Goal: Task Accomplishment & Management: Manage account settings

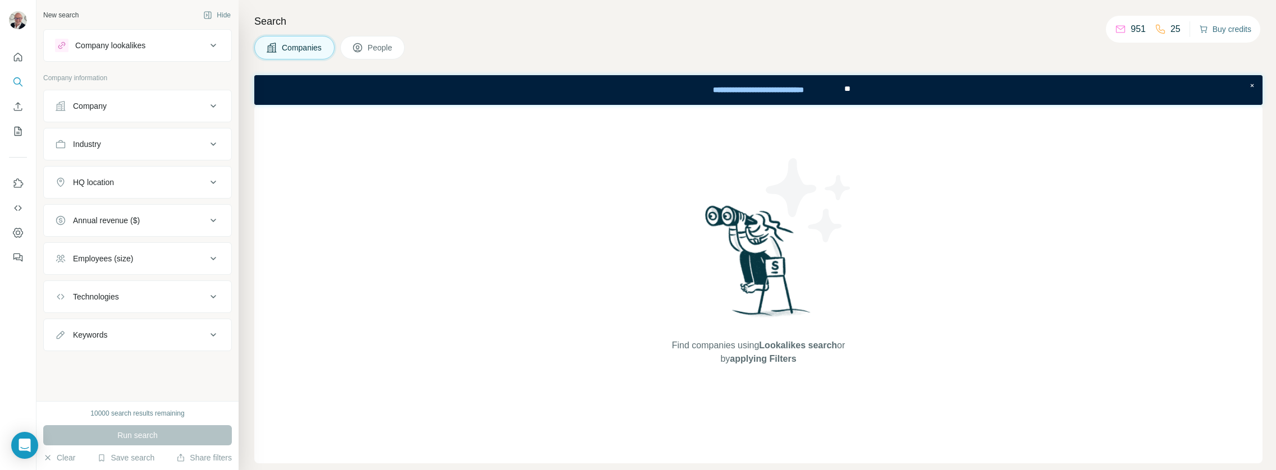
click at [1242, 29] on button "Buy credits" at bounding box center [1225, 29] width 52 height 16
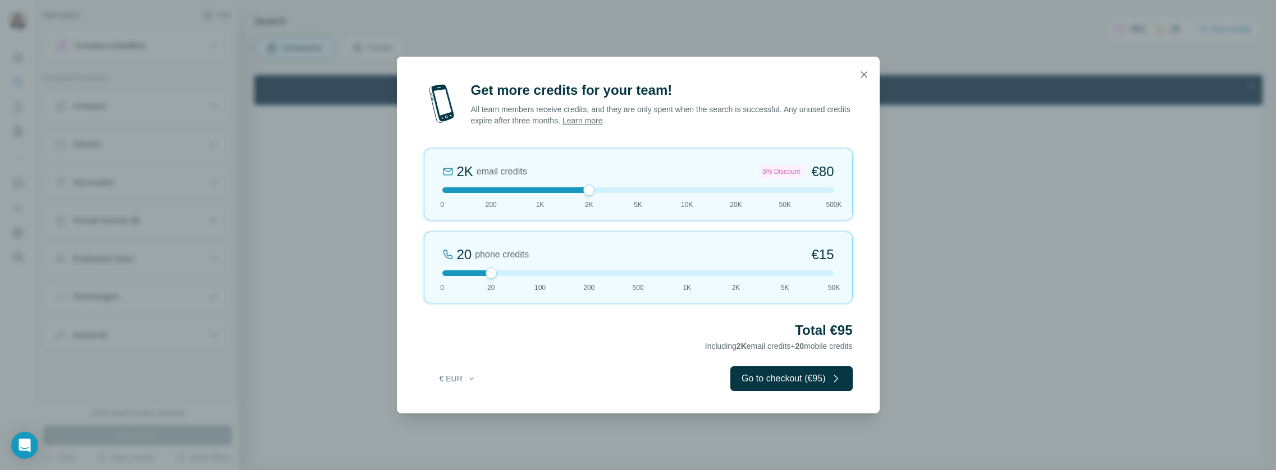
drag, startPoint x: 489, startPoint y: 191, endPoint x: 595, endPoint y: 185, distance: 106.2
click at [595, 185] on div "2K email credits 5% Discount €80 0 200 1K 2K 5K 10K 20K 50K 500K" at bounding box center [638, 185] width 429 height 72
drag, startPoint x: 490, startPoint y: 273, endPoint x: 429, endPoint y: 261, distance: 61.7
click at [429, 261] on div "0 phone credits €0 0 20 100 200 500 1K 2K 5K 50K" at bounding box center [638, 268] width 429 height 72
click at [446, 47] on div "Get more credits for your team! All team members receive credits, and they are …" at bounding box center [638, 235] width 1276 height 470
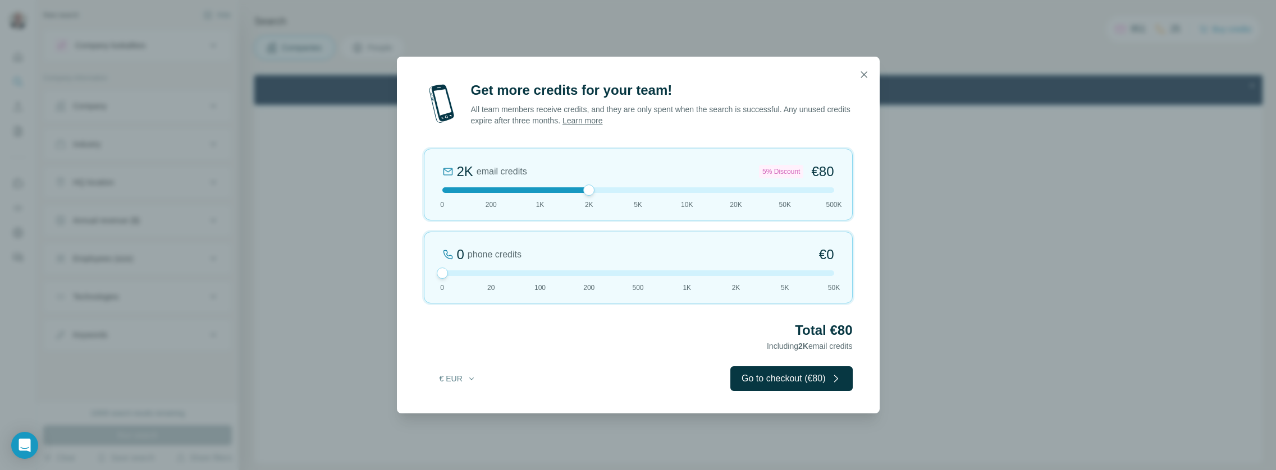
drag, startPoint x: 463, startPoint y: 30, endPoint x: 591, endPoint y: 75, distance: 135.9
click at [463, 30] on div "Get more credits for your team! All team members receive credits, and they are …" at bounding box center [638, 235] width 1276 height 470
click at [869, 72] on button "button" at bounding box center [863, 74] width 22 height 22
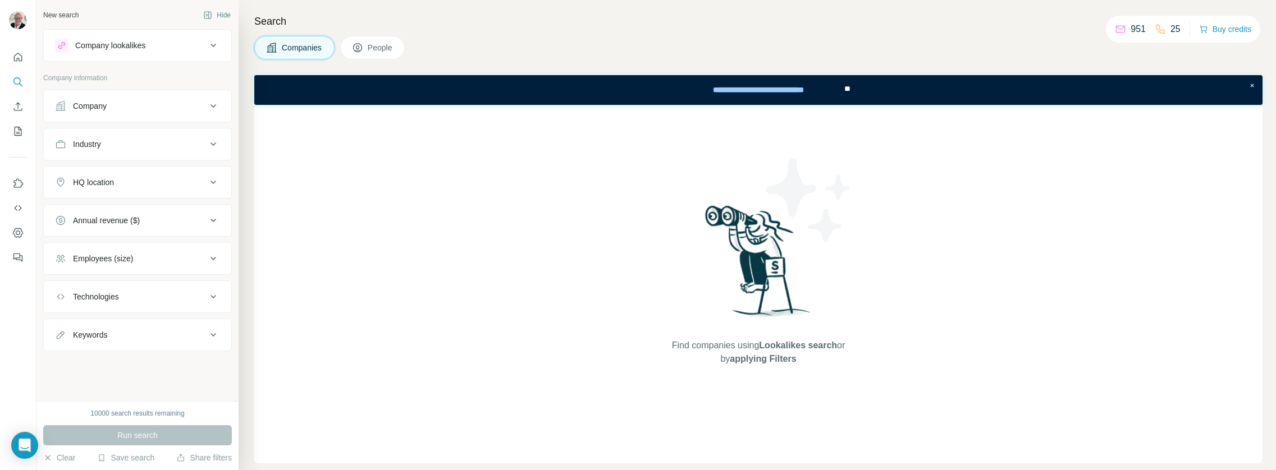
click at [152, 44] on div "Company lookalikes" at bounding box center [131, 45] width 152 height 13
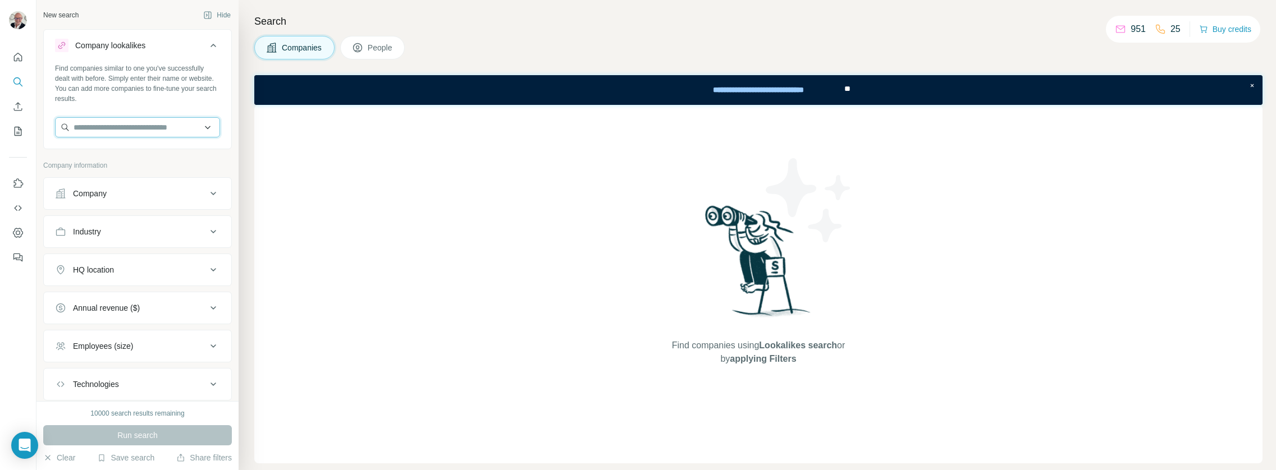
click at [98, 125] on input "text" at bounding box center [137, 127] width 165 height 20
type input "*"
click at [116, 229] on div "Industry" at bounding box center [131, 231] width 152 height 11
click at [126, 204] on button "Company" at bounding box center [137, 193] width 187 height 27
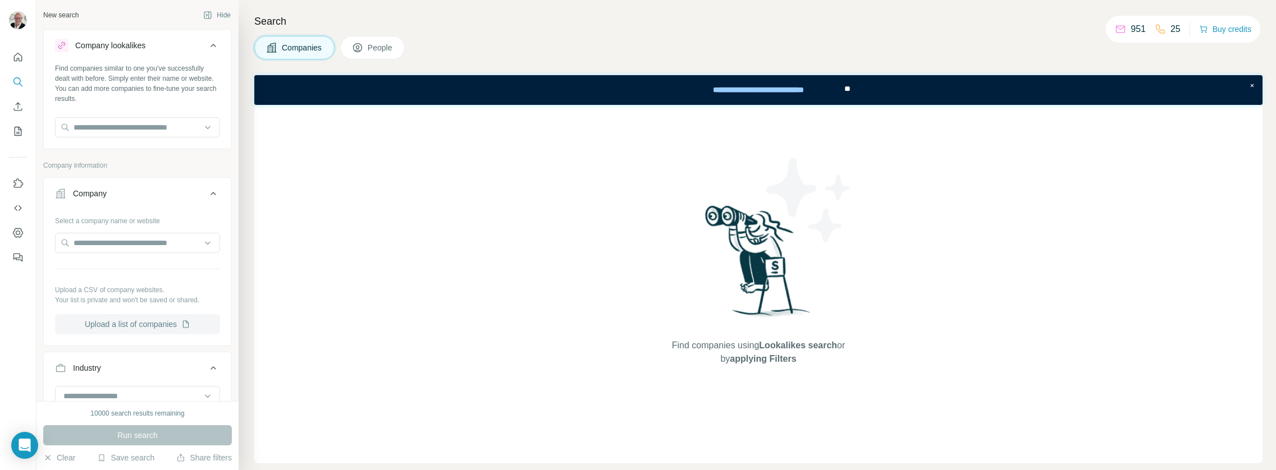
scroll to position [37, 0]
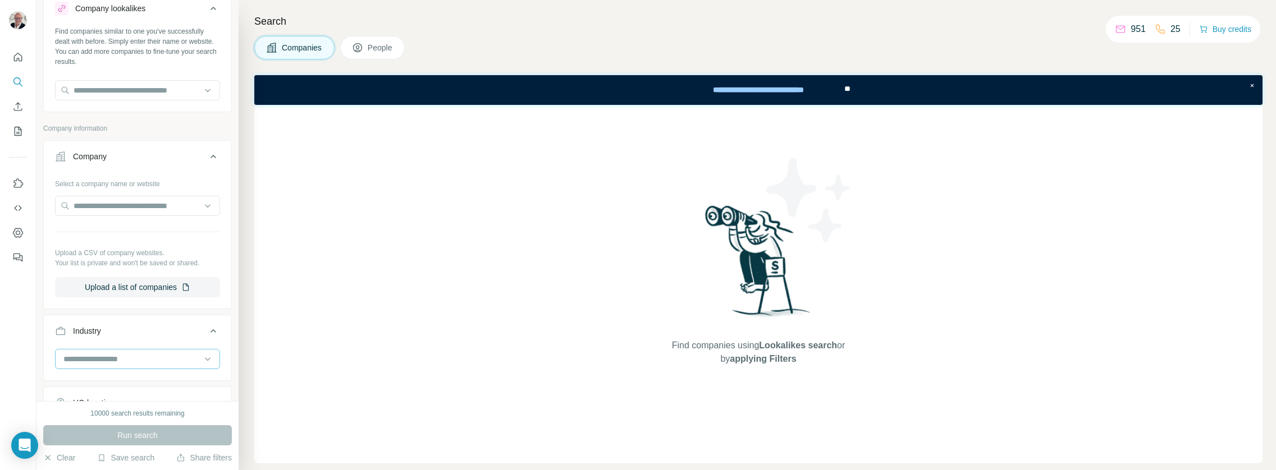
click at [158, 363] on input at bounding box center [131, 359] width 139 height 12
click at [139, 368] on div at bounding box center [137, 359] width 165 height 20
click at [144, 362] on input at bounding box center [131, 359] width 139 height 12
type input "****"
click at [122, 421] on div "Recruiting" at bounding box center [133, 424] width 137 height 11
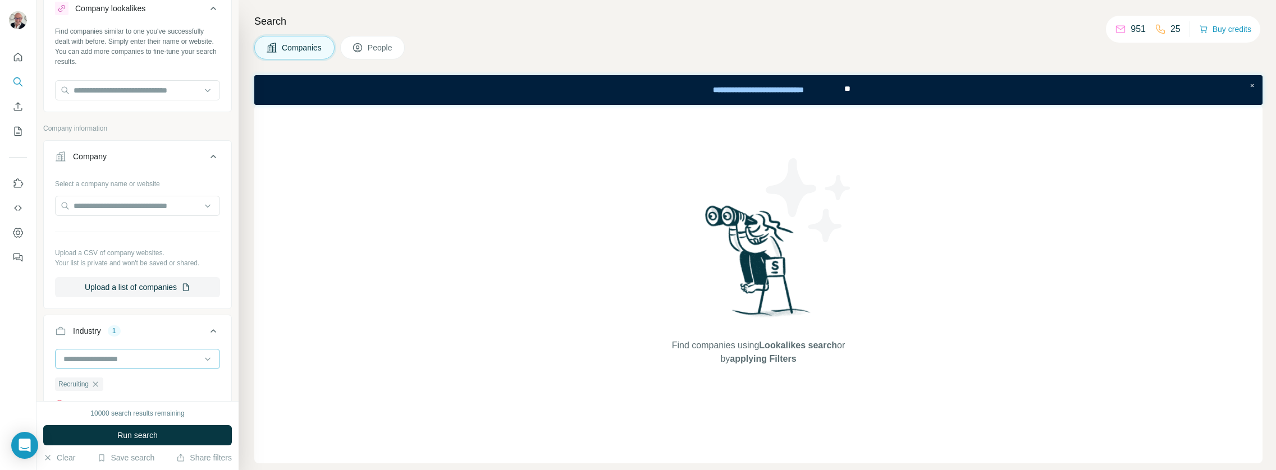
click at [127, 352] on div at bounding box center [131, 359] width 139 height 19
type input "*"
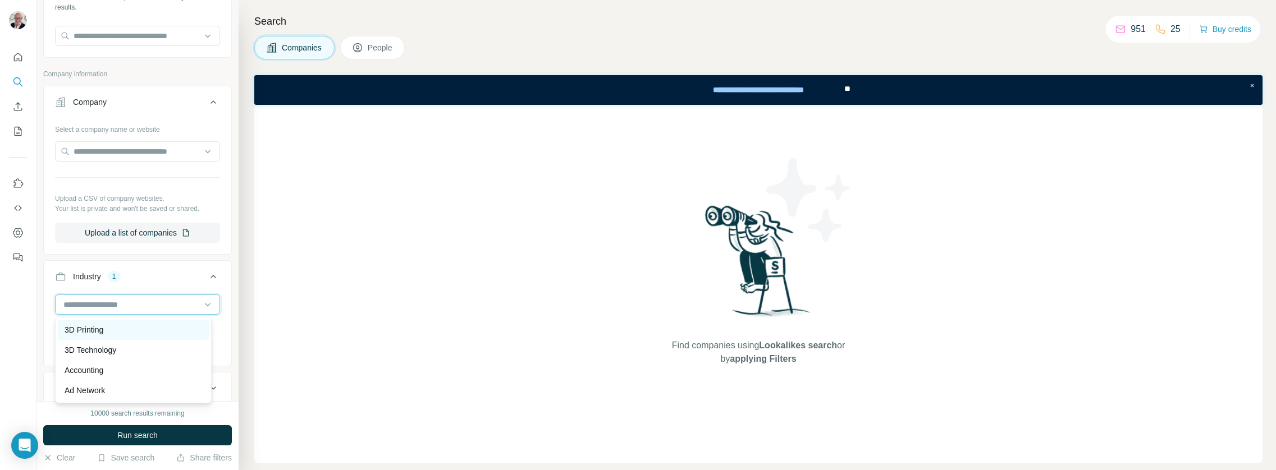
scroll to position [117, 0]
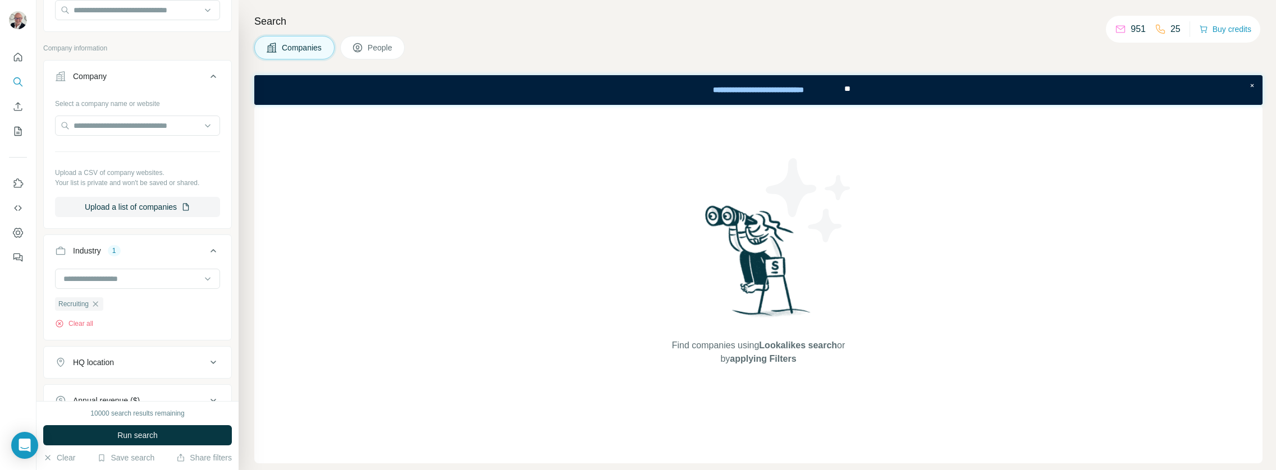
click at [222, 346] on ul "Company Select a company name or website Upload a CSV of company websites. Your…" at bounding box center [137, 295] width 189 height 471
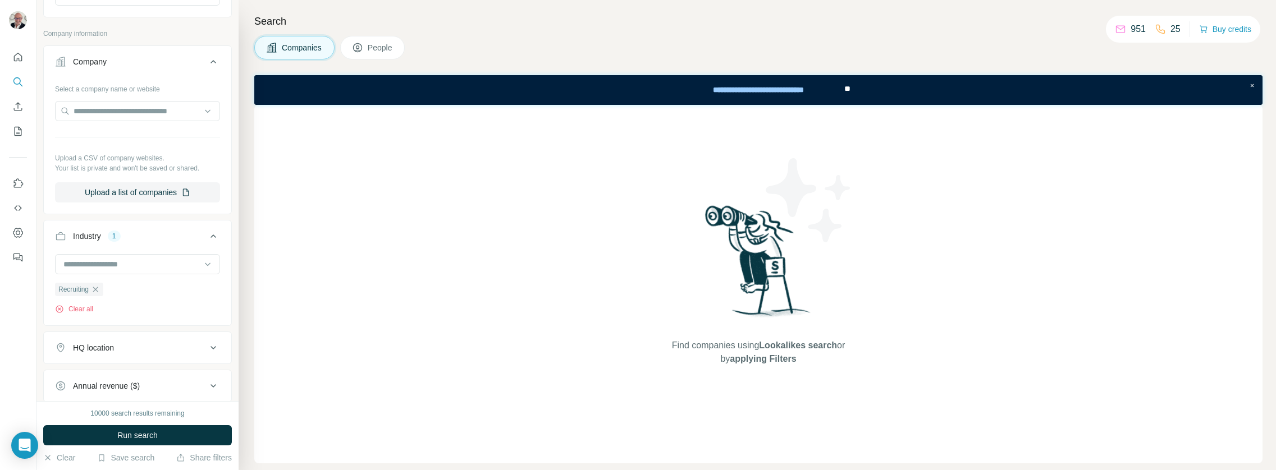
click at [111, 347] on div "HQ location" at bounding box center [93, 347] width 41 height 11
click at [87, 377] on input "text" at bounding box center [137, 376] width 165 height 20
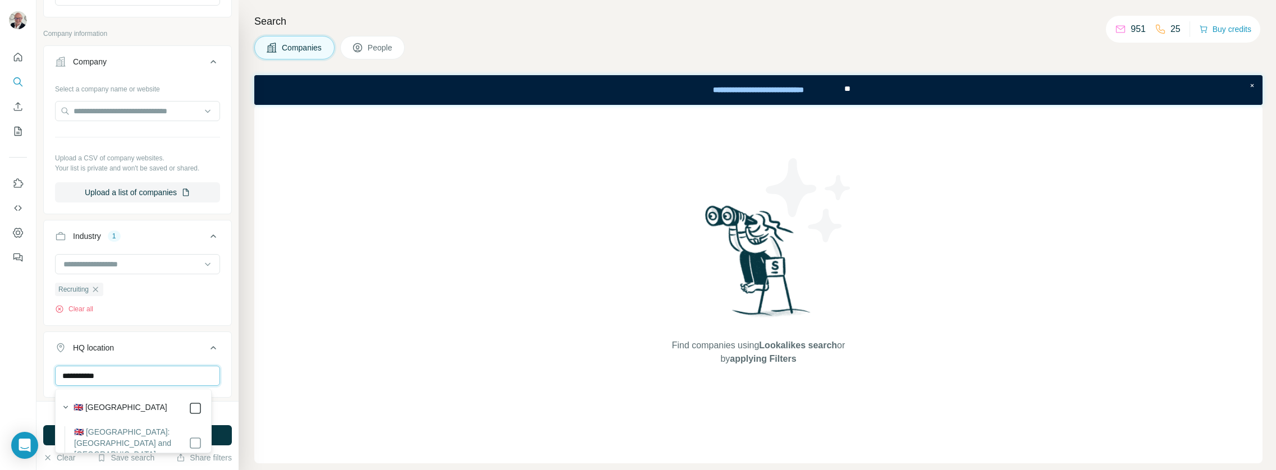
type input "**********"
click at [331, 316] on div "Find companies using Lookalikes search or by applying Filters" at bounding box center [758, 284] width 1008 height 359
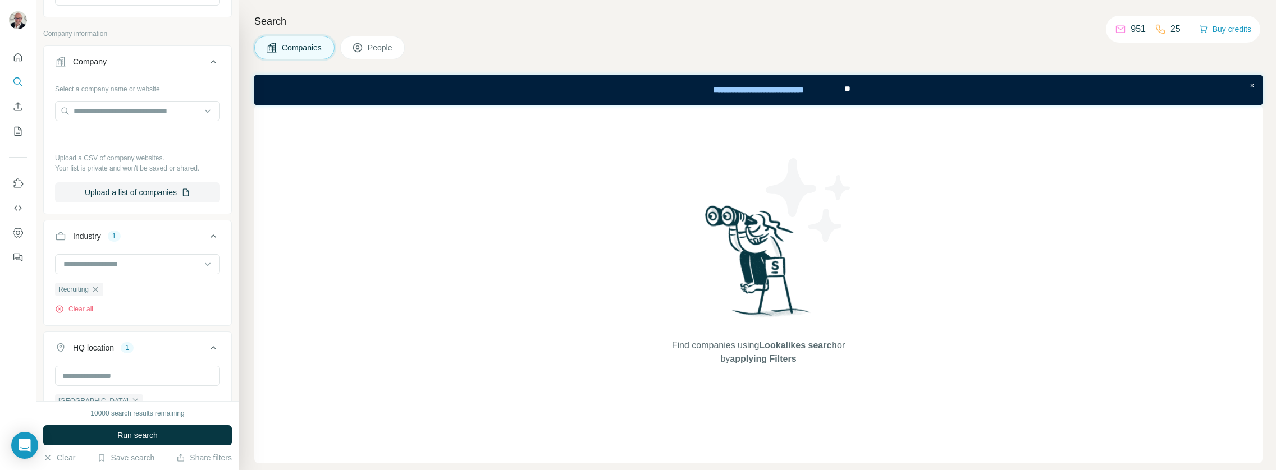
scroll to position [264, 0]
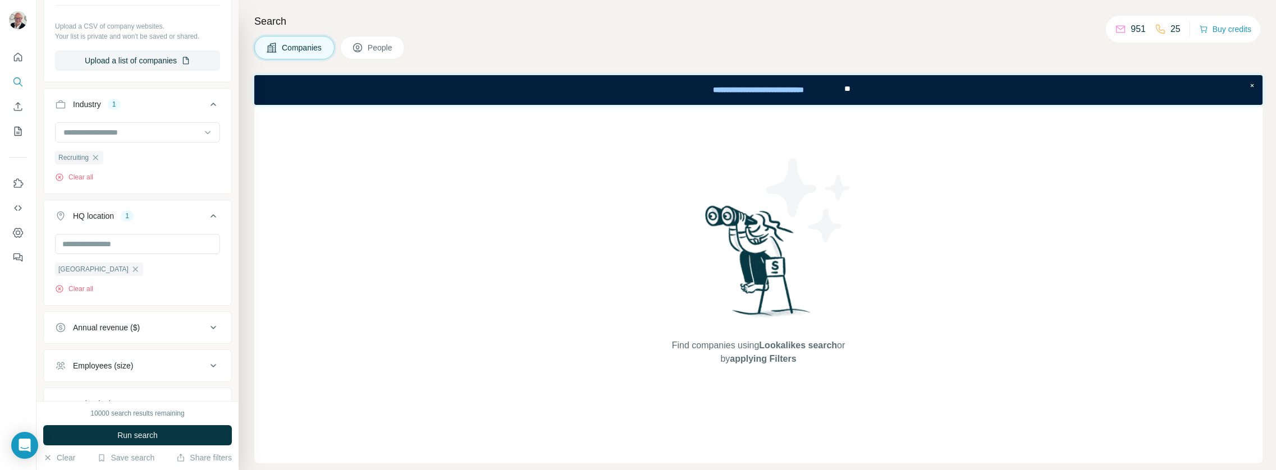
click at [131, 433] on span "Run search" at bounding box center [137, 435] width 40 height 11
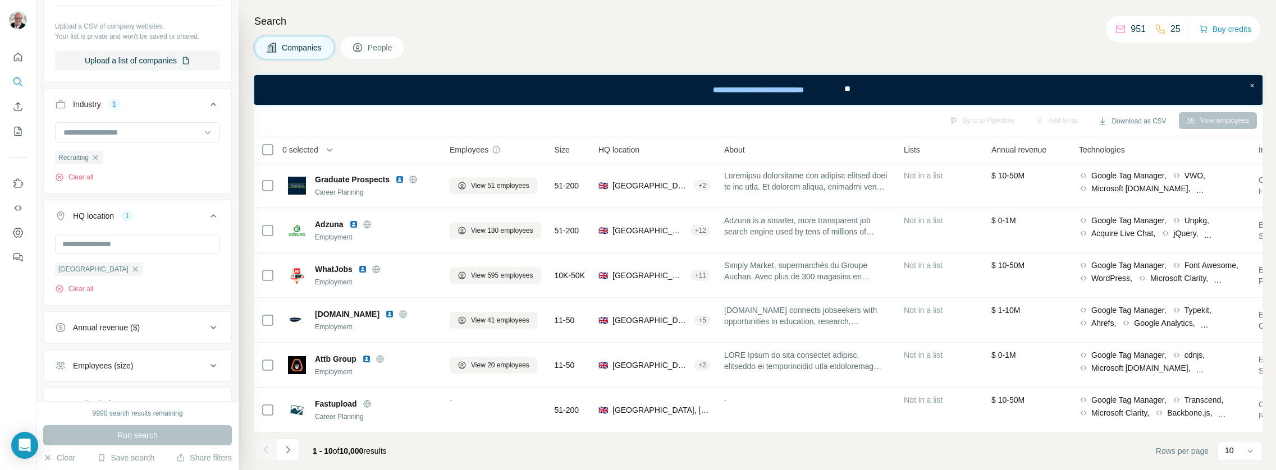
scroll to position [353, 0]
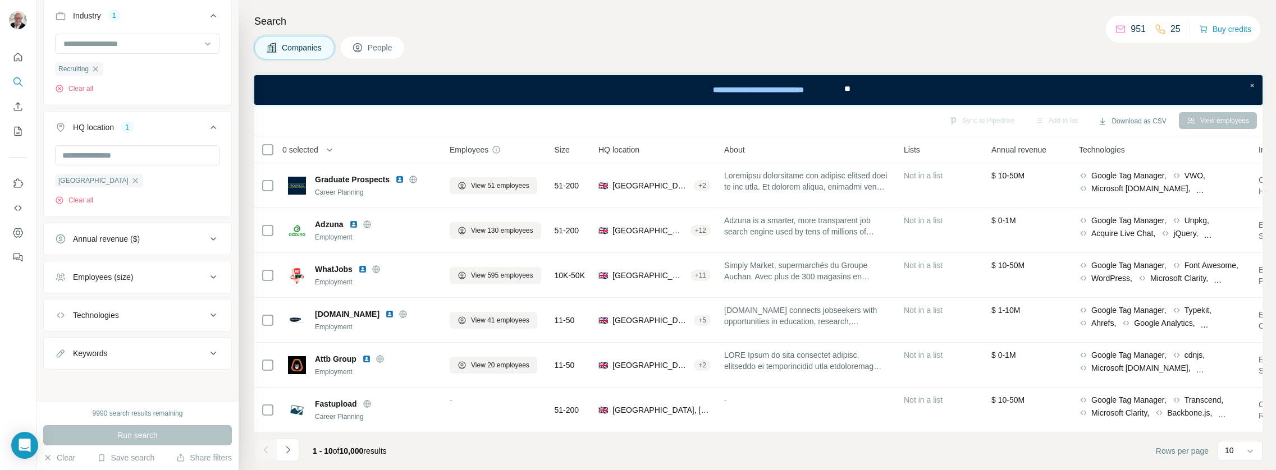
click at [96, 351] on div "Keywords" at bounding box center [90, 353] width 34 height 11
click at [95, 374] on input "text" at bounding box center [126, 381] width 143 height 20
type input "*****"
click at [139, 439] on span "Run search" at bounding box center [137, 435] width 40 height 11
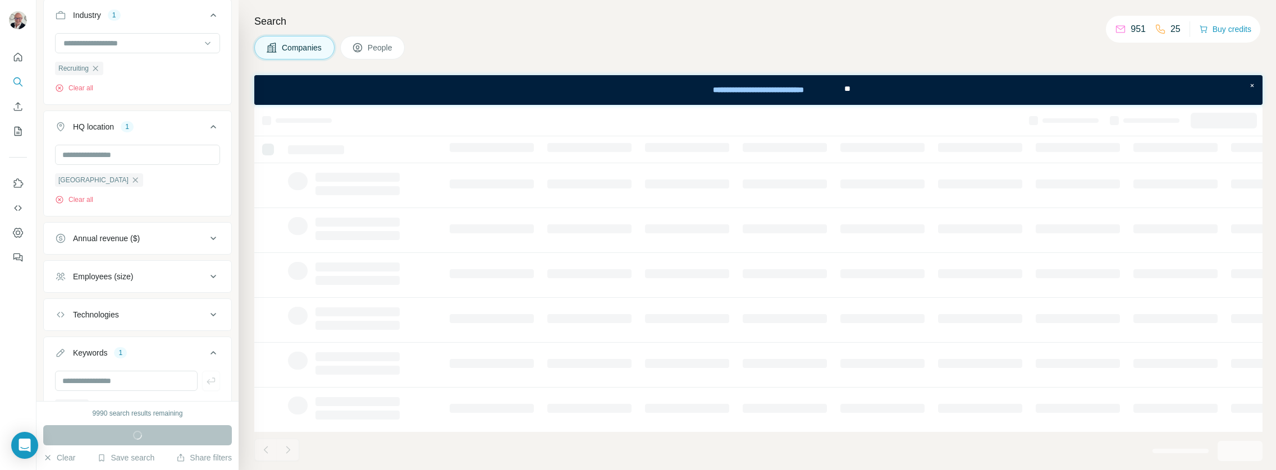
scroll to position [426, 0]
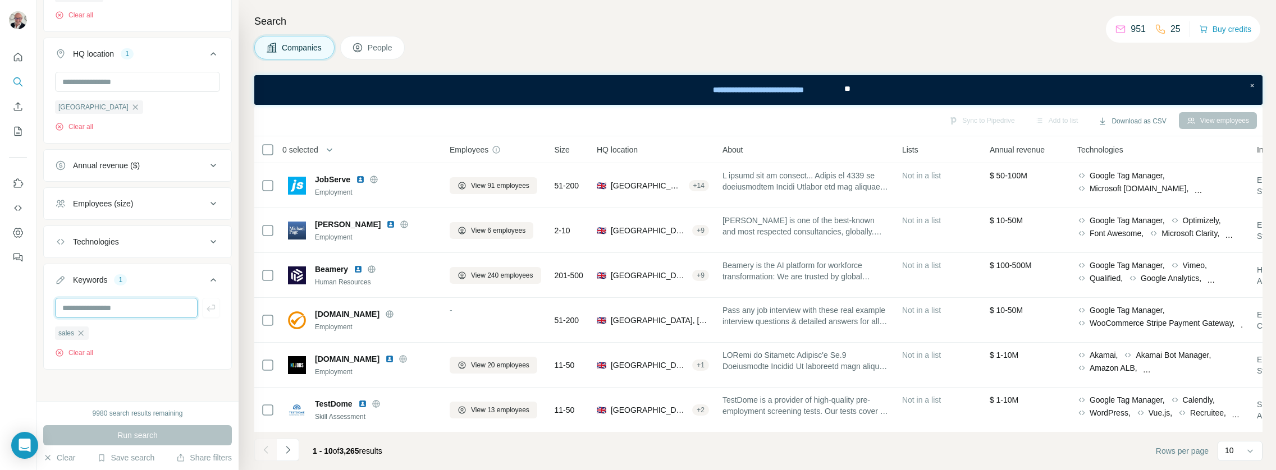
click at [144, 311] on input "text" at bounding box center [126, 308] width 143 height 20
type input "**********"
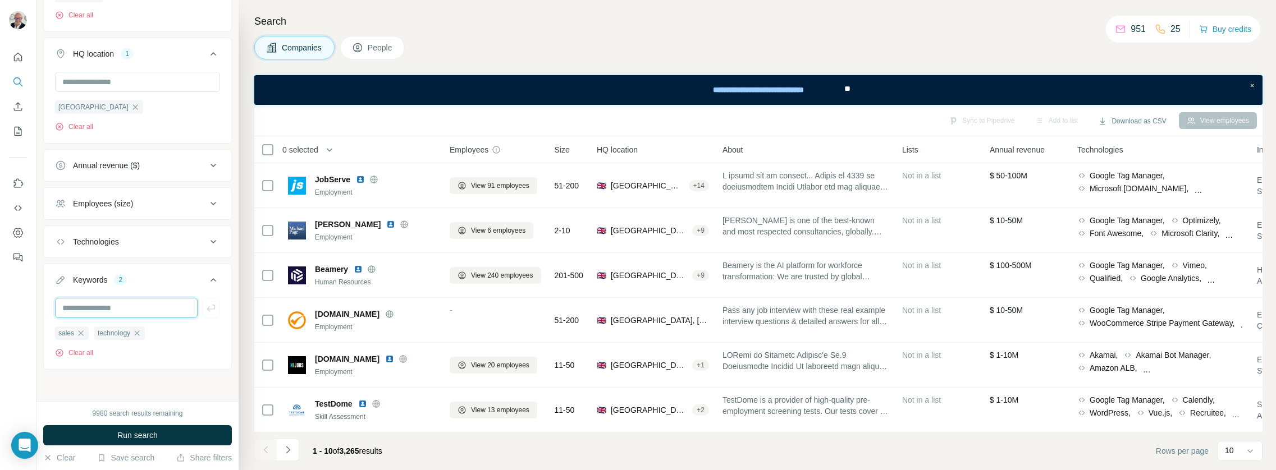
click at [148, 314] on input "text" at bounding box center [126, 308] width 143 height 20
type input "*********"
click at [134, 428] on button "Run search" at bounding box center [137, 435] width 189 height 20
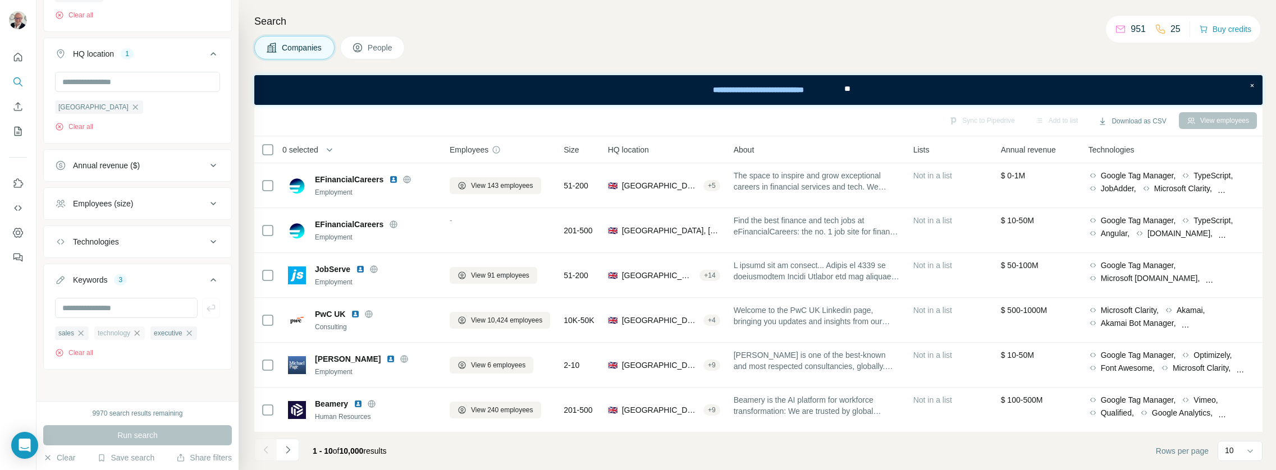
click at [138, 331] on icon "button" at bounding box center [136, 333] width 9 height 9
click at [134, 304] on input "text" at bounding box center [126, 308] width 143 height 20
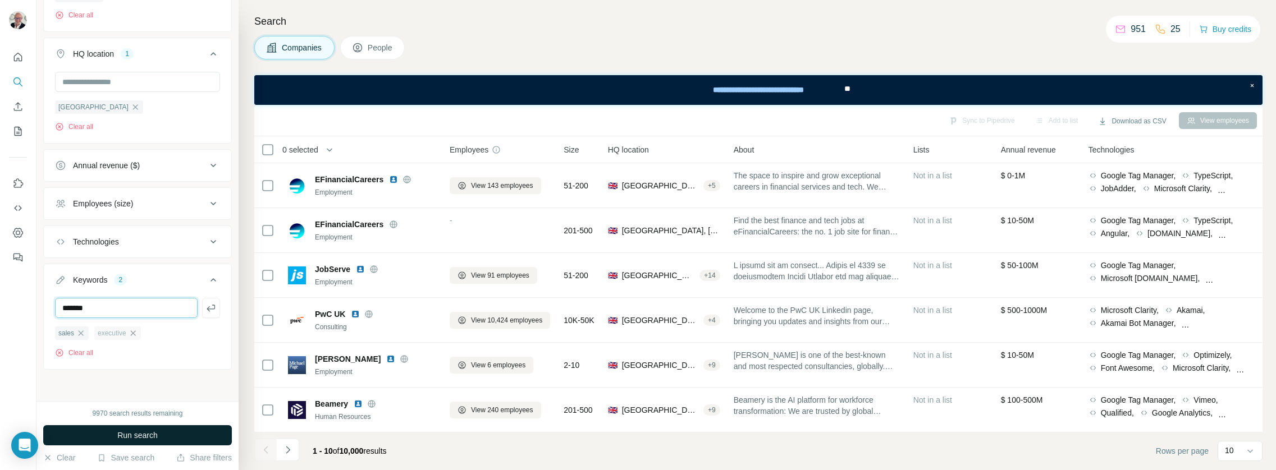
type input "*******"
click at [138, 430] on span "Run search" at bounding box center [137, 435] width 40 height 11
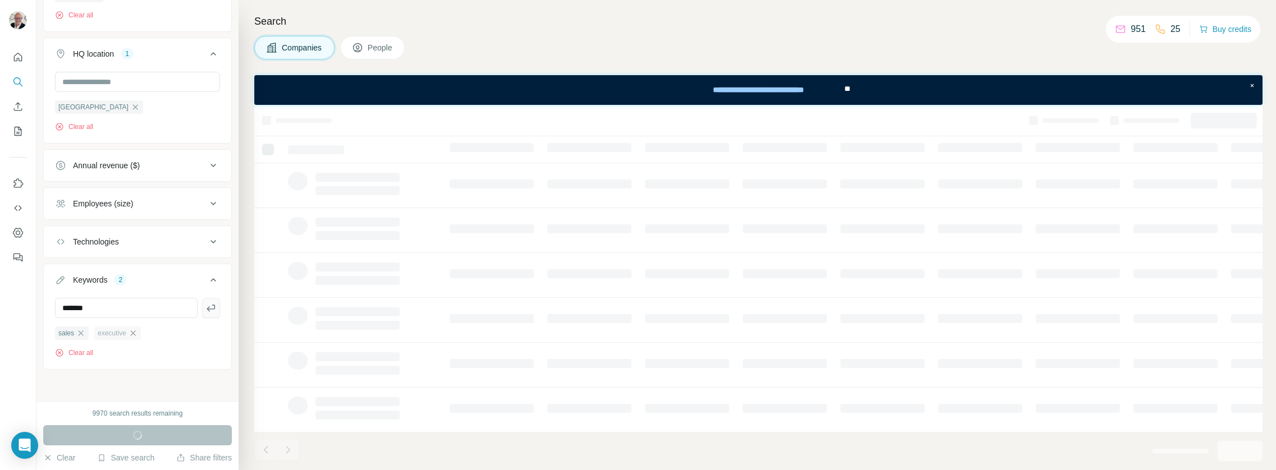
click at [205, 310] on icon "button" at bounding box center [210, 307] width 11 height 11
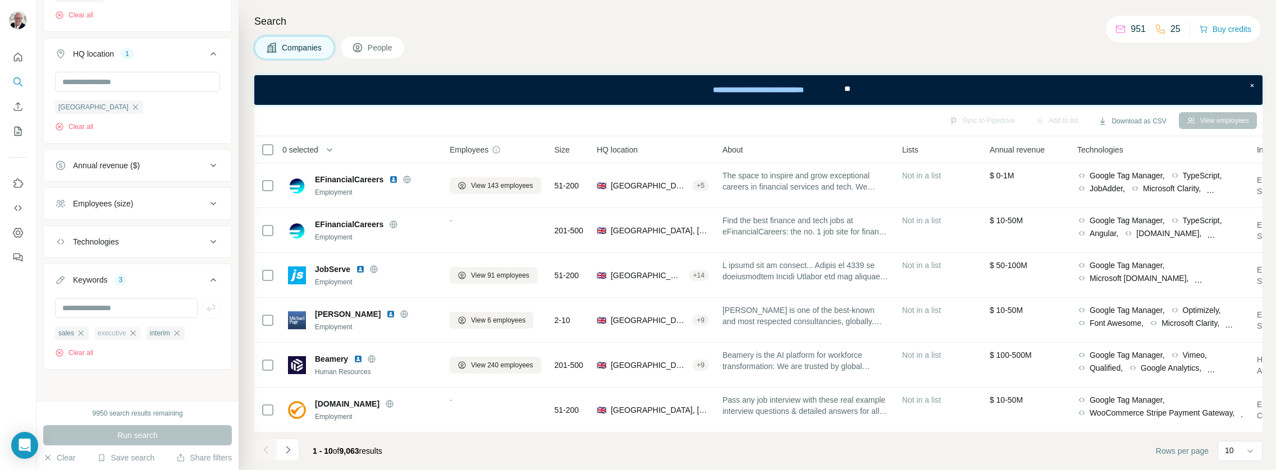
click at [137, 333] on icon "button" at bounding box center [133, 333] width 9 height 9
click at [135, 423] on div "9950 search results remaining Run search Clear Save search Share filters" at bounding box center [137, 435] width 202 height 69
click at [136, 432] on span "Run search" at bounding box center [137, 435] width 40 height 11
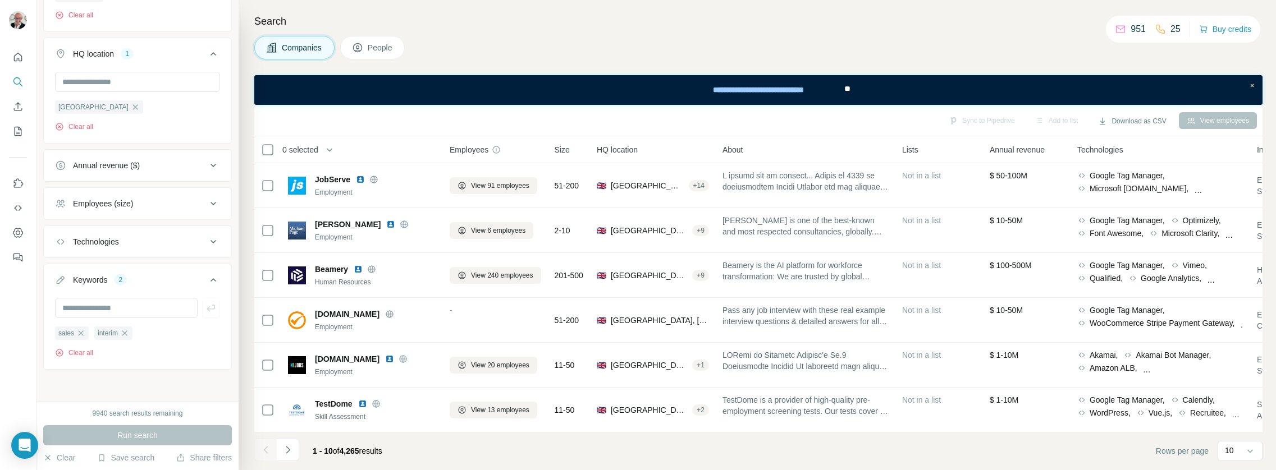
click at [158, 207] on div "Employees (size)" at bounding box center [131, 203] width 152 height 11
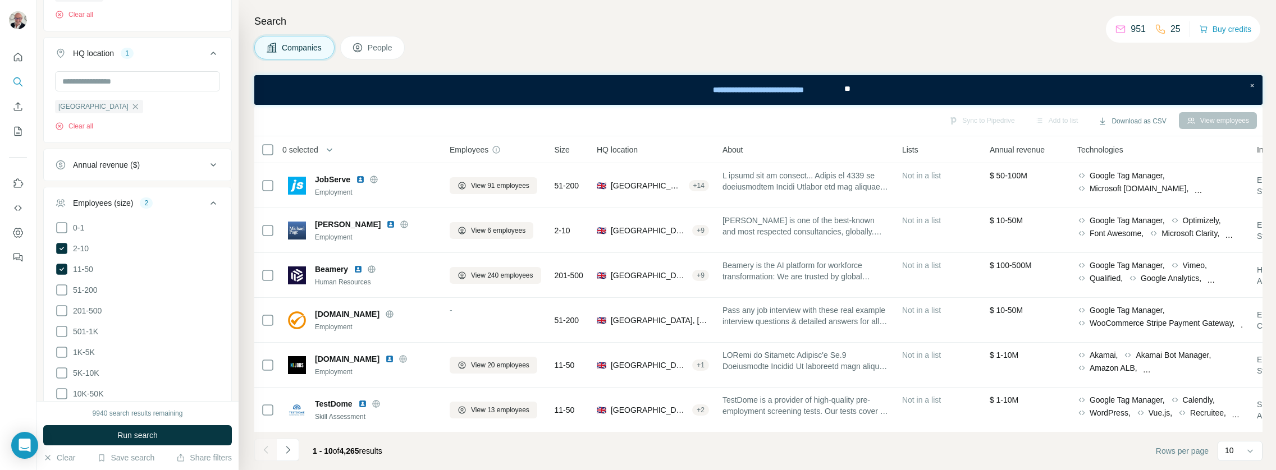
click at [71, 285] on span "51-200" at bounding box center [82, 290] width 29 height 11
click at [67, 305] on icon at bounding box center [61, 310] width 13 height 13
click at [65, 328] on icon at bounding box center [61, 331] width 13 height 13
drag, startPoint x: 141, startPoint y: 443, endPoint x: 144, endPoint y: 437, distance: 7.5
click at [141, 443] on div "9940 search results remaining Run search Clear Save search Share filters" at bounding box center [137, 435] width 202 height 69
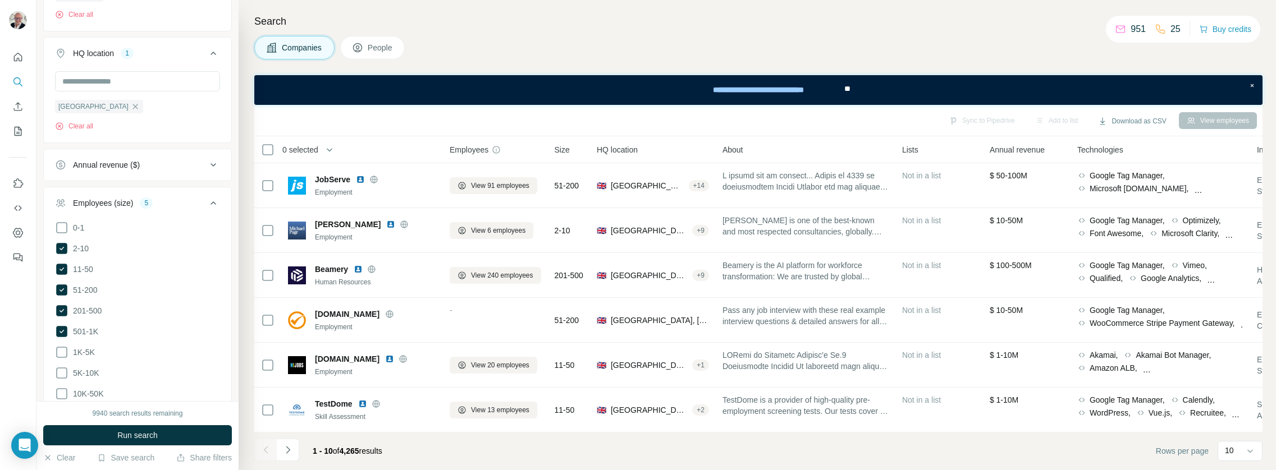
drag, startPoint x: 146, startPoint y: 437, endPoint x: 154, endPoint y: 433, distance: 9.3
click at [146, 437] on span "Run search" at bounding box center [137, 435] width 40 height 11
click at [127, 85] on input "text" at bounding box center [137, 81] width 165 height 20
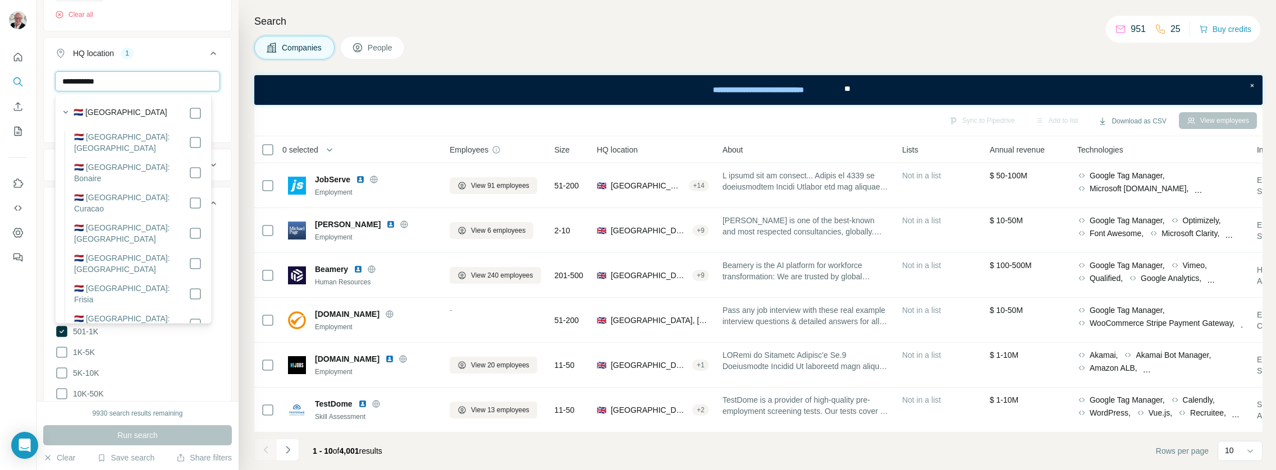
type input "**********"
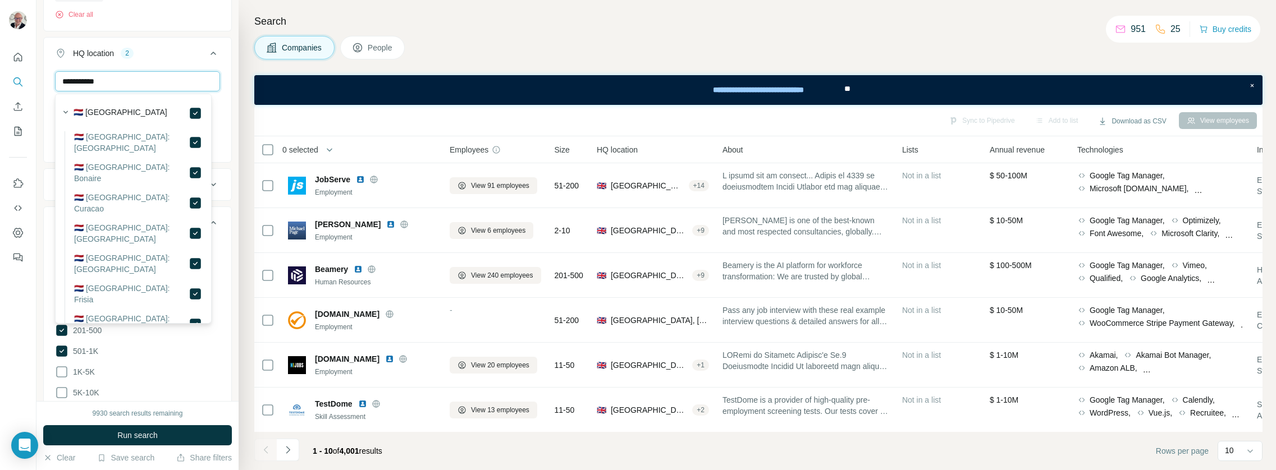
click at [175, 74] on input "**********" at bounding box center [137, 81] width 165 height 20
click at [182, 58] on div "HQ location 2" at bounding box center [131, 53] width 152 height 11
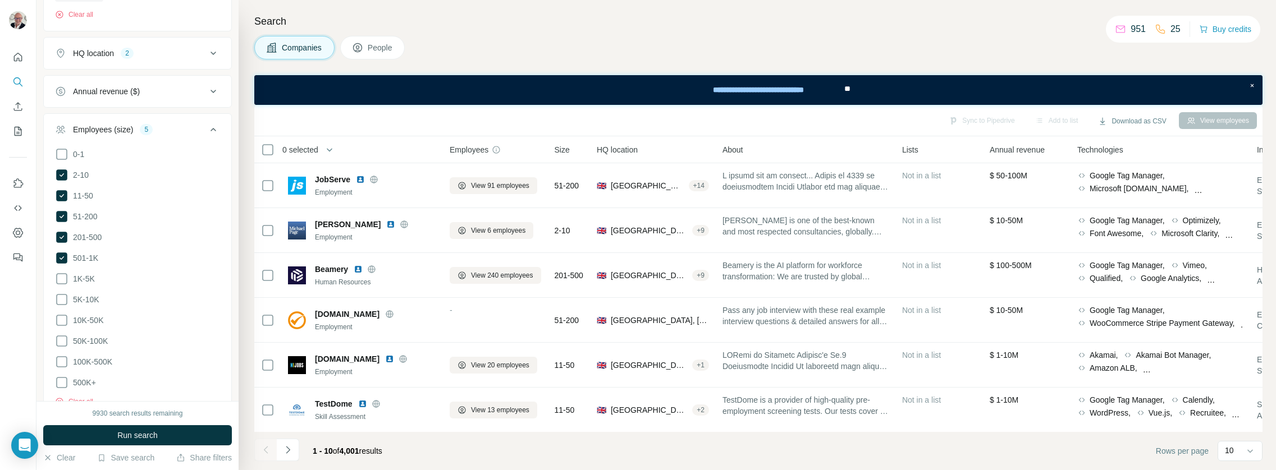
click at [189, 53] on div "HQ location 2" at bounding box center [131, 53] width 152 height 11
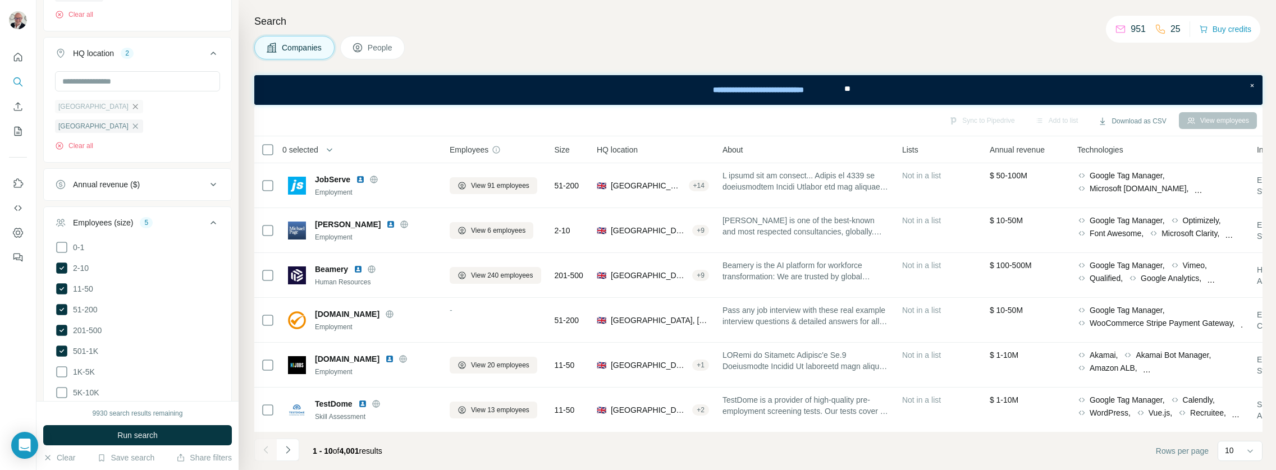
click at [131, 107] on icon "button" at bounding box center [135, 106] width 9 height 9
click at [123, 433] on span "Run search" at bounding box center [137, 435] width 40 height 11
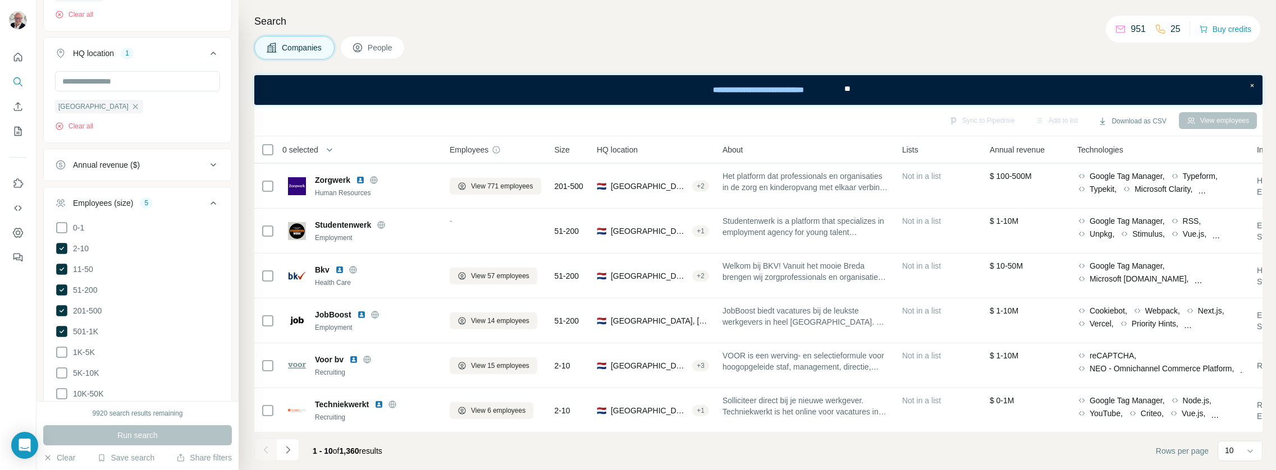
scroll to position [186, 0]
click at [291, 451] on icon "Navigate to next page" at bounding box center [287, 449] width 11 height 11
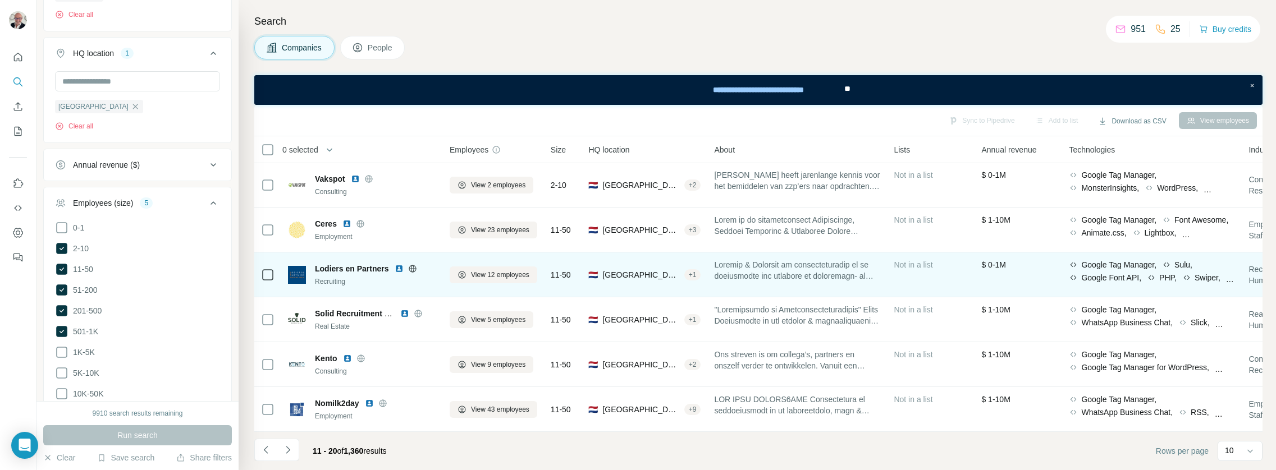
click at [878, 259] on span at bounding box center [797, 270] width 166 height 22
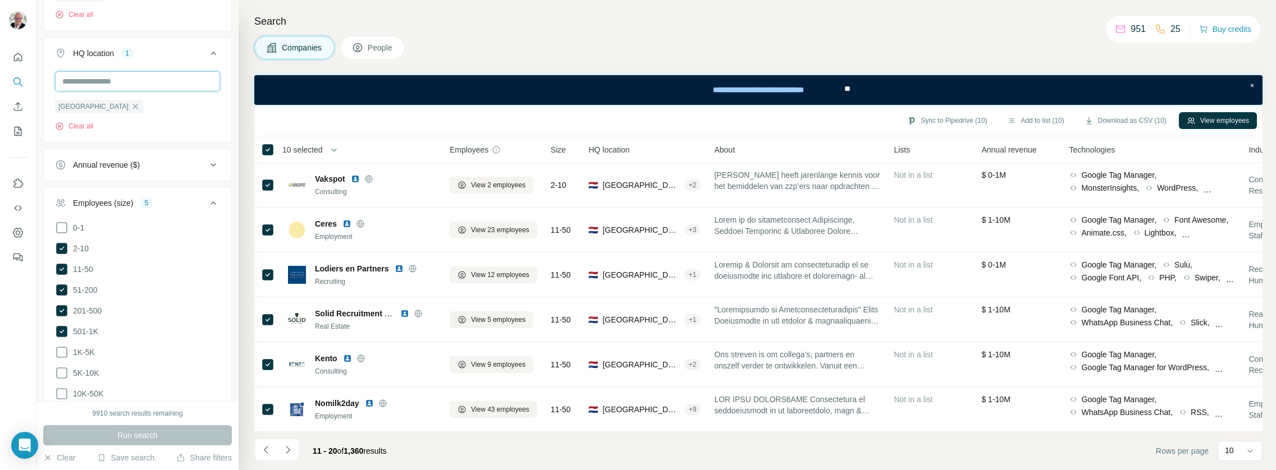
click at [134, 84] on input "text" at bounding box center [137, 81] width 165 height 20
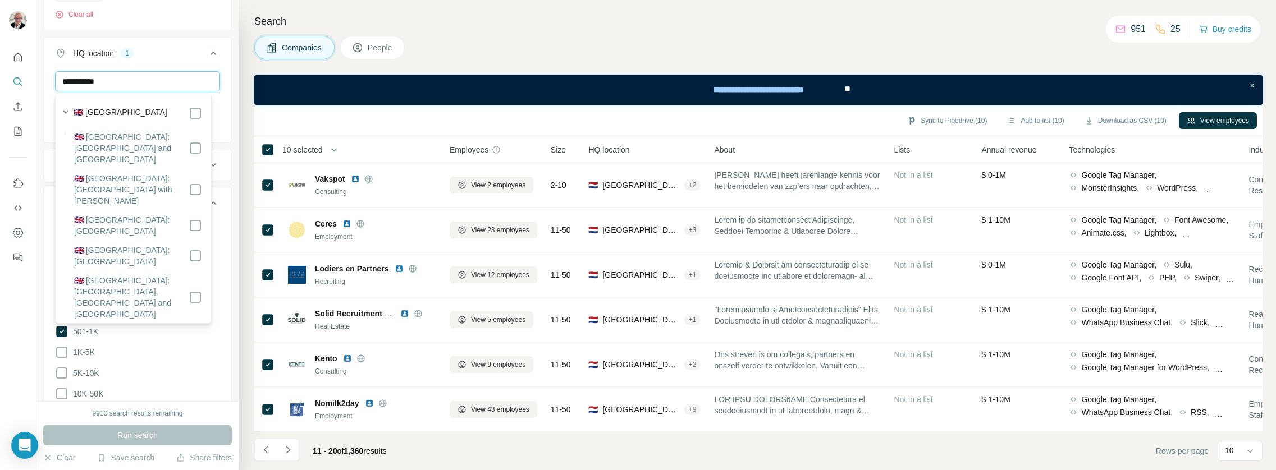
type input "**********"
click at [162, 117] on div "🇬🇧 [GEOGRAPHIC_DATA]" at bounding box center [138, 113] width 129 height 13
click at [179, 109] on div "🇬🇧 [GEOGRAPHIC_DATA]" at bounding box center [138, 113] width 129 height 13
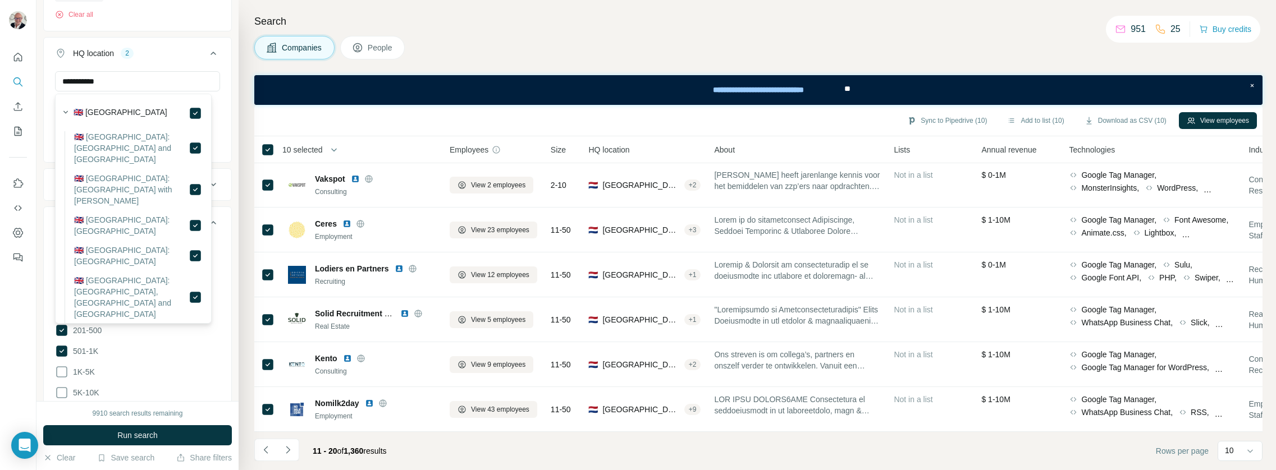
click at [152, 441] on button "Run search" at bounding box center [137, 435] width 189 height 20
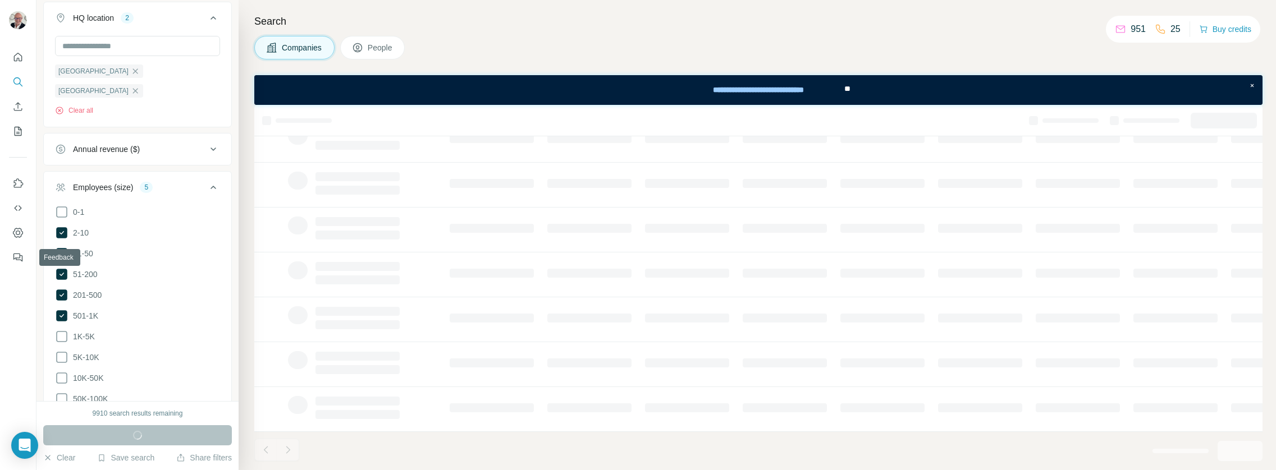
scroll to position [682, 0]
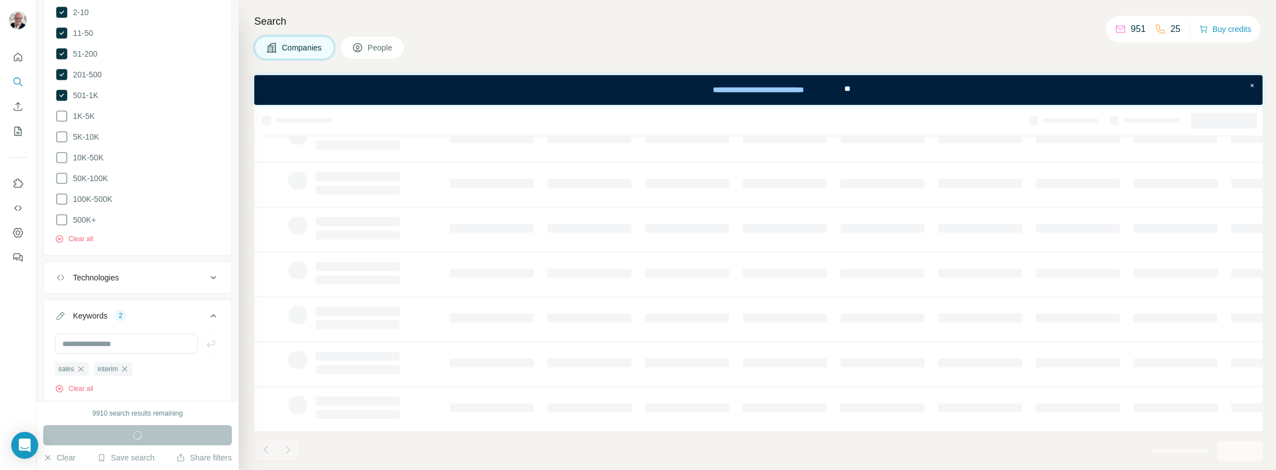
click at [63, 90] on icon at bounding box center [61, 95] width 11 height 11
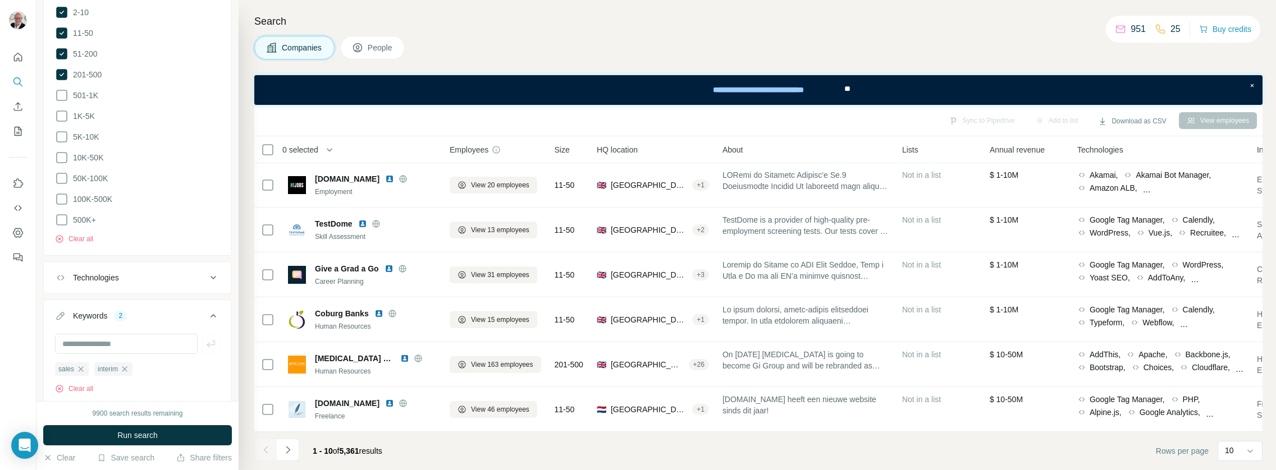
click at [150, 432] on span "Run search" at bounding box center [137, 435] width 40 height 11
click at [387, 48] on span "People" at bounding box center [381, 47] width 26 height 11
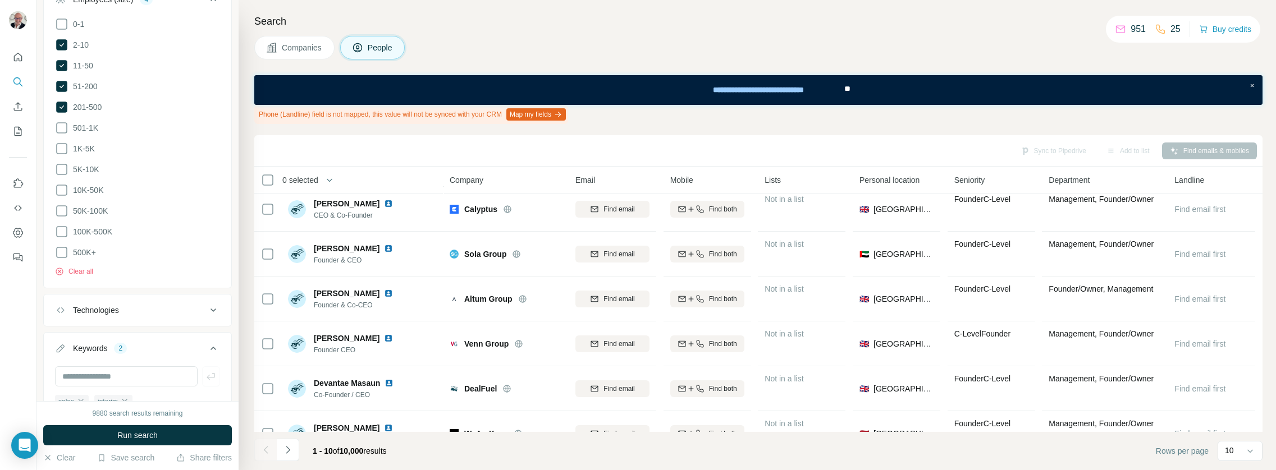
scroll to position [855, 0]
click at [277, 175] on div "0 selected" at bounding box center [296, 180] width 44 height 11
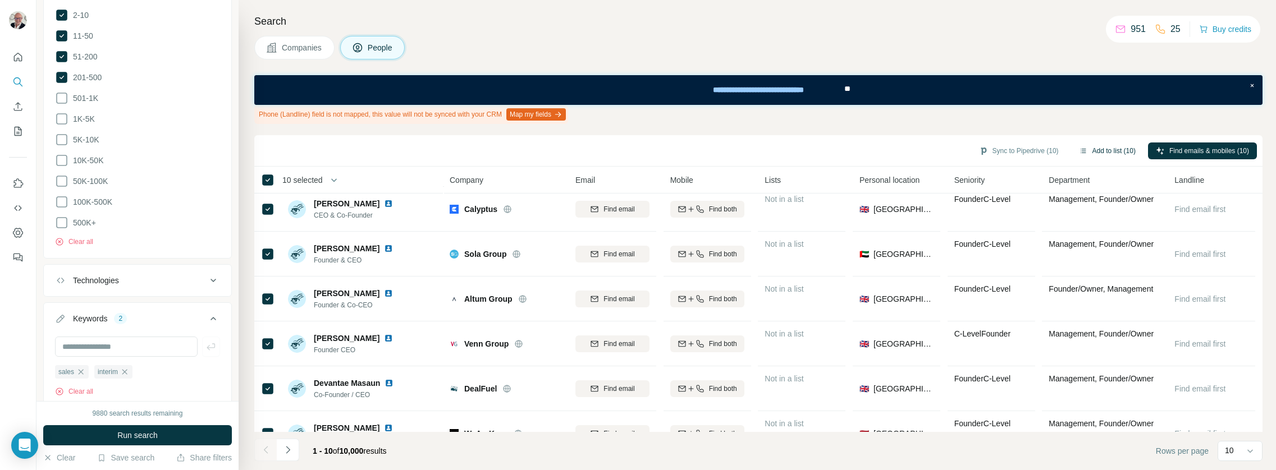
click at [1101, 152] on button "Add to list (10)" at bounding box center [1107, 151] width 72 height 17
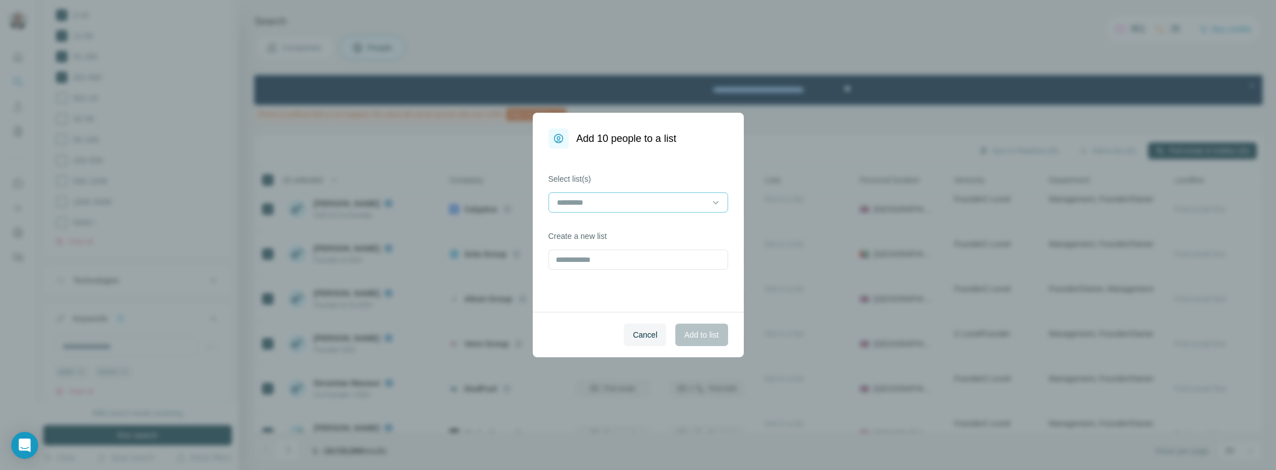
click at [635, 196] on input at bounding box center [632, 202] width 152 height 12
click at [625, 194] on div at bounding box center [632, 202] width 152 height 19
click at [613, 200] on input at bounding box center [632, 202] width 152 height 12
click at [631, 176] on label "Select list(s)" at bounding box center [638, 178] width 180 height 11
click at [618, 261] on input "text" at bounding box center [638, 260] width 180 height 20
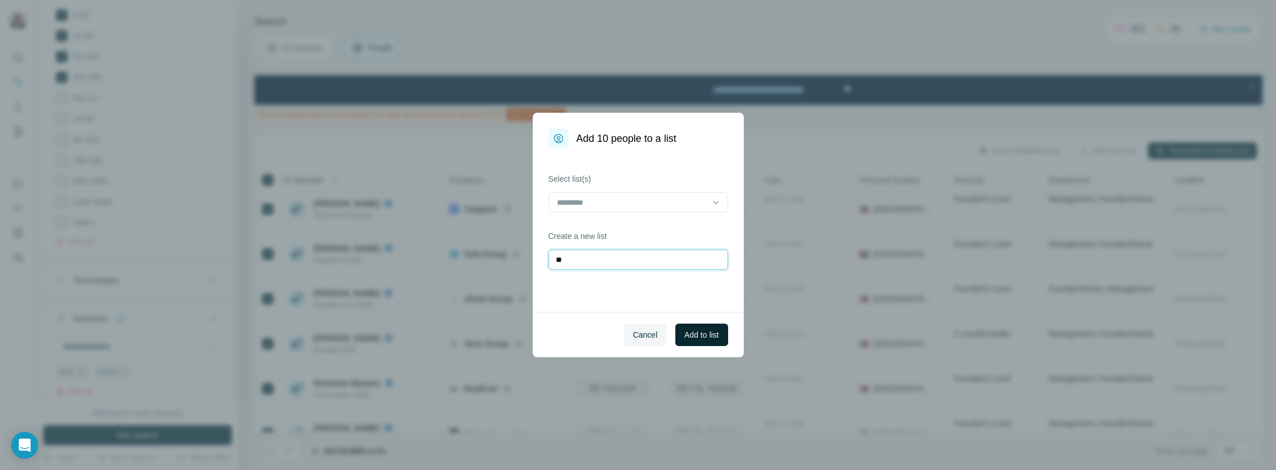
type input "**"
click at [703, 332] on span "Add to list" at bounding box center [701, 334] width 34 height 11
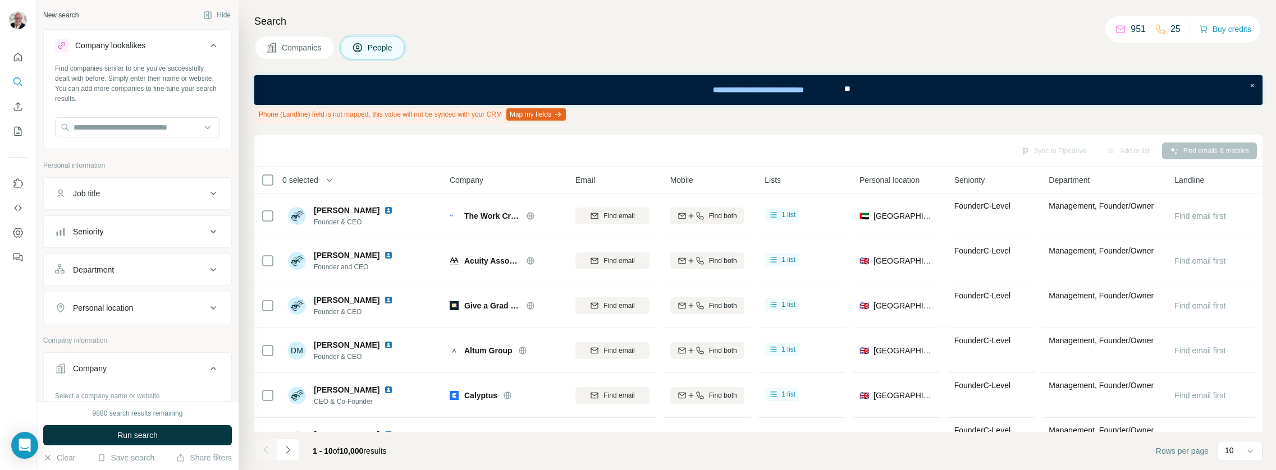
scroll to position [186, 0]
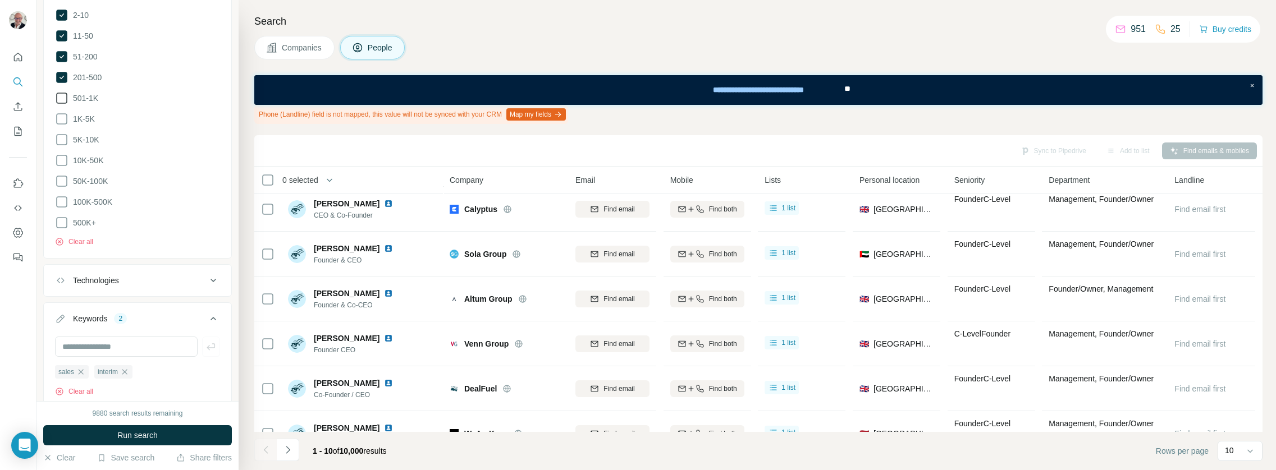
click at [63, 91] on icon at bounding box center [61, 97] width 13 height 13
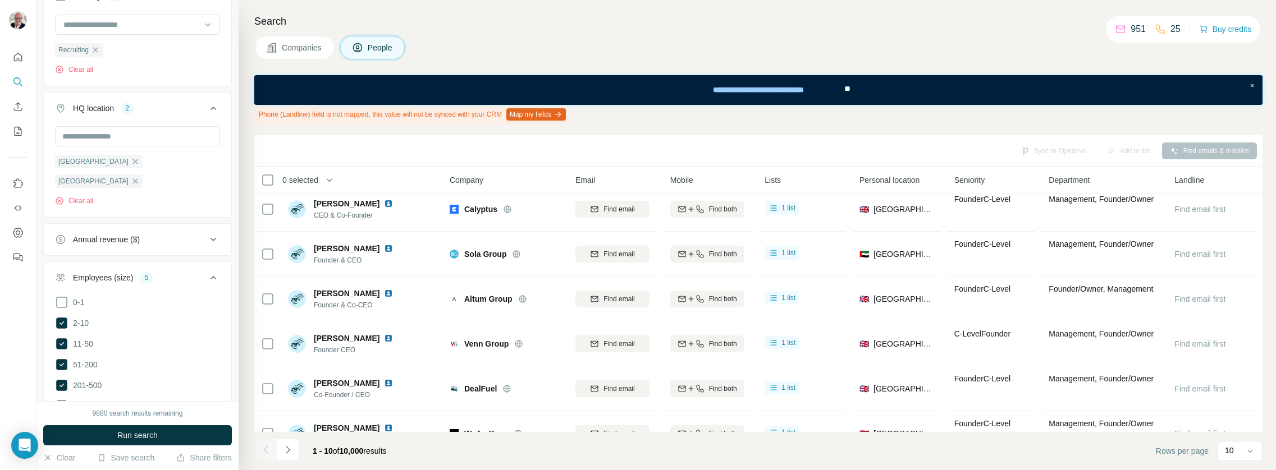
scroll to position [193, 0]
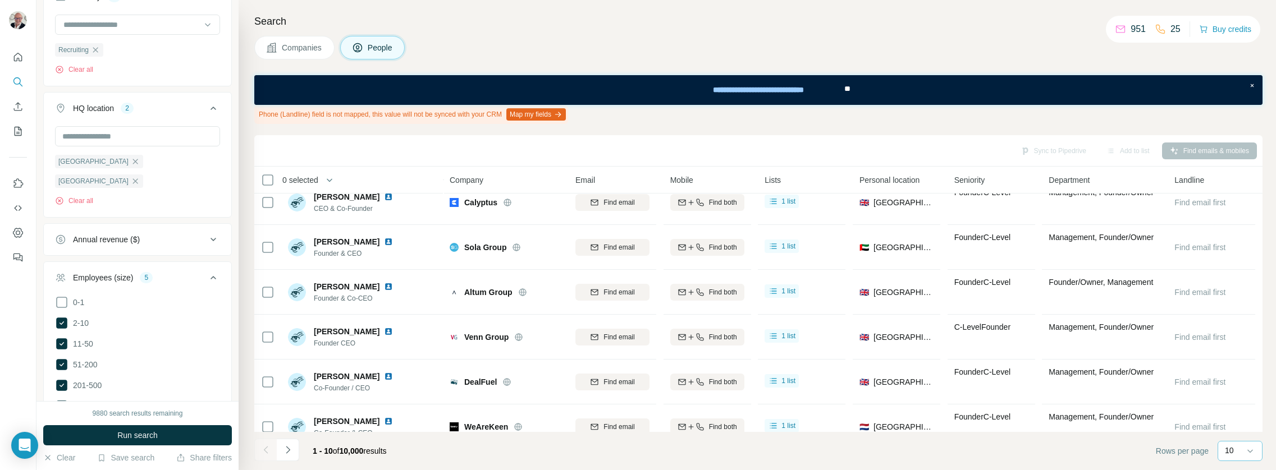
click at [1240, 452] on div "10" at bounding box center [1238, 450] width 28 height 11
click at [1245, 366] on div "60" at bounding box center [1240, 365] width 26 height 11
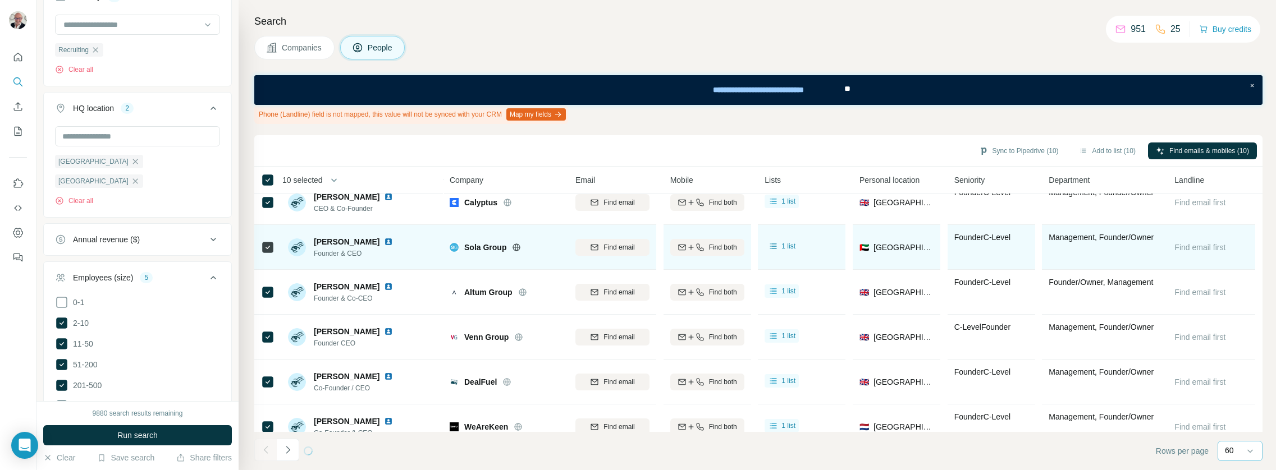
scroll to position [217, 0]
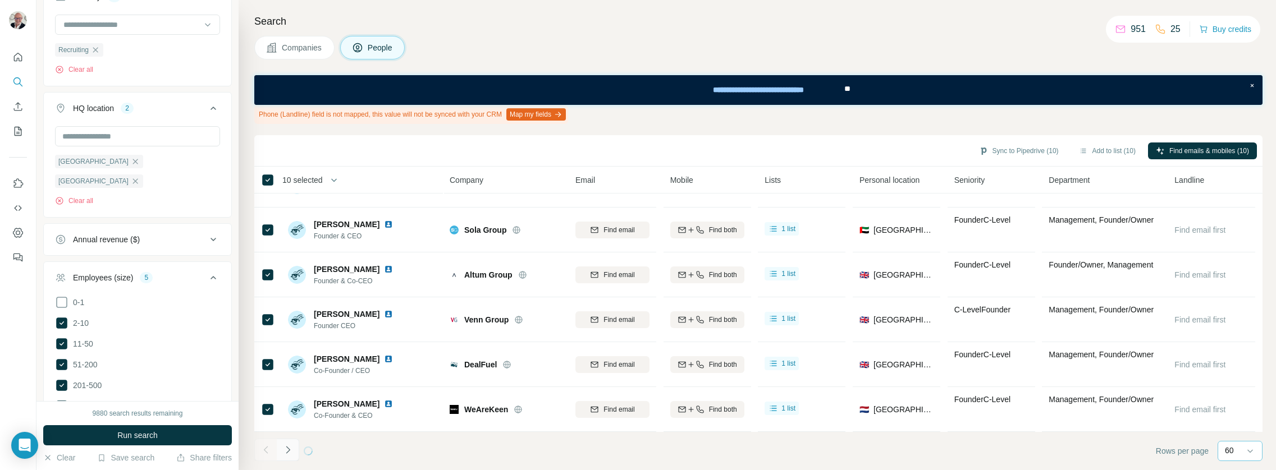
click at [293, 449] on button "Navigate to next page" at bounding box center [288, 450] width 22 height 22
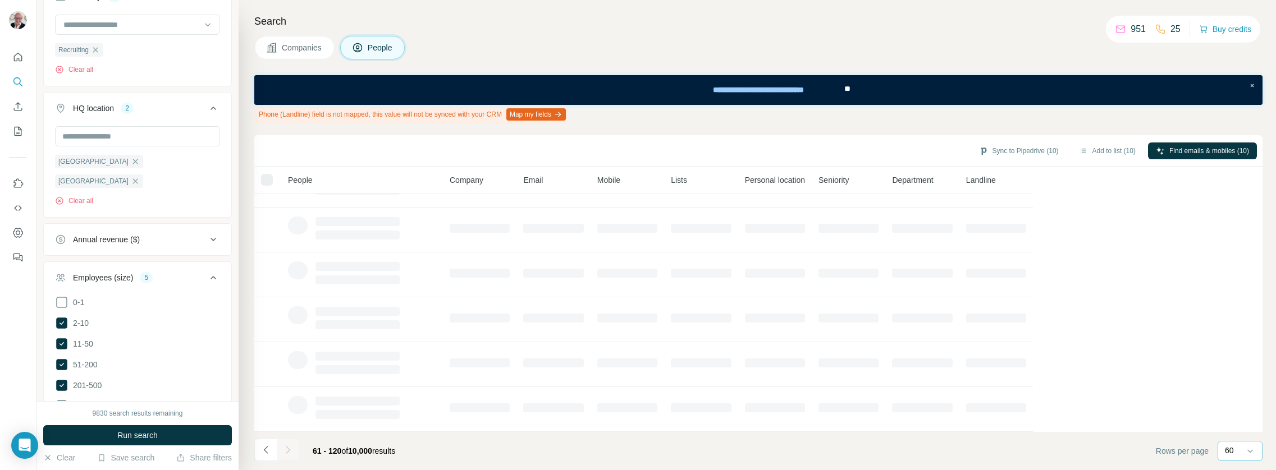
click at [270, 454] on icon "Navigate to previous page" at bounding box center [265, 449] width 11 height 11
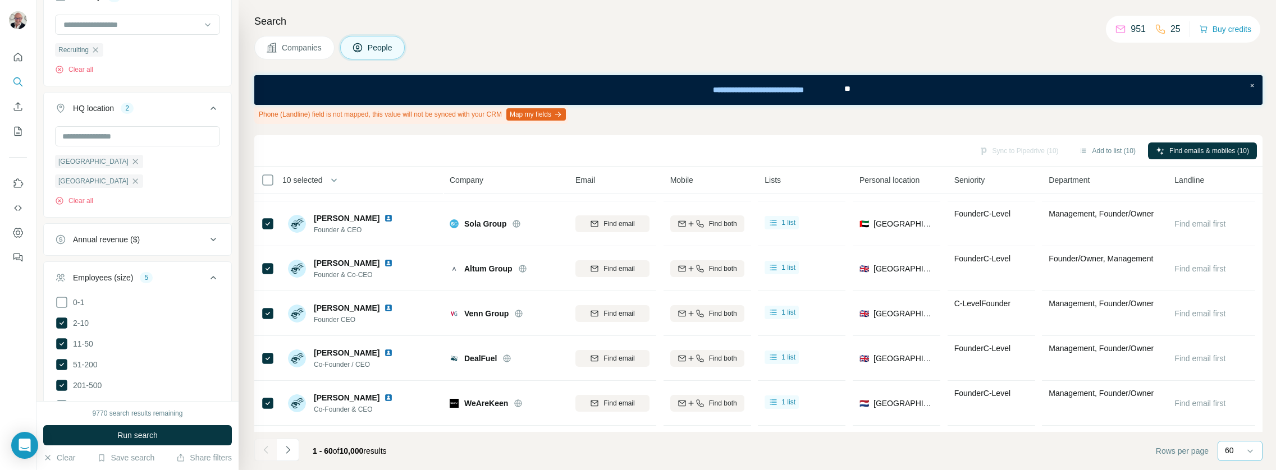
click at [315, 181] on span "10 selected" at bounding box center [302, 180] width 40 height 11
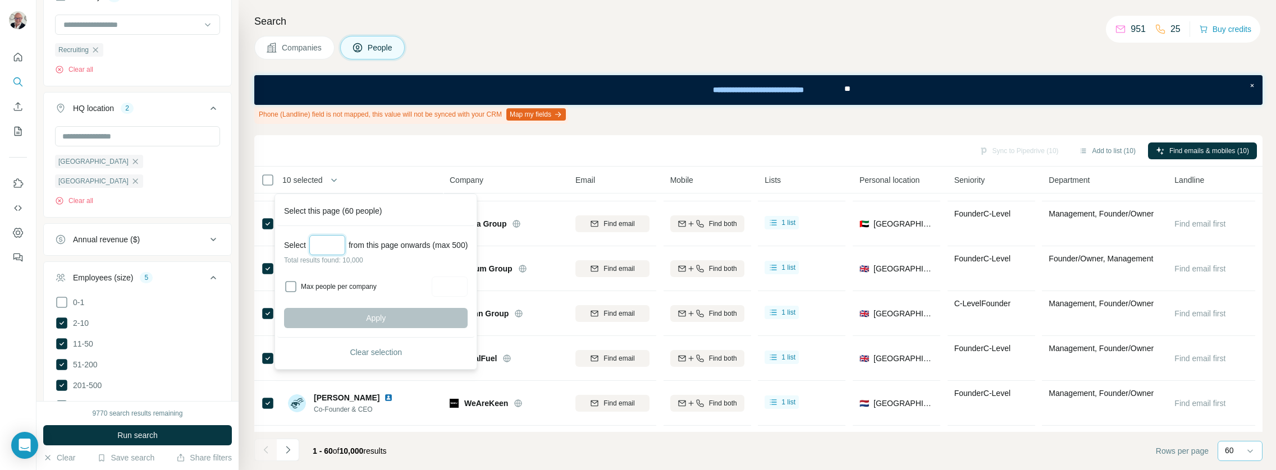
click at [323, 248] on input "Select a number (up to 500)" at bounding box center [327, 245] width 36 height 20
type input "***"
click at [337, 287] on label "Max people per company" at bounding box center [364, 287] width 127 height 10
click at [456, 278] on input "Max people per company" at bounding box center [450, 287] width 36 height 20
type input "*"
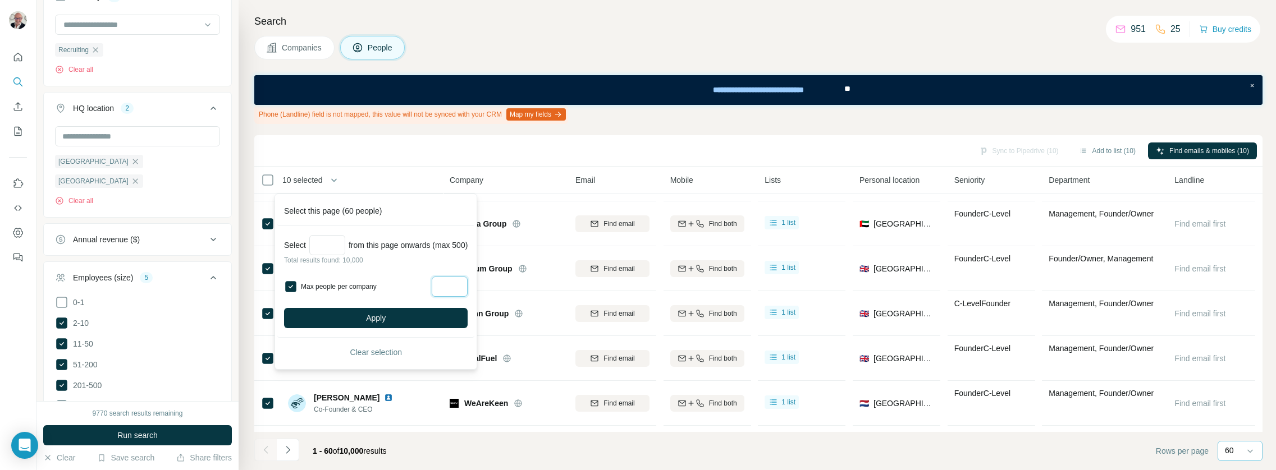
type input "*"
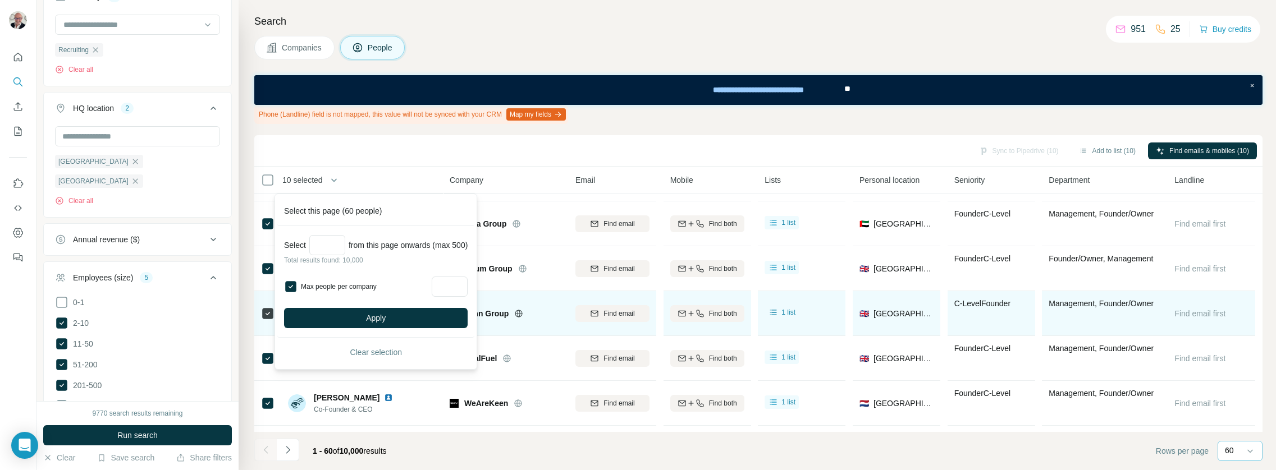
drag, startPoint x: 416, startPoint y: 324, endPoint x: 415, endPoint y: 314, distance: 10.1
click at [415, 324] on button "Apply" at bounding box center [375, 318] width 183 height 20
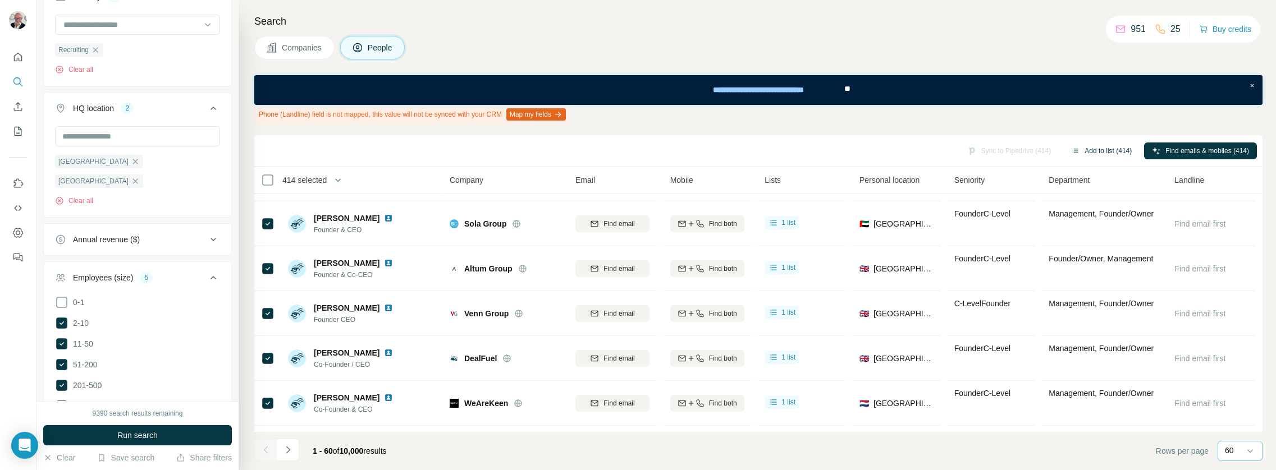
click at [1096, 151] on button "Add to list (414)" at bounding box center [1101, 151] width 76 height 17
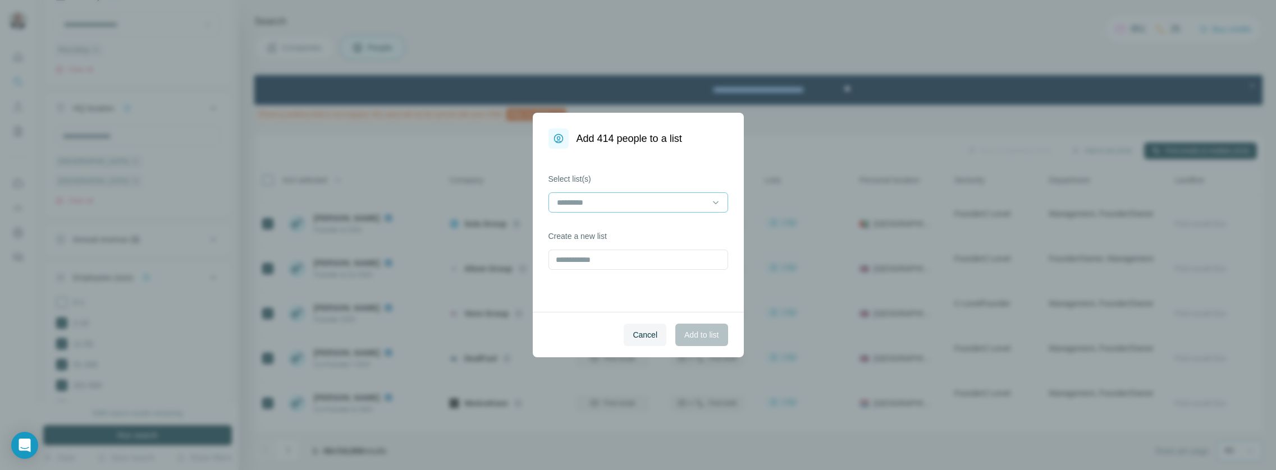
click at [674, 196] on div at bounding box center [632, 202] width 152 height 19
click at [620, 224] on div "re" at bounding box center [638, 227] width 160 height 11
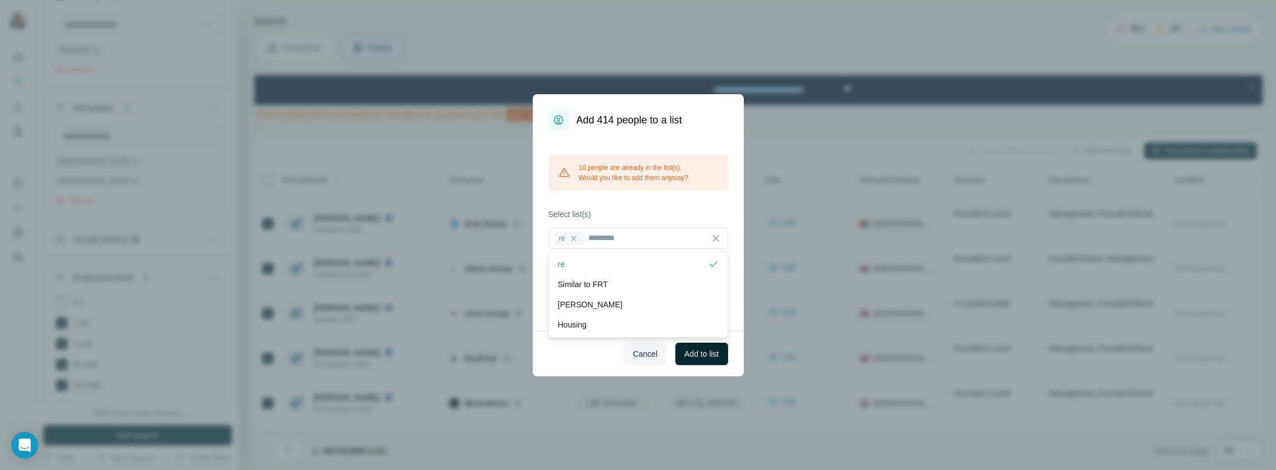
click at [689, 355] on span "Add to list" at bounding box center [701, 353] width 34 height 11
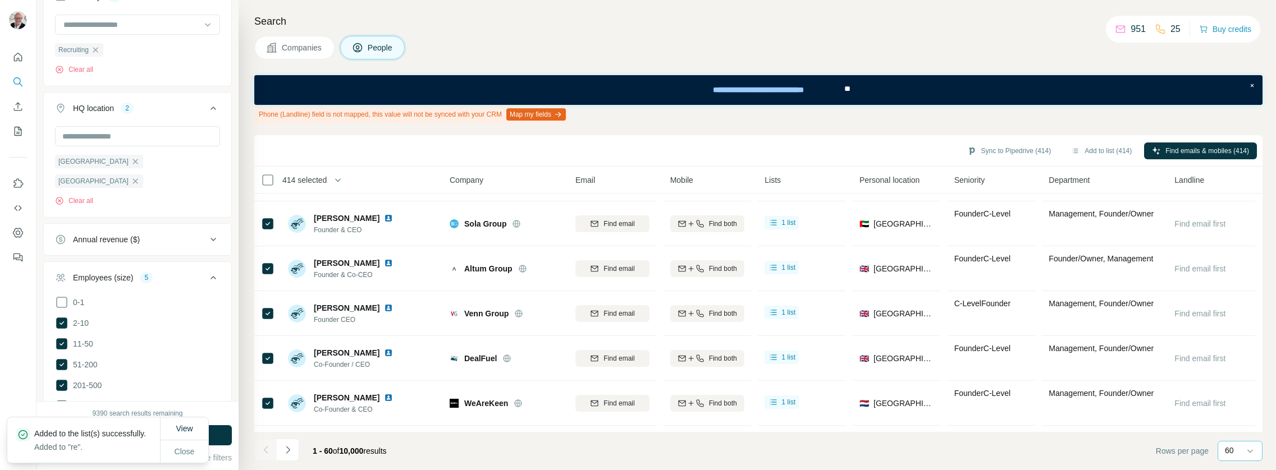
click at [359, 452] on span "10,000" at bounding box center [352, 451] width 24 height 9
click at [1233, 444] on div "60" at bounding box center [1238, 451] width 28 height 19
click at [1233, 447] on input at bounding box center [1241, 451] width 34 height 12
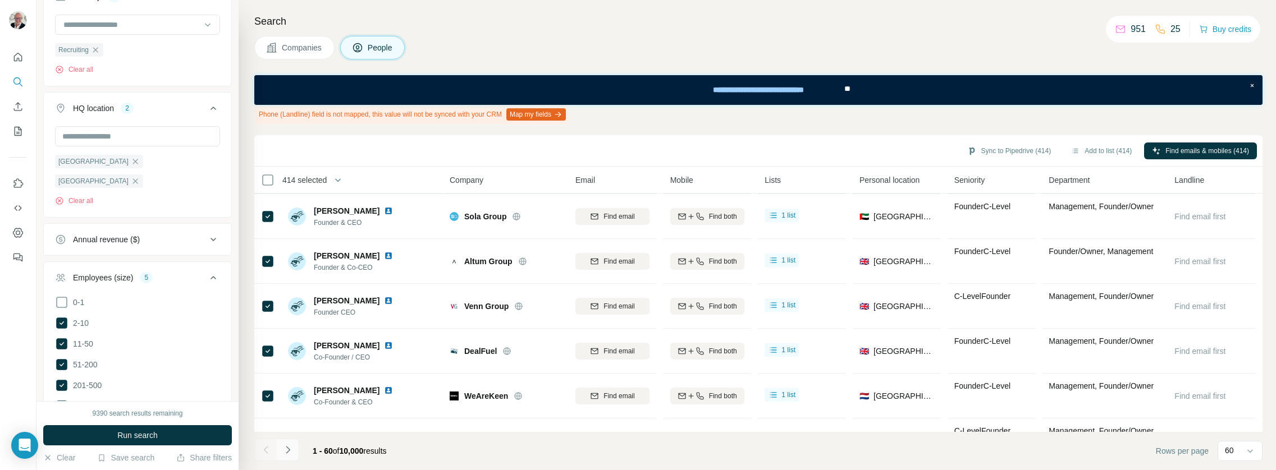
click at [289, 448] on icon "Navigate to next page" at bounding box center [287, 449] width 11 height 11
click at [290, 448] on icon "Navigate to next page" at bounding box center [287, 449] width 11 height 11
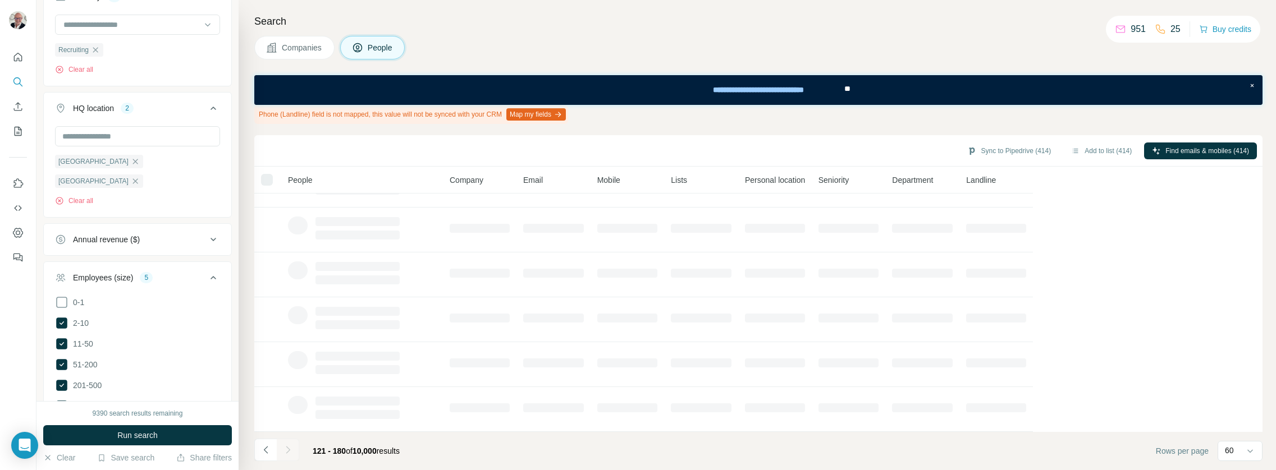
click at [291, 448] on icon "Navigate to next page" at bounding box center [287, 449] width 11 height 11
click at [291, 448] on div at bounding box center [288, 450] width 22 height 22
click at [291, 448] on icon "Navigate to next page" at bounding box center [287, 449] width 11 height 11
click at [291, 448] on div at bounding box center [288, 450] width 22 height 22
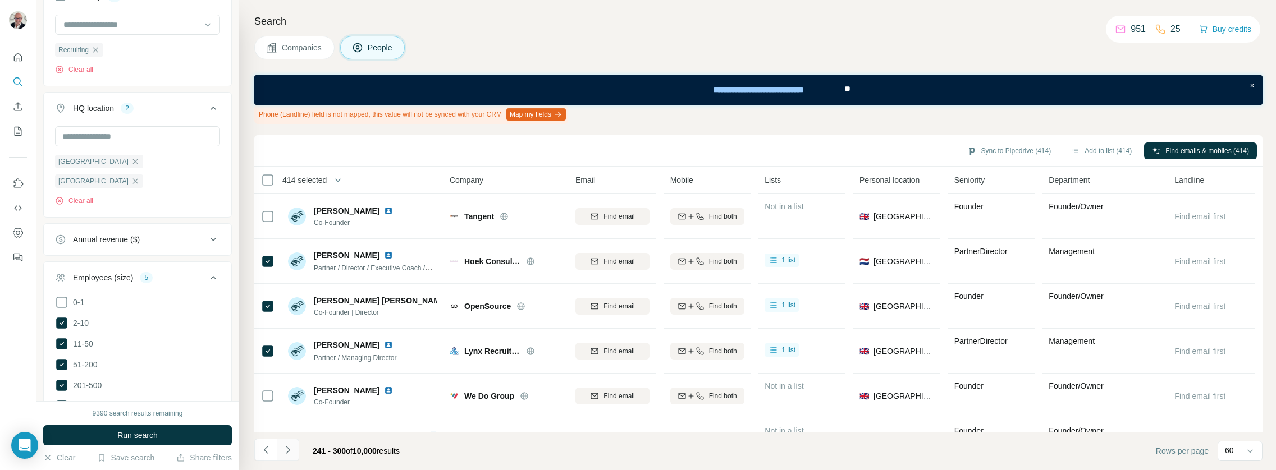
click at [291, 449] on icon "Navigate to next page" at bounding box center [287, 449] width 11 height 11
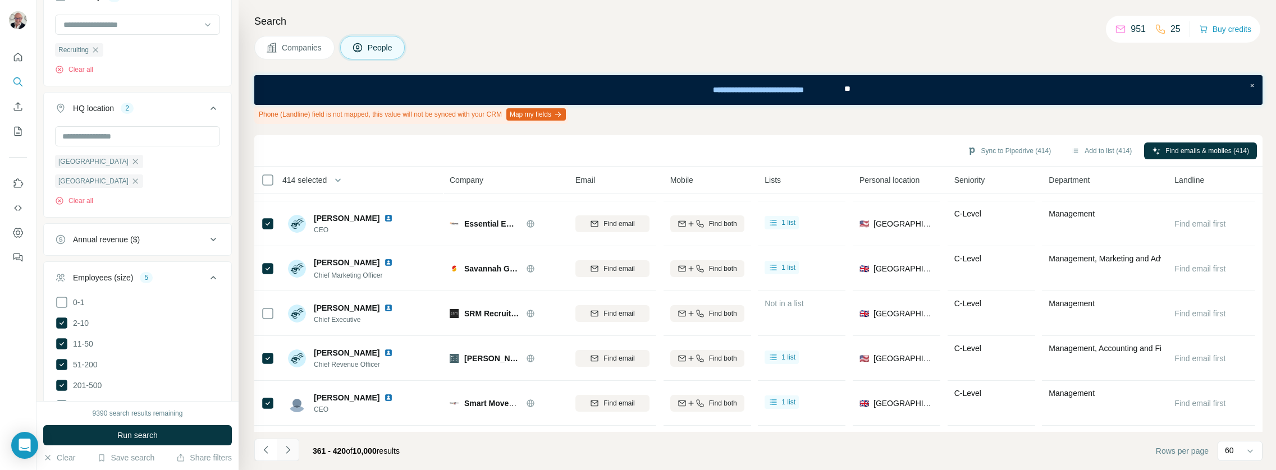
click at [291, 449] on icon "Navigate to next page" at bounding box center [287, 449] width 11 height 11
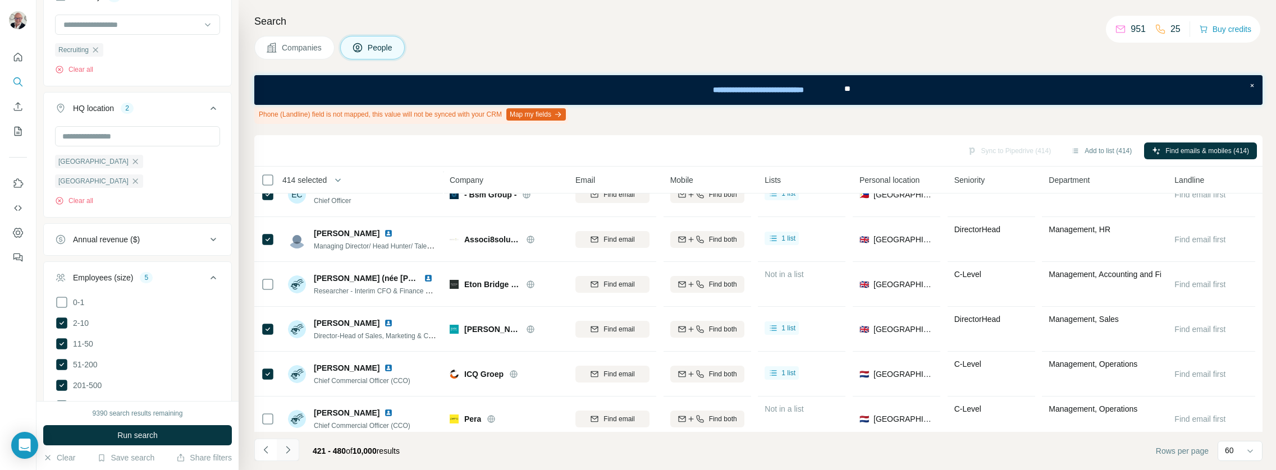
click at [290, 450] on icon "Navigate to next page" at bounding box center [287, 449] width 11 height 11
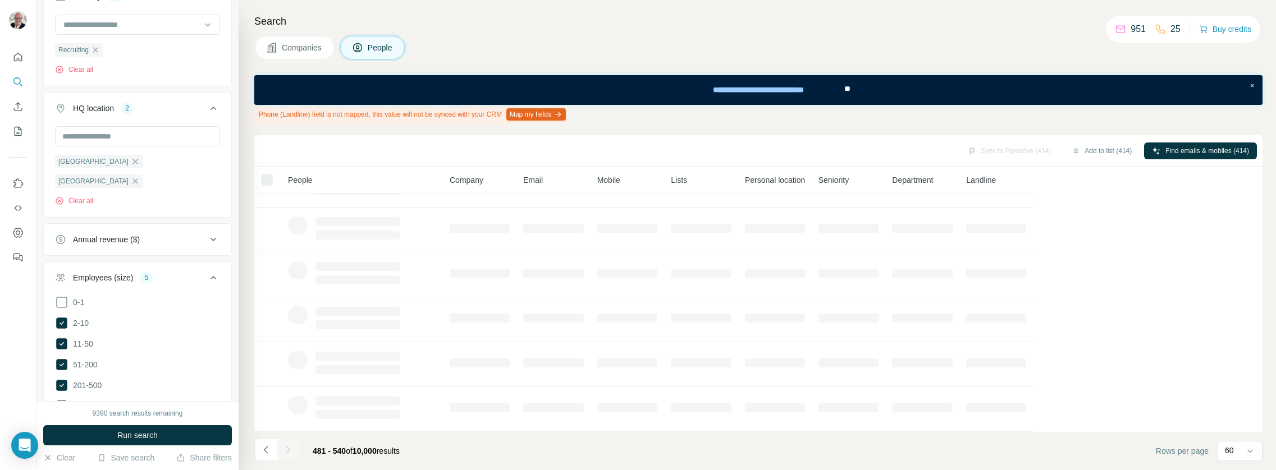
scroll to position [217, 0]
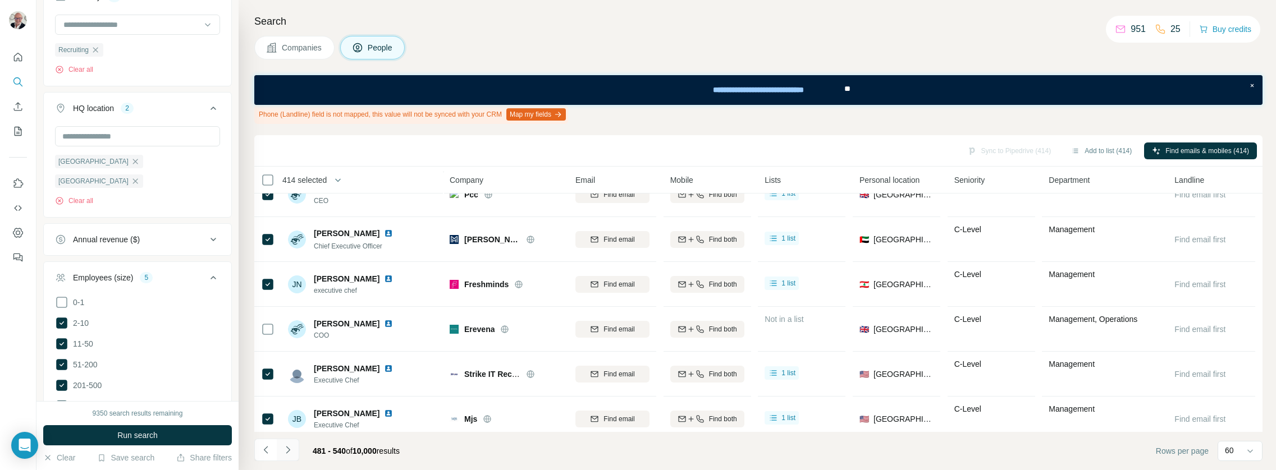
click at [291, 448] on icon "Navigate to next page" at bounding box center [287, 449] width 11 height 11
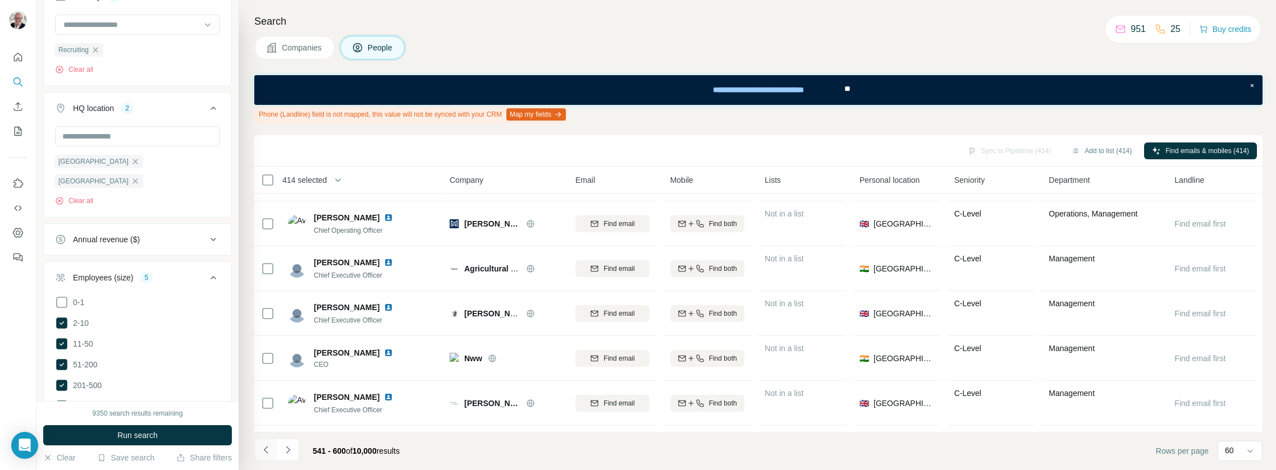
scroll to position [246, 0]
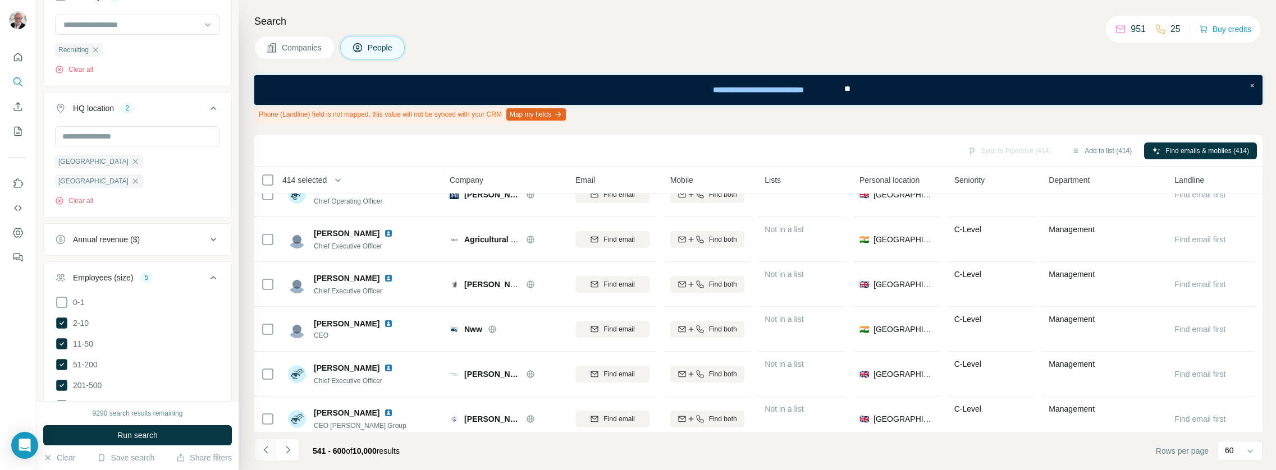
click at [267, 455] on icon "Navigate to previous page" at bounding box center [265, 449] width 11 height 11
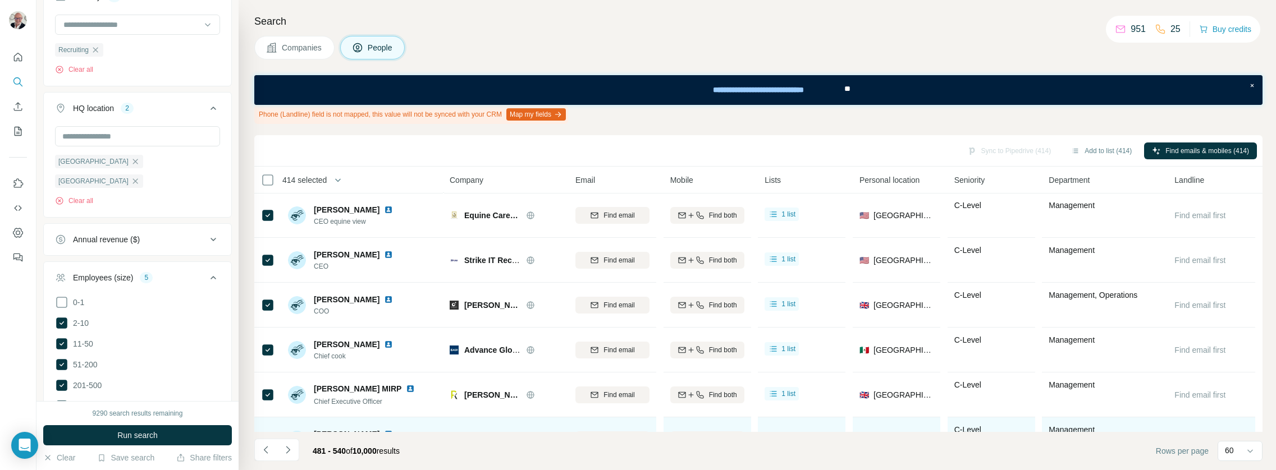
scroll to position [583, 0]
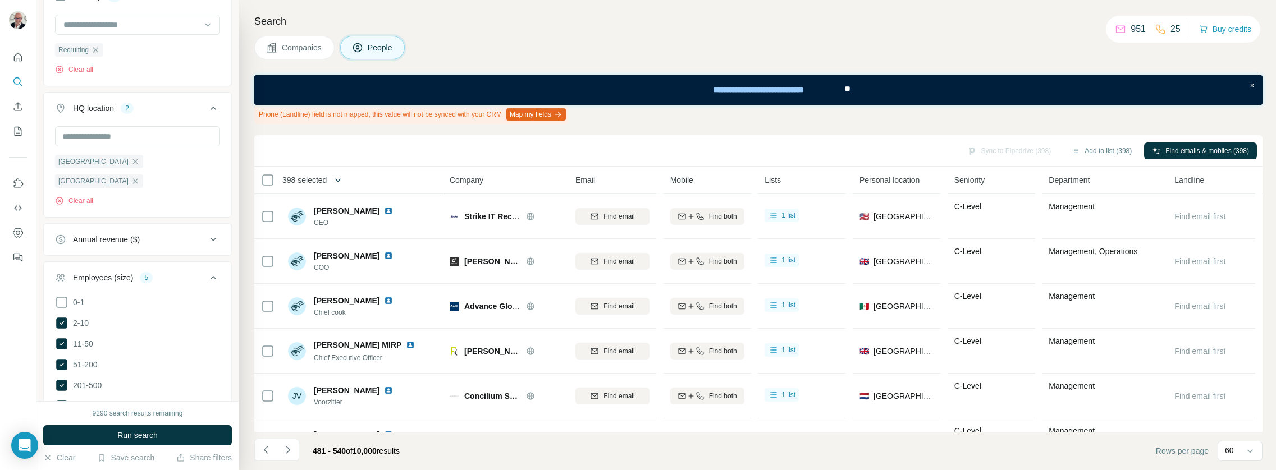
click at [341, 180] on icon "button" at bounding box center [339, 179] width 6 height 3
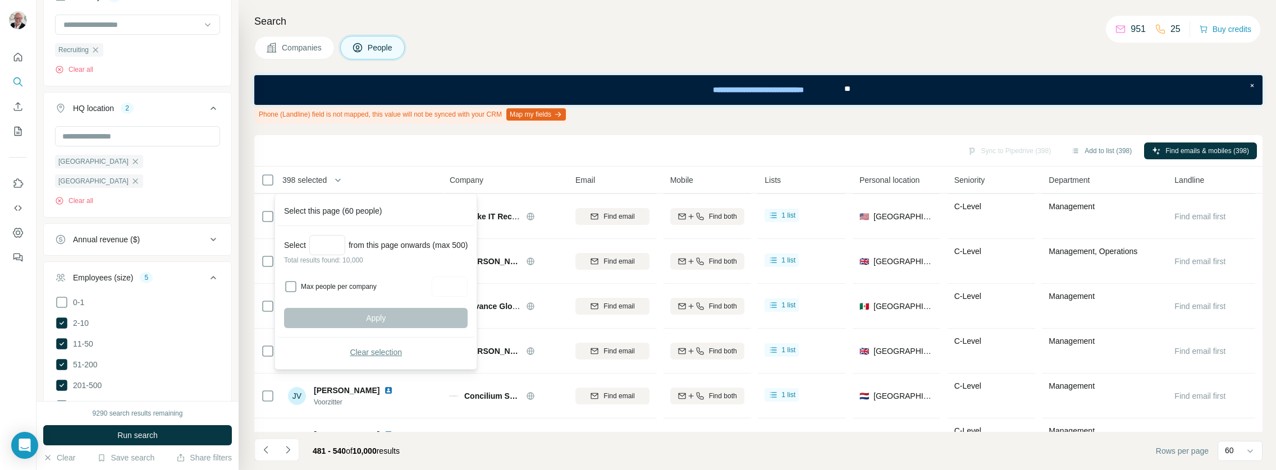
click at [401, 355] on span "Clear selection" at bounding box center [376, 352] width 52 height 11
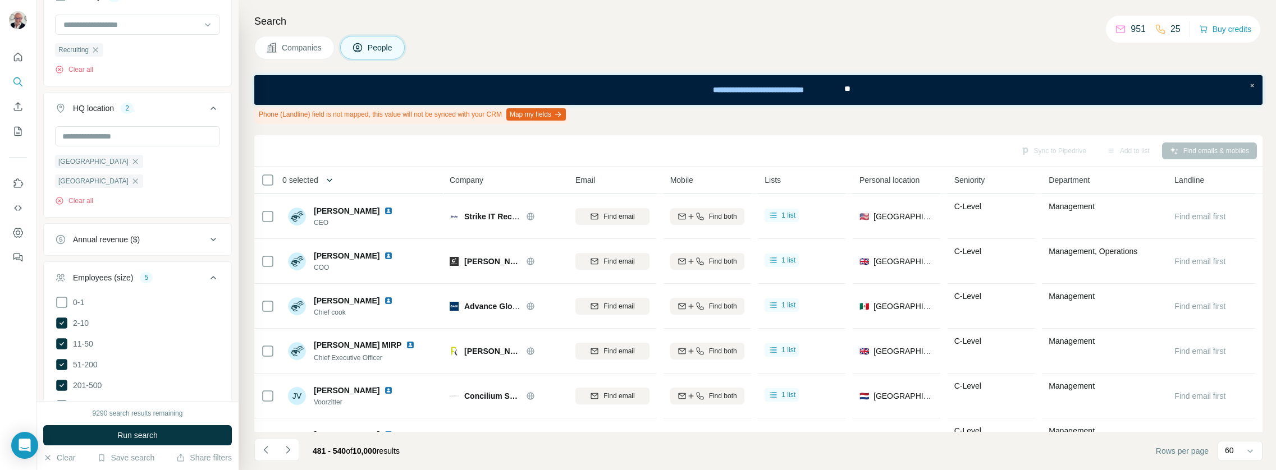
click at [323, 182] on button "button" at bounding box center [329, 180] width 22 height 22
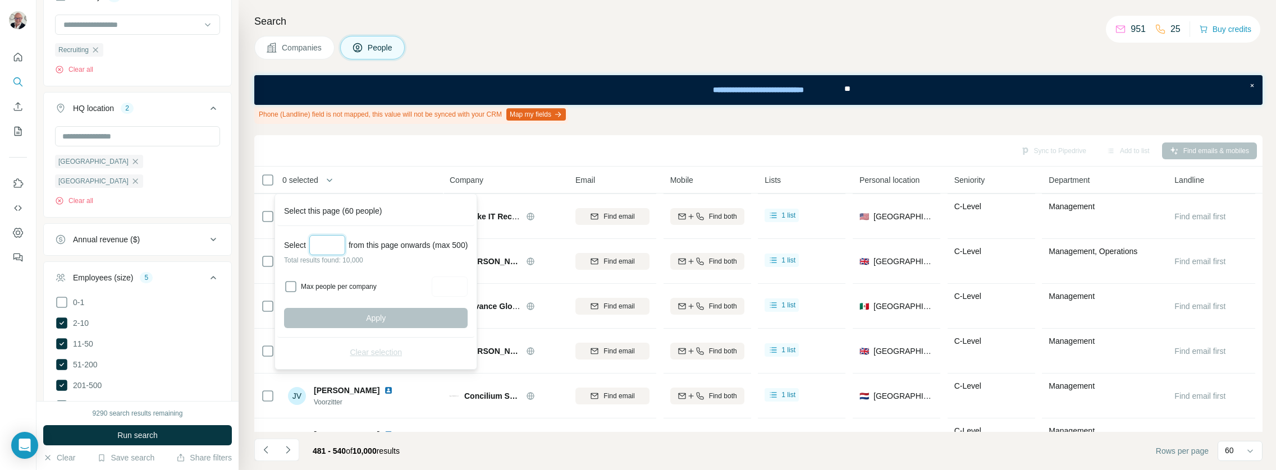
click at [334, 238] on input "Select a number (up to 500)" at bounding box center [327, 245] width 36 height 20
type input "***"
click at [386, 321] on span "Apply" at bounding box center [376, 318] width 20 height 11
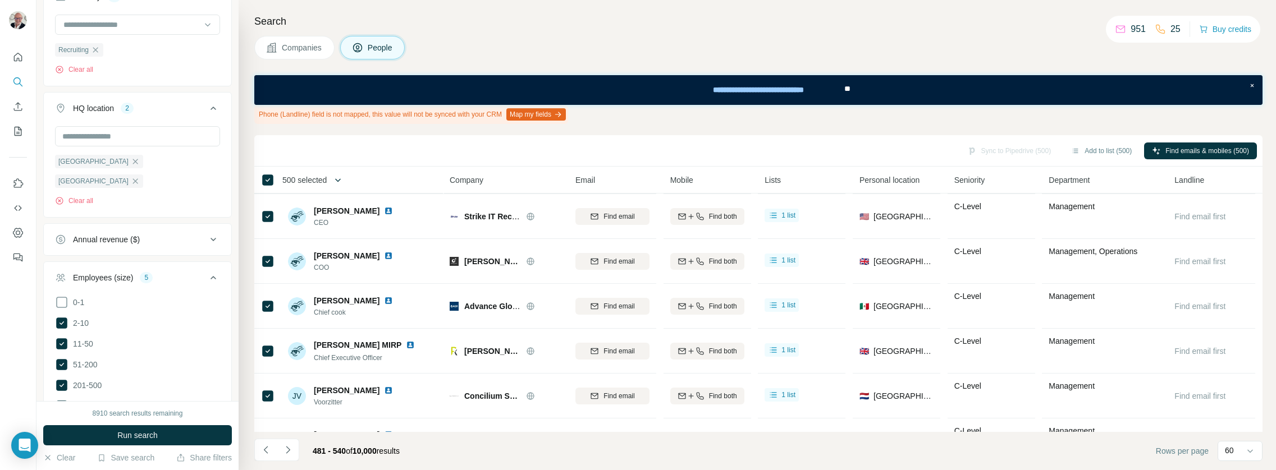
click at [343, 174] on button "button" at bounding box center [338, 180] width 22 height 22
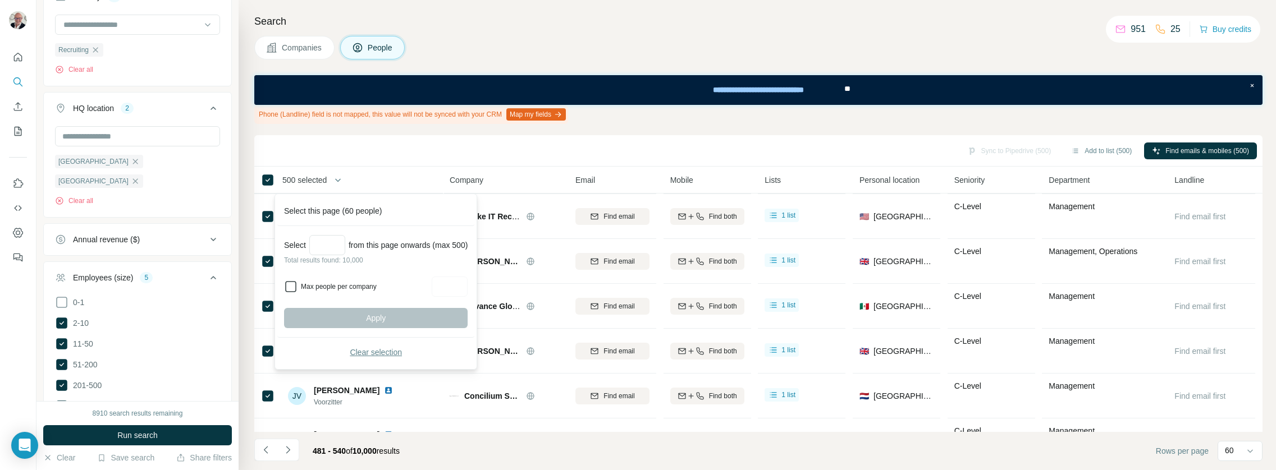
click at [297, 286] on icon at bounding box center [290, 286] width 13 height 13
click at [463, 290] on input "Max people per company" at bounding box center [450, 287] width 36 height 20
type input "*"
click at [418, 308] on div "Apply" at bounding box center [375, 318] width 183 height 20
click at [318, 244] on input "Select a number (up to 500)" at bounding box center [327, 245] width 36 height 20
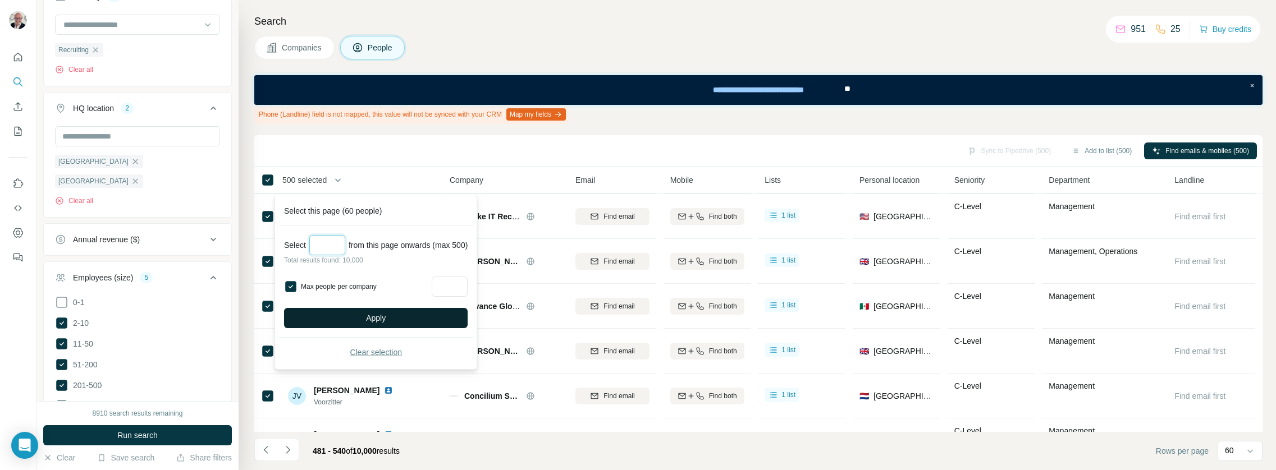
type input "***"
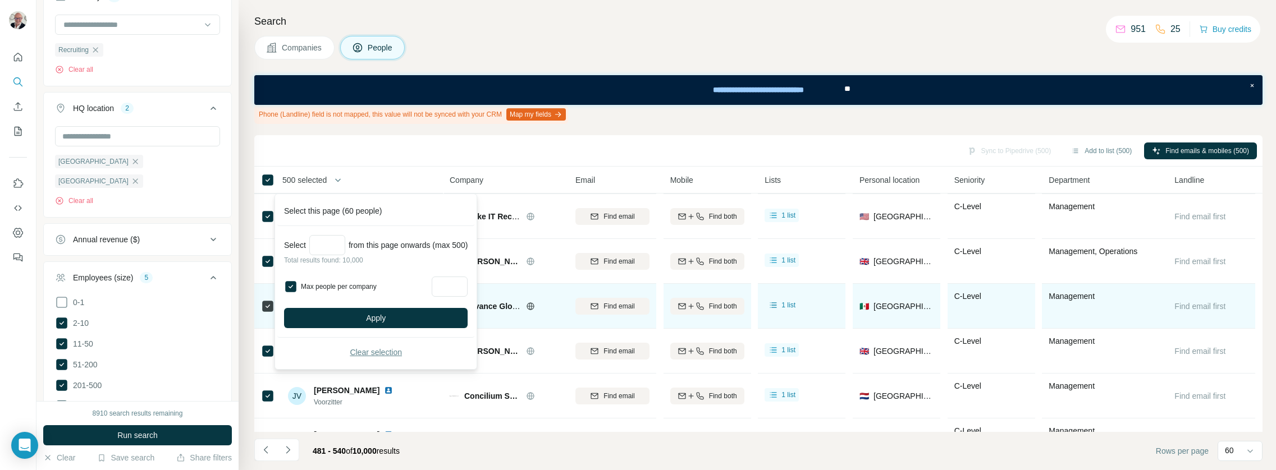
click at [386, 314] on span "Apply" at bounding box center [376, 318] width 20 height 11
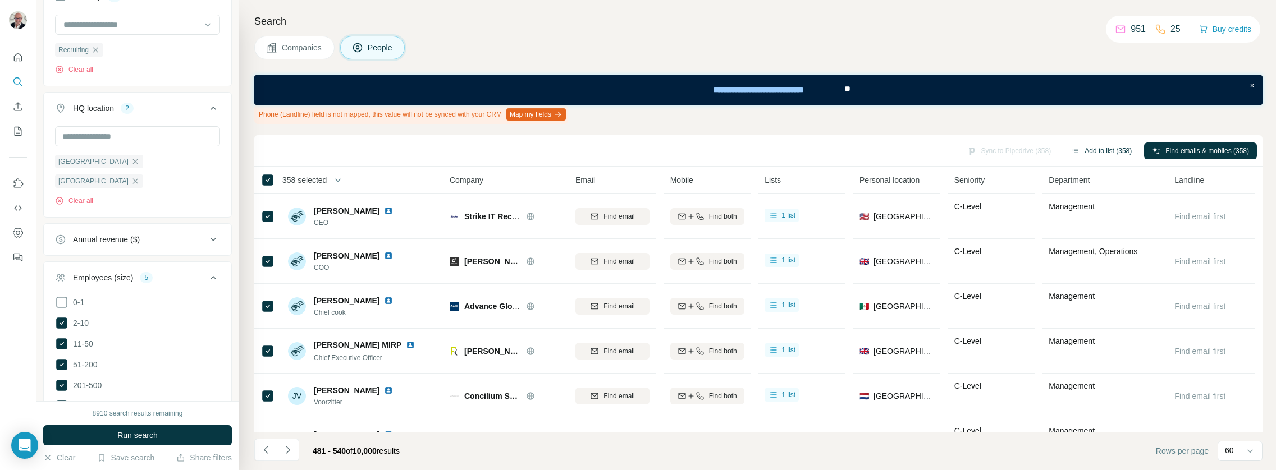
click at [1097, 146] on button "Add to list (358)" at bounding box center [1101, 151] width 76 height 17
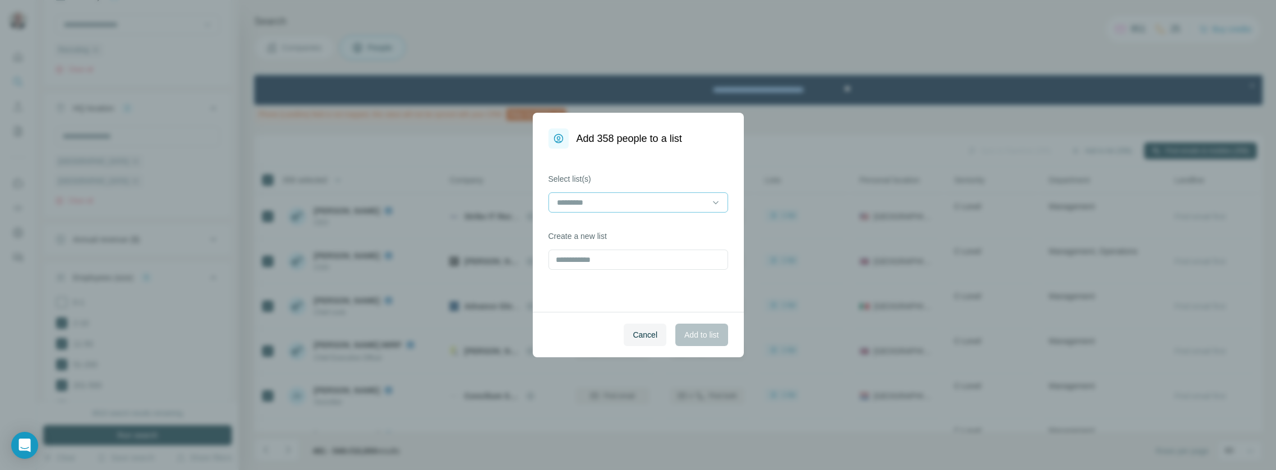
click at [611, 208] on input at bounding box center [632, 202] width 152 height 12
click at [605, 227] on div "re" at bounding box center [638, 227] width 160 height 11
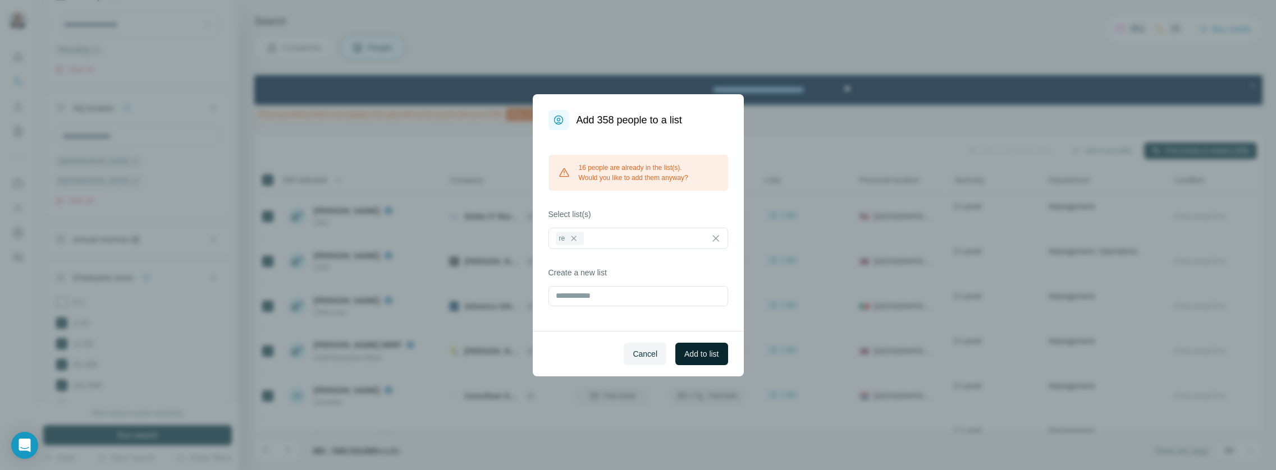
click at [697, 351] on span "Add to list" at bounding box center [701, 353] width 34 height 11
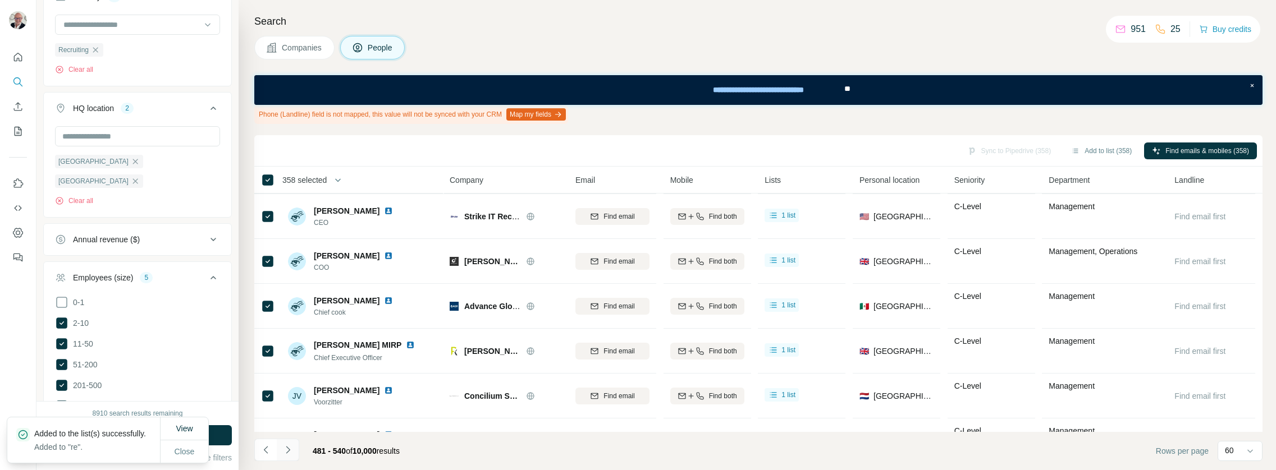
click at [290, 448] on icon "Navigate to next page" at bounding box center [287, 449] width 11 height 11
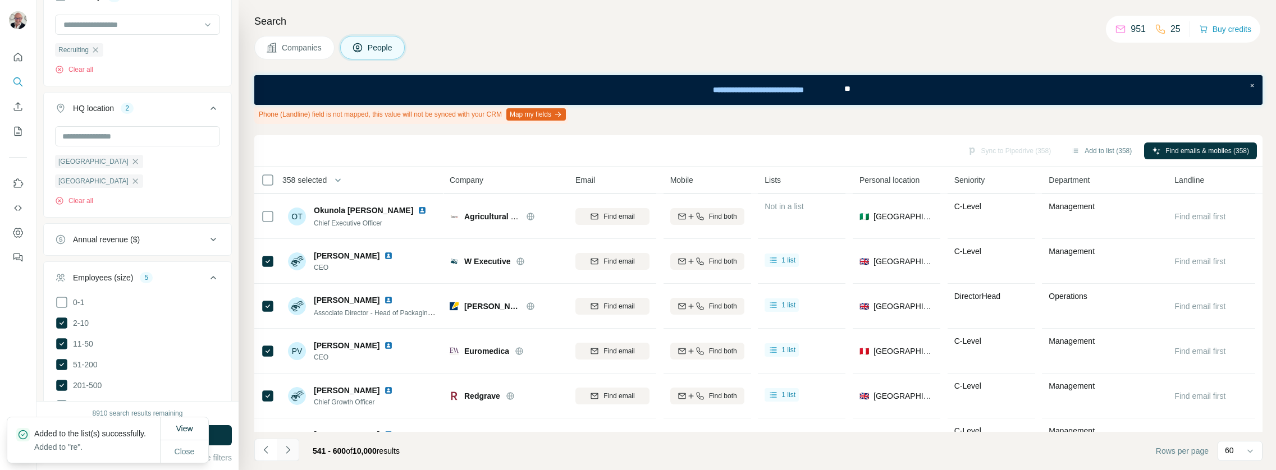
click at [290, 448] on icon "Navigate to next page" at bounding box center [287, 449] width 11 height 11
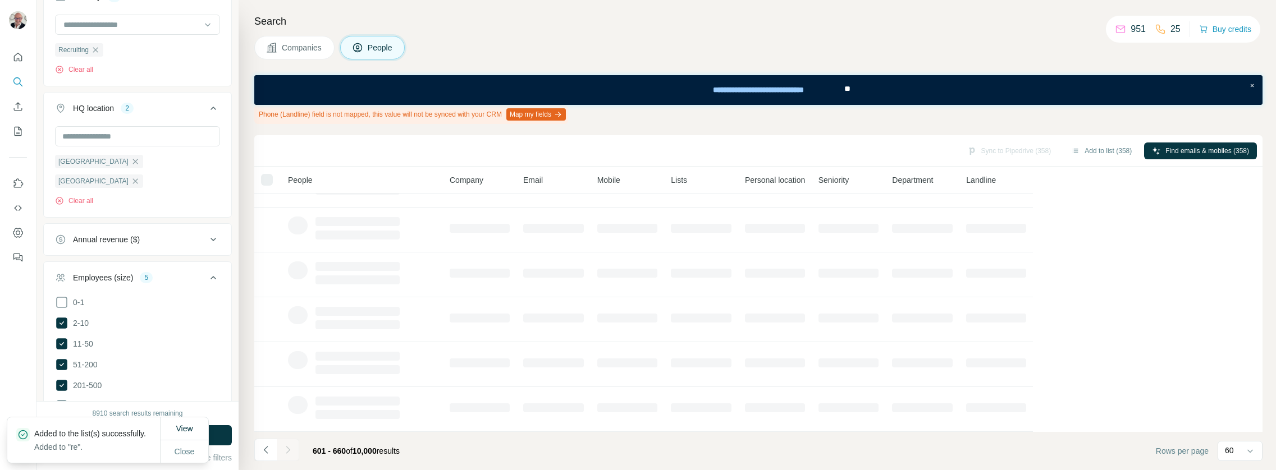
click at [290, 448] on icon "Navigate to next page" at bounding box center [287, 449] width 11 height 11
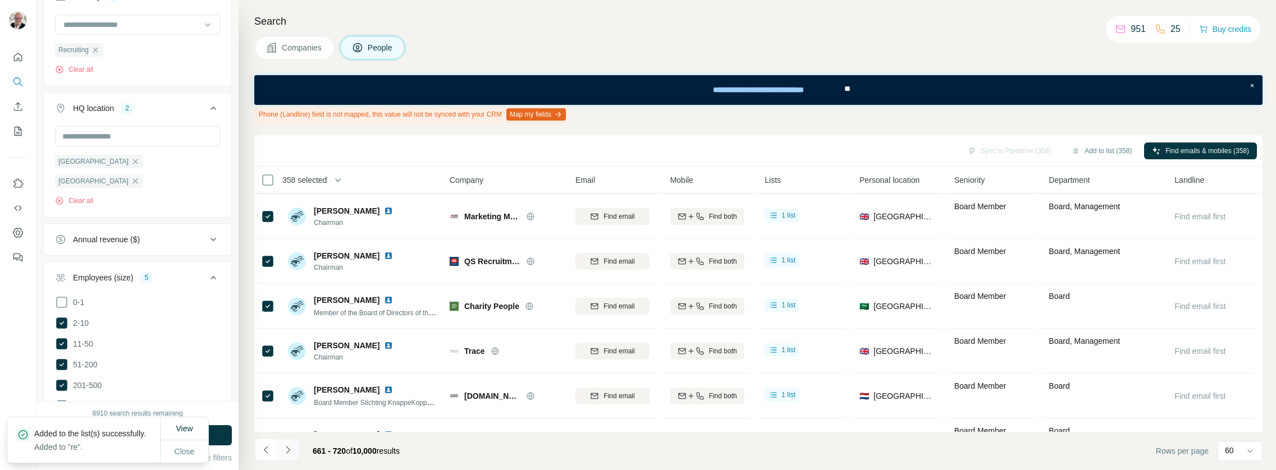
click at [290, 448] on icon "Navigate to next page" at bounding box center [287, 449] width 11 height 11
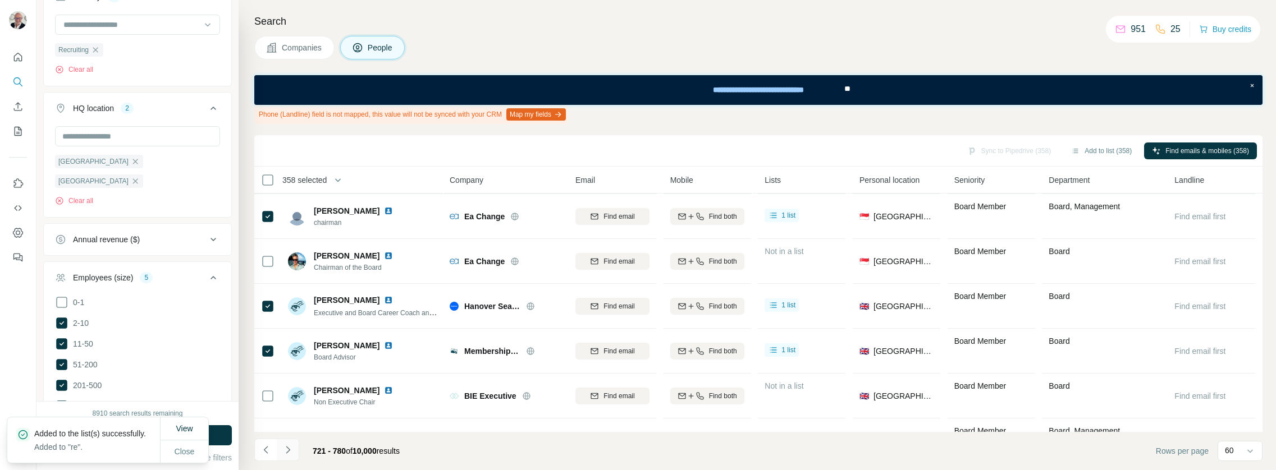
click at [290, 448] on icon "Navigate to next page" at bounding box center [287, 449] width 11 height 11
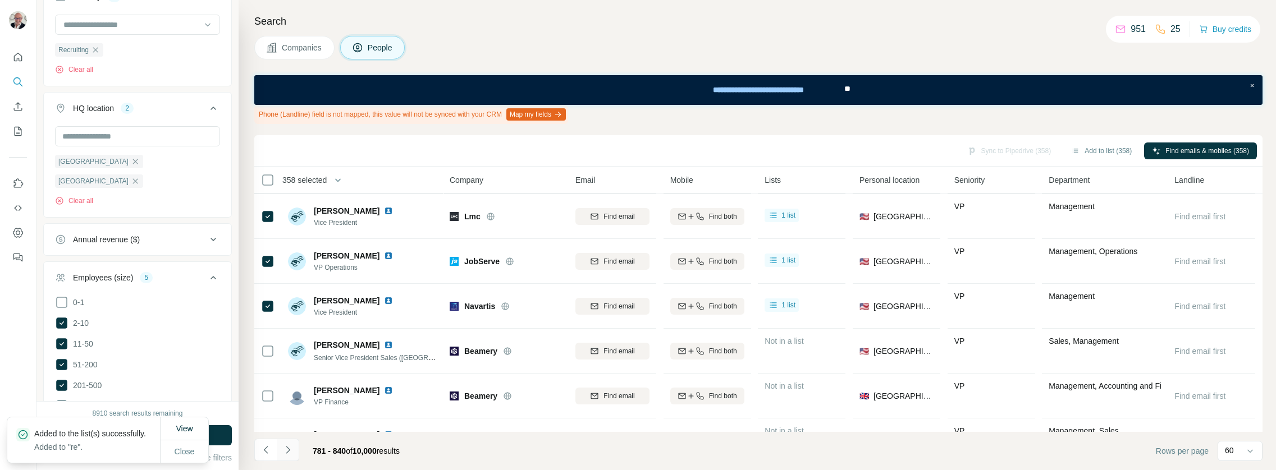
click at [290, 448] on icon "Navigate to next page" at bounding box center [287, 449] width 11 height 11
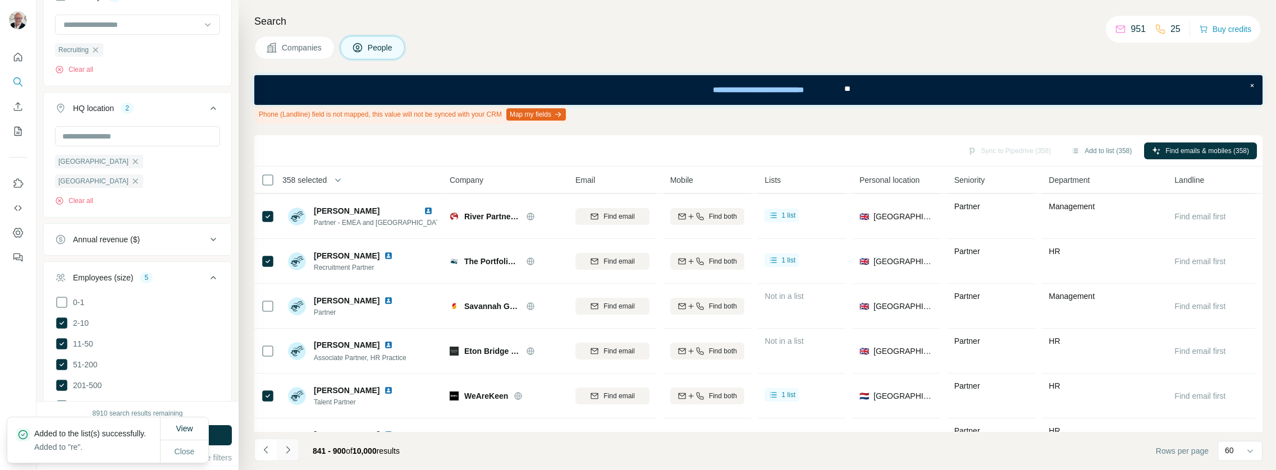
click at [291, 448] on icon "Navigate to next page" at bounding box center [287, 449] width 11 height 11
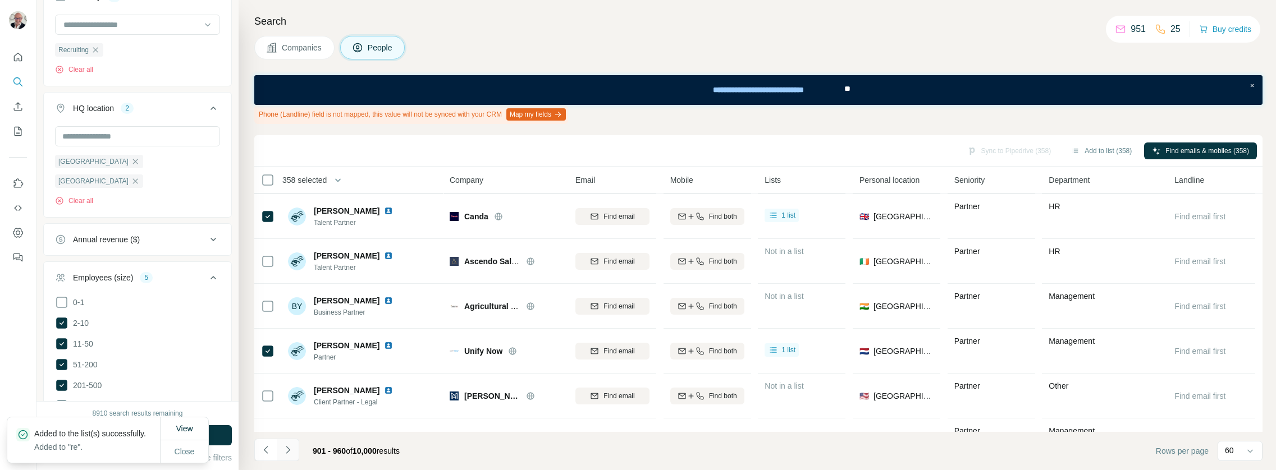
click at [291, 448] on icon "Navigate to next page" at bounding box center [287, 449] width 11 height 11
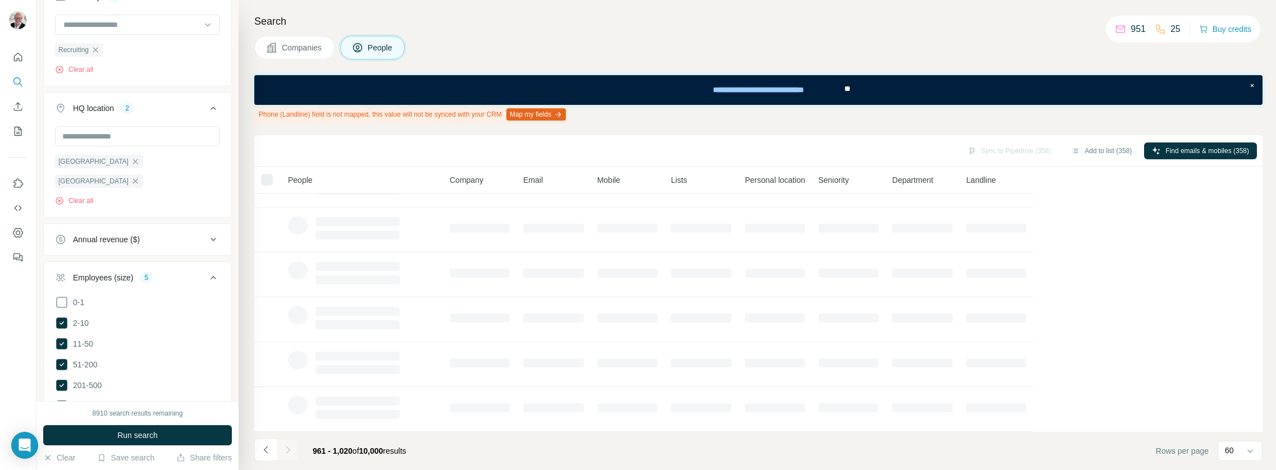
scroll to position [217, 0]
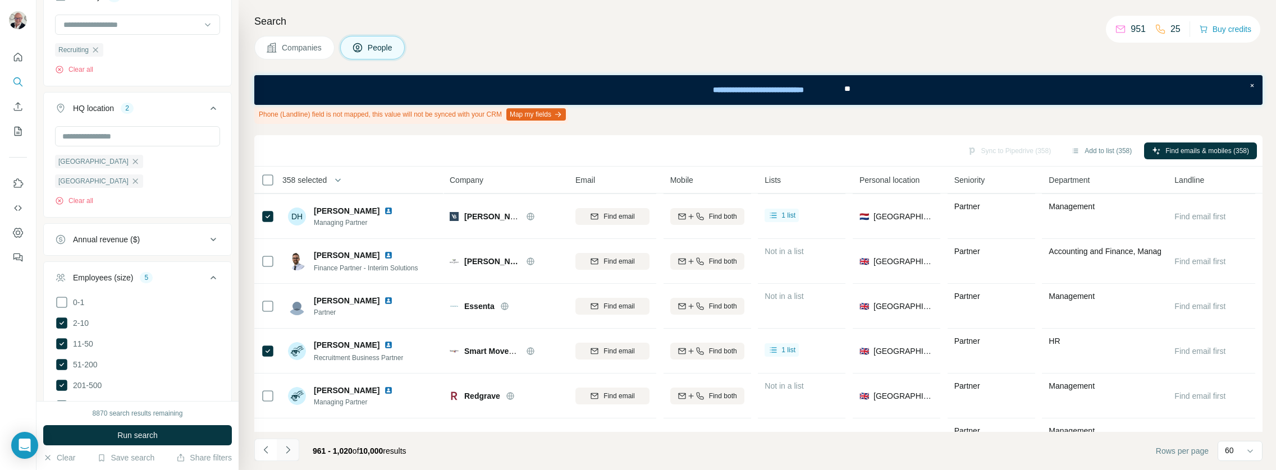
click at [278, 452] on button "Navigate to next page" at bounding box center [288, 450] width 22 height 22
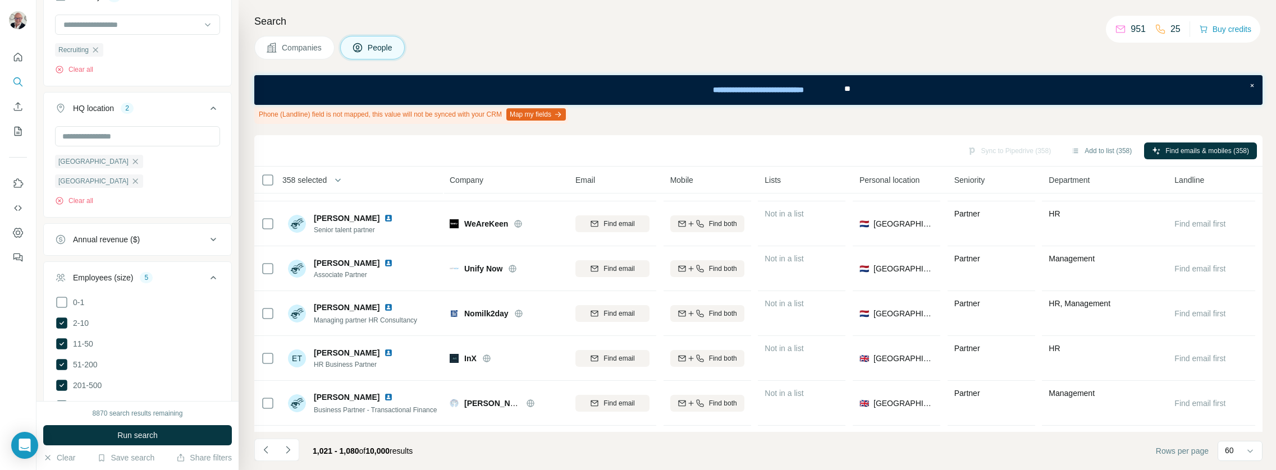
scroll to position [583, 0]
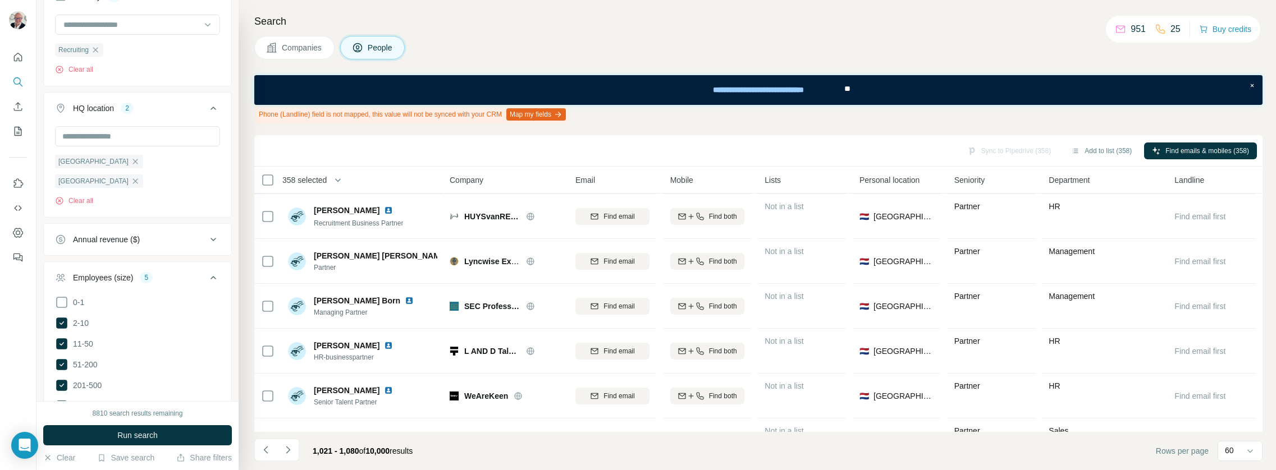
click at [327, 182] on span "358 selected" at bounding box center [304, 180] width 44 height 11
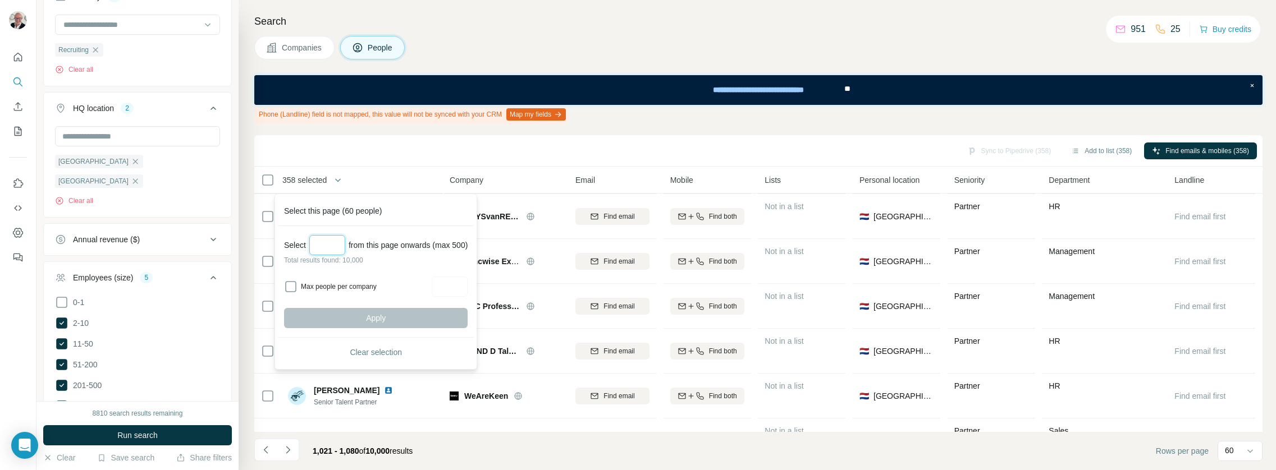
click at [329, 250] on input "Select a number (up to 500)" at bounding box center [327, 245] width 36 height 20
type input "***"
click at [305, 282] on label "Max people per company" at bounding box center [364, 287] width 127 height 10
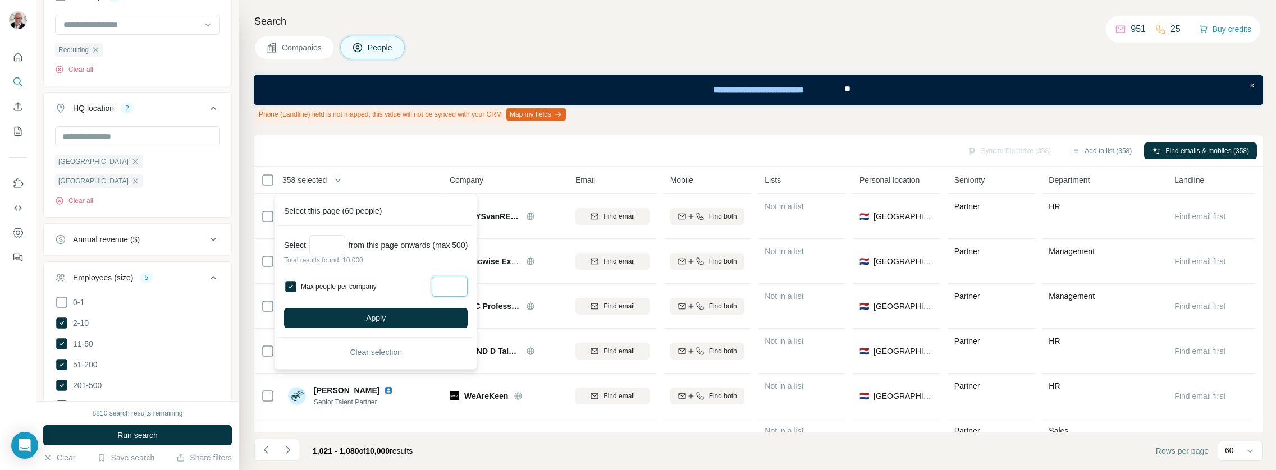
click at [467, 288] on input "Max people per company" at bounding box center [450, 287] width 36 height 20
type input "*"
click at [406, 312] on button "Apply" at bounding box center [375, 318] width 183 height 20
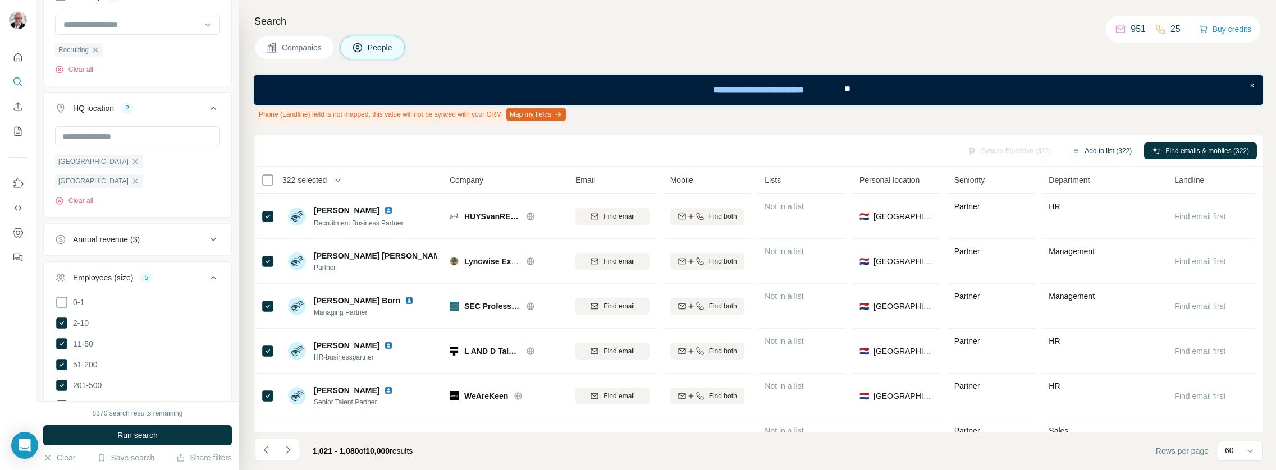
click at [1098, 152] on button "Add to list (322)" at bounding box center [1101, 151] width 76 height 17
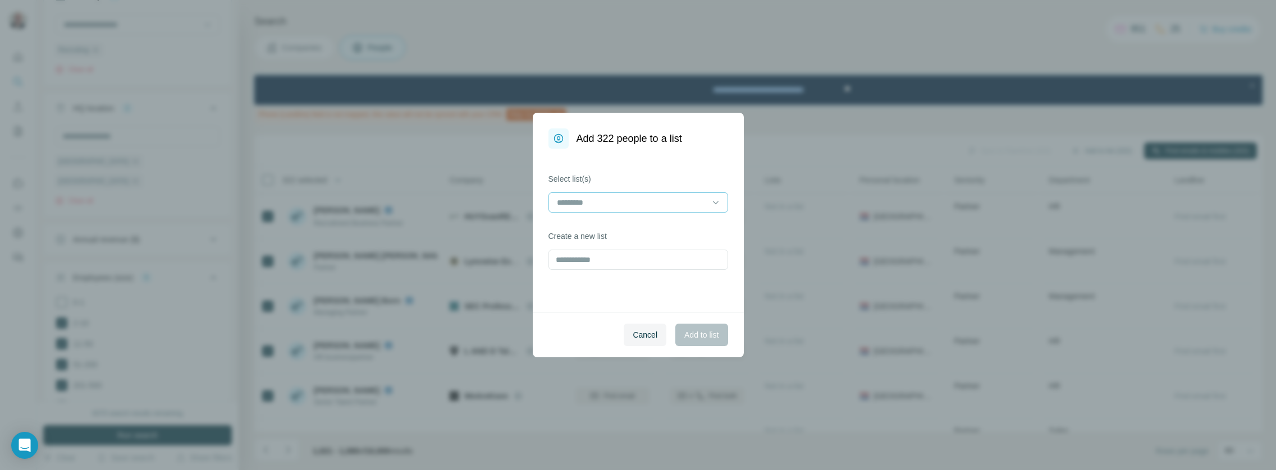
click at [656, 195] on div at bounding box center [632, 202] width 152 height 19
click at [622, 232] on div "re" at bounding box center [638, 227] width 160 height 11
click at [692, 333] on span "Add to list" at bounding box center [701, 334] width 34 height 11
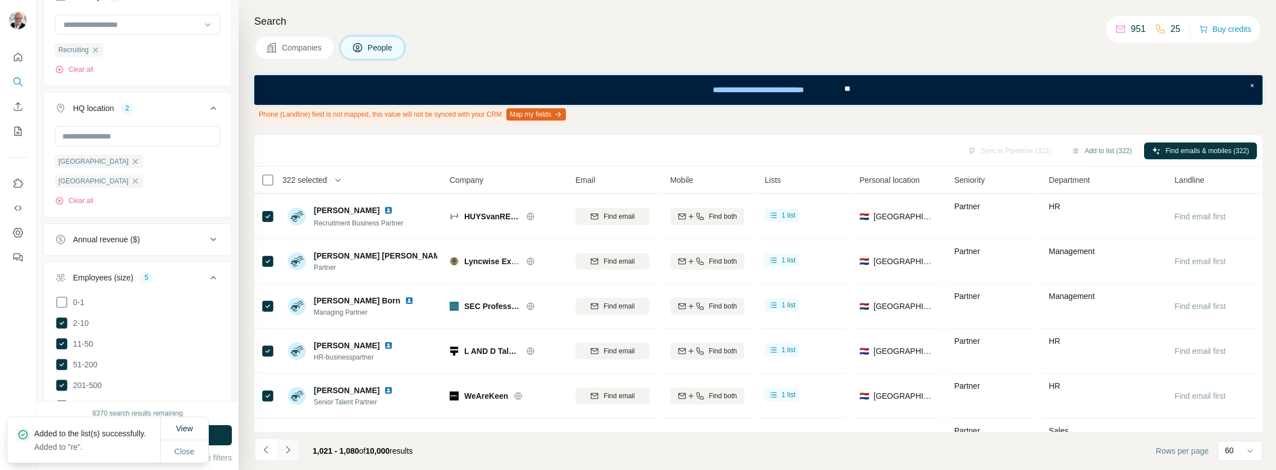
click at [290, 448] on icon "Navigate to next page" at bounding box center [287, 449] width 11 height 11
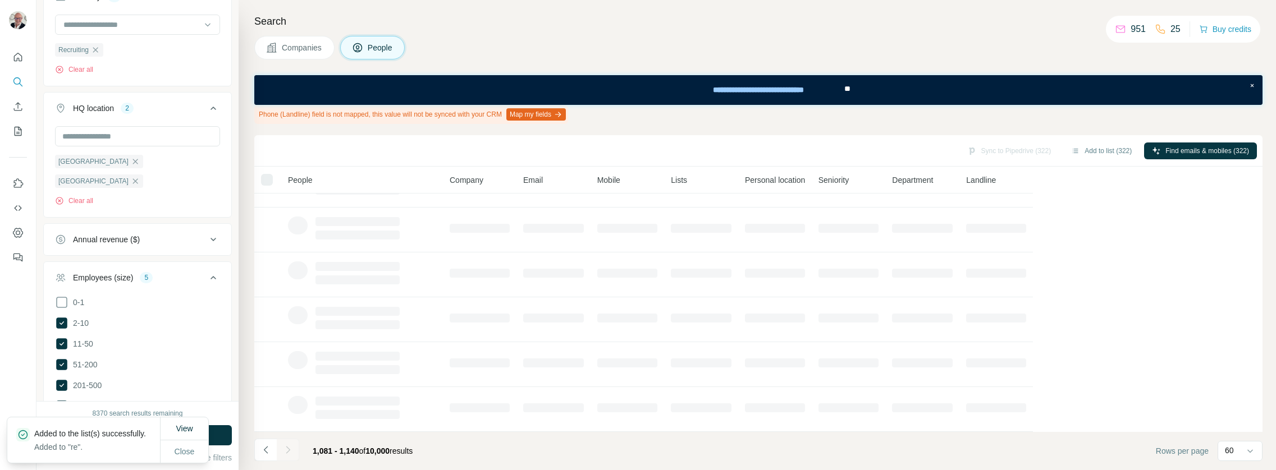
click at [291, 448] on icon "Navigate to next page" at bounding box center [287, 449] width 11 height 11
click at [292, 448] on div at bounding box center [288, 450] width 22 height 22
click at [292, 448] on icon "Navigate to next page" at bounding box center [287, 449] width 11 height 11
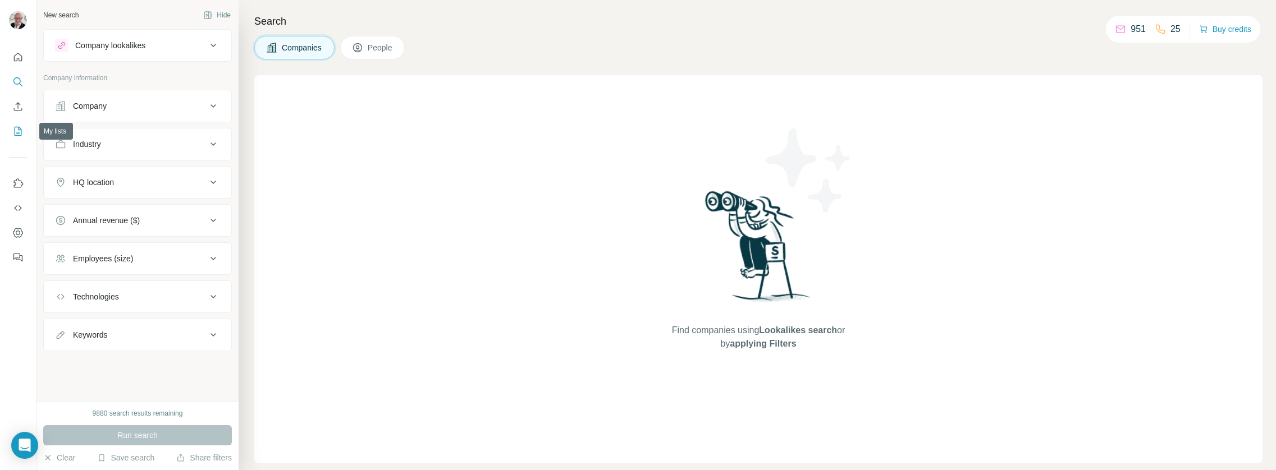
drag, startPoint x: 10, startPoint y: 134, endPoint x: 17, endPoint y: 132, distance: 7.1
click at [10, 134] on button "My lists" at bounding box center [18, 131] width 18 height 20
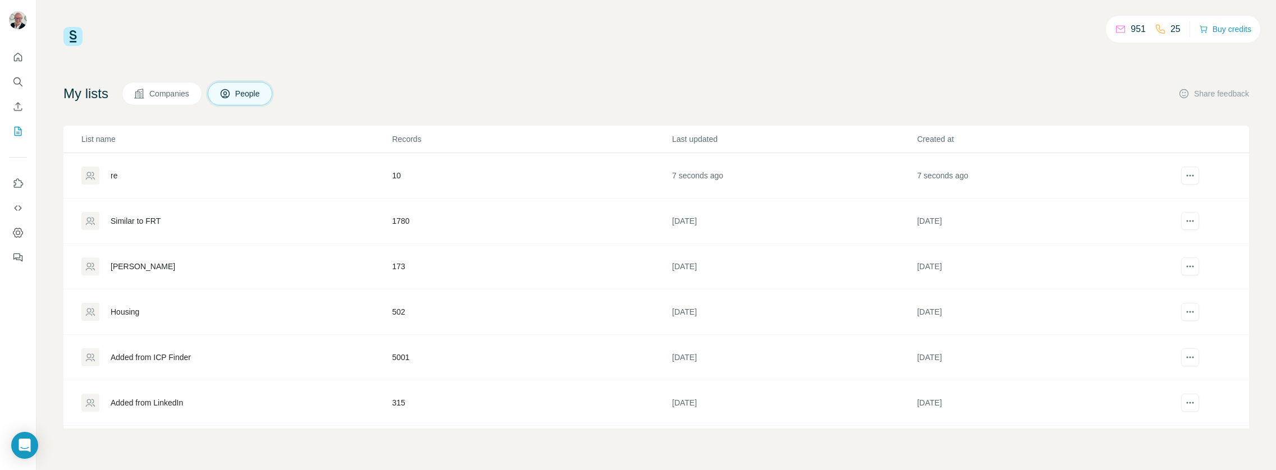
drag, startPoint x: 166, startPoint y: 172, endPoint x: 130, endPoint y: 173, distance: 36.0
click at [163, 172] on div "re" at bounding box center [236, 176] width 310 height 18
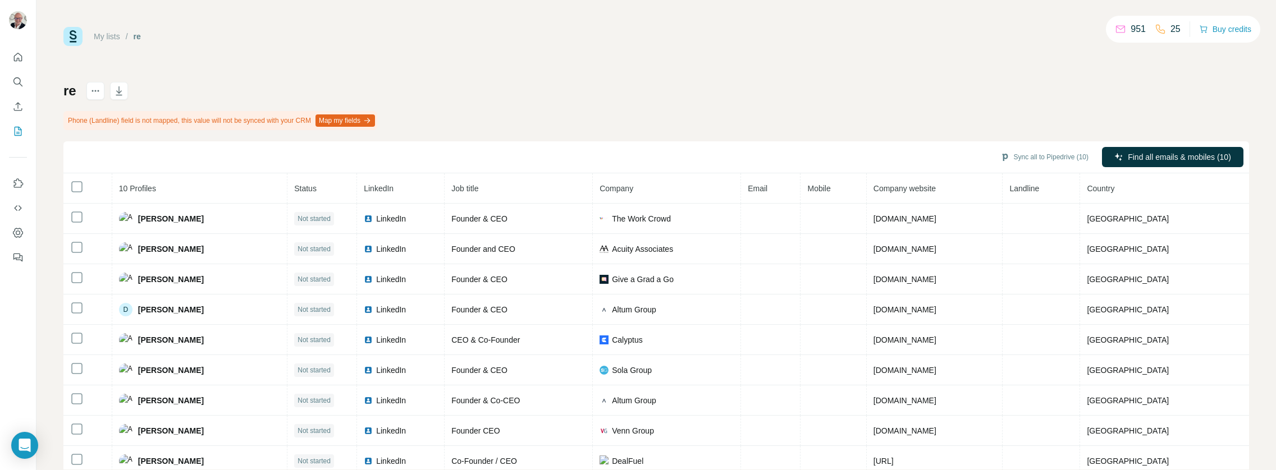
click at [116, 174] on th "10 Profiles" at bounding box center [199, 188] width 175 height 30
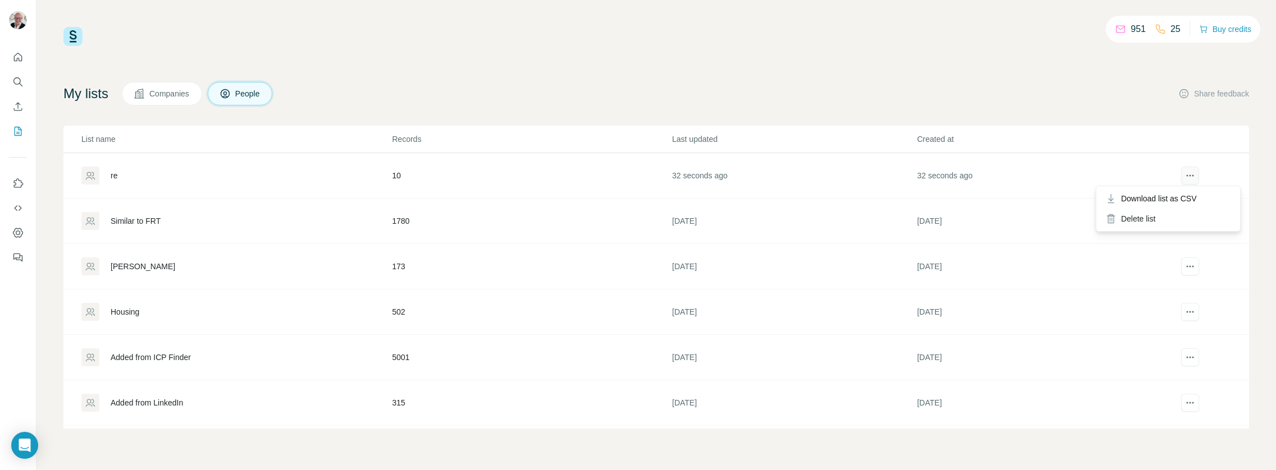
click at [1196, 175] on button "actions" at bounding box center [1190, 176] width 18 height 18
click at [1171, 199] on span "Download list as CSV" at bounding box center [1159, 198] width 76 height 11
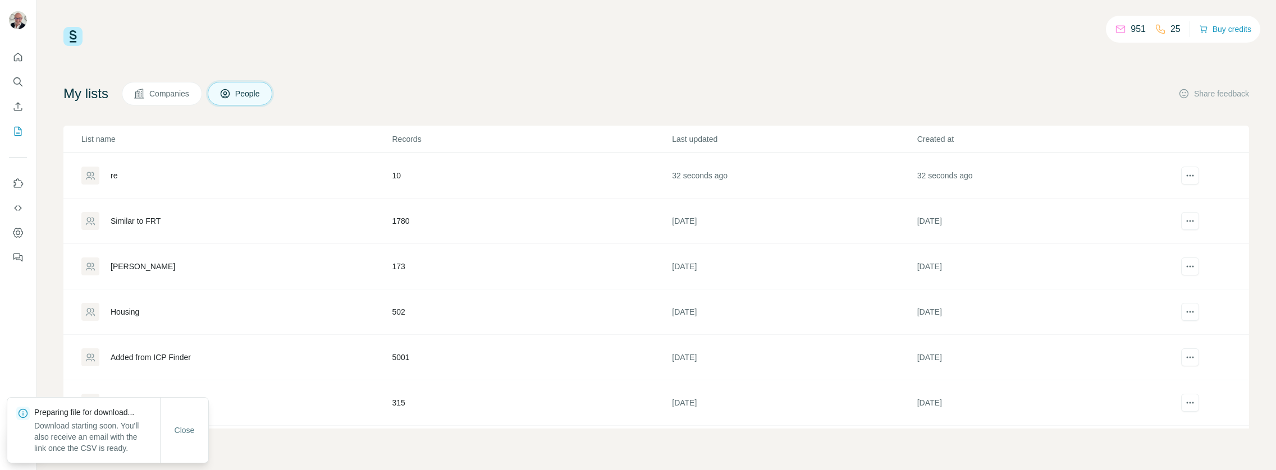
click at [1063, 116] on div "My lists Companies People Share feedback List name Records Last updated Created…" at bounding box center [655, 255] width 1185 height 347
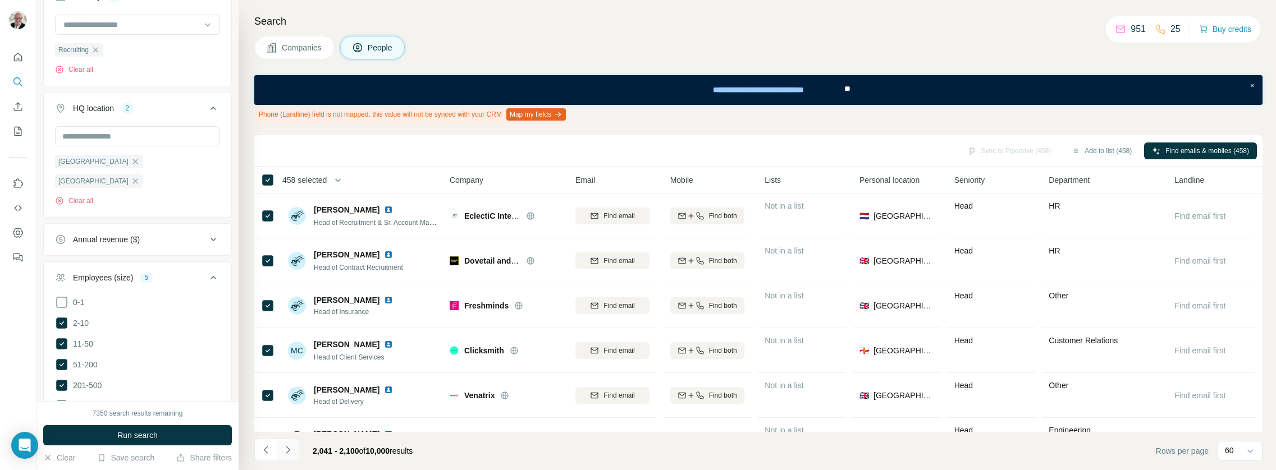
click at [289, 444] on icon "Navigate to next page" at bounding box center [287, 449] width 11 height 11
click at [1107, 148] on button "Add to list (458)" at bounding box center [1101, 151] width 76 height 17
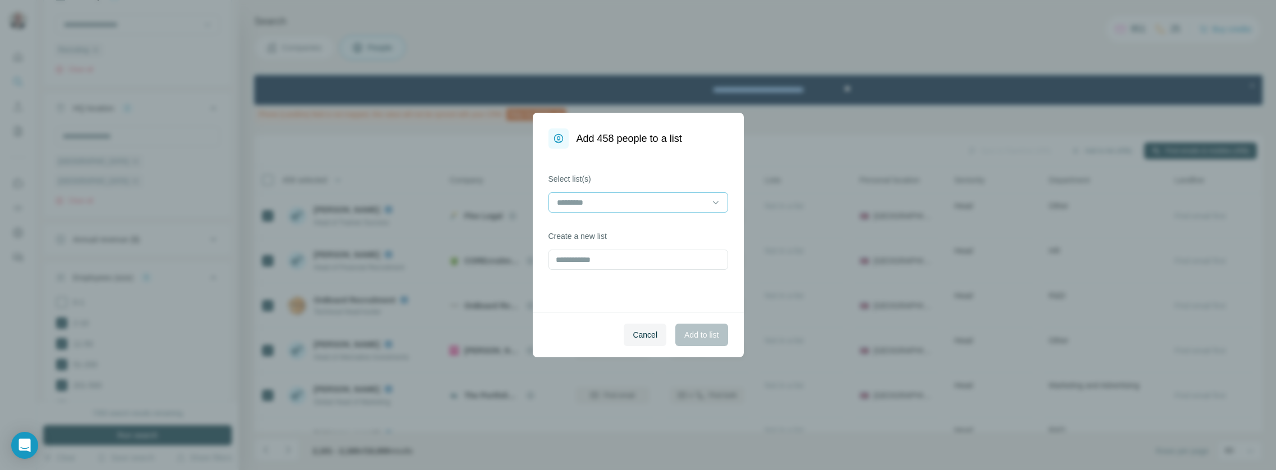
click at [636, 212] on div at bounding box center [638, 202] width 180 height 20
click at [625, 235] on div "re" at bounding box center [638, 228] width 174 height 20
click at [571, 324] on div "Cancel Add to list" at bounding box center [638, 334] width 211 height 45
click at [692, 332] on span "Add to list" at bounding box center [701, 334] width 34 height 11
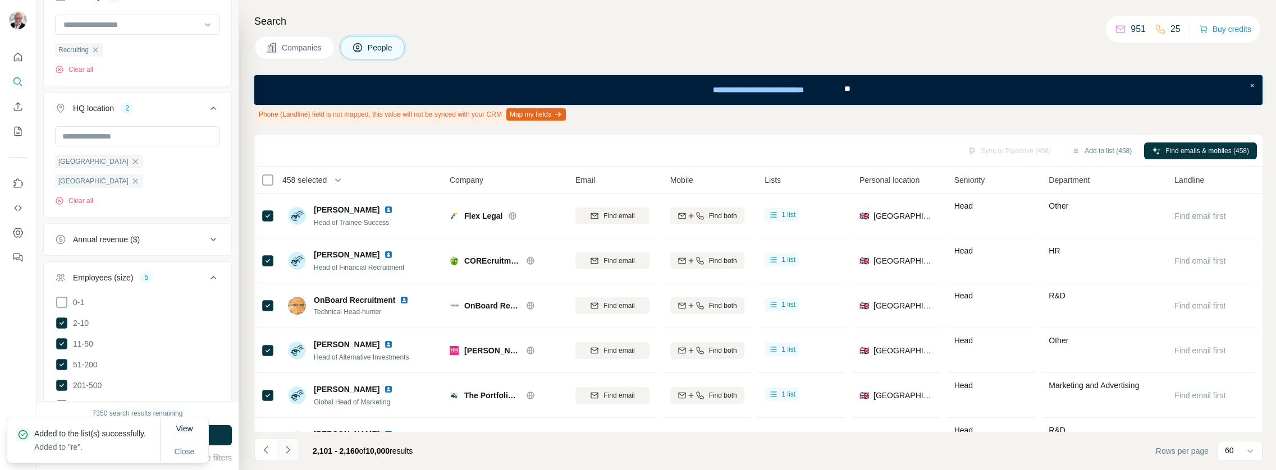
click at [286, 452] on icon "Navigate to next page" at bounding box center [287, 449] width 11 height 11
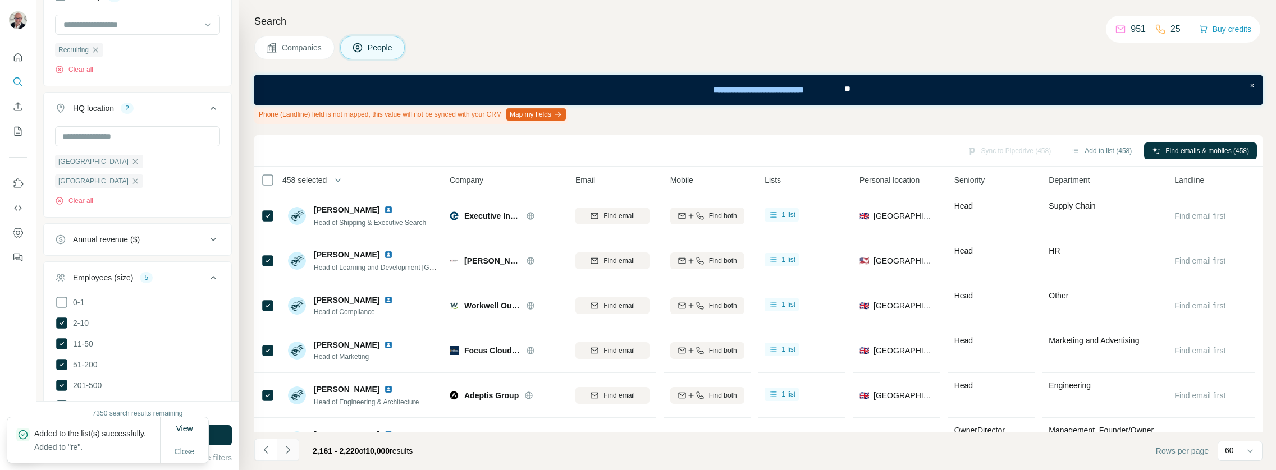
click at [291, 449] on icon "Navigate to next page" at bounding box center [287, 449] width 11 height 11
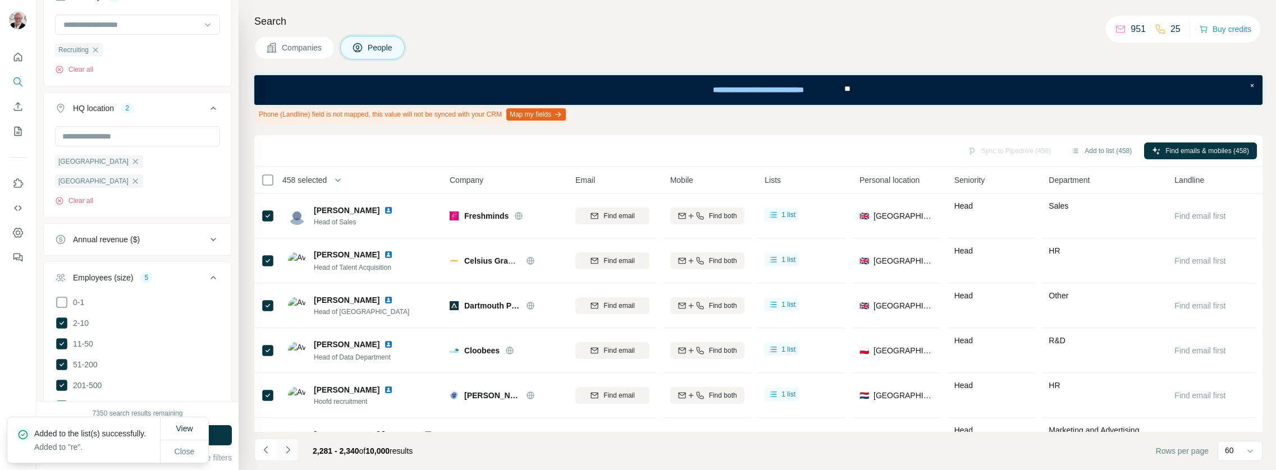
click at [291, 449] on icon "Navigate to next page" at bounding box center [287, 449] width 11 height 11
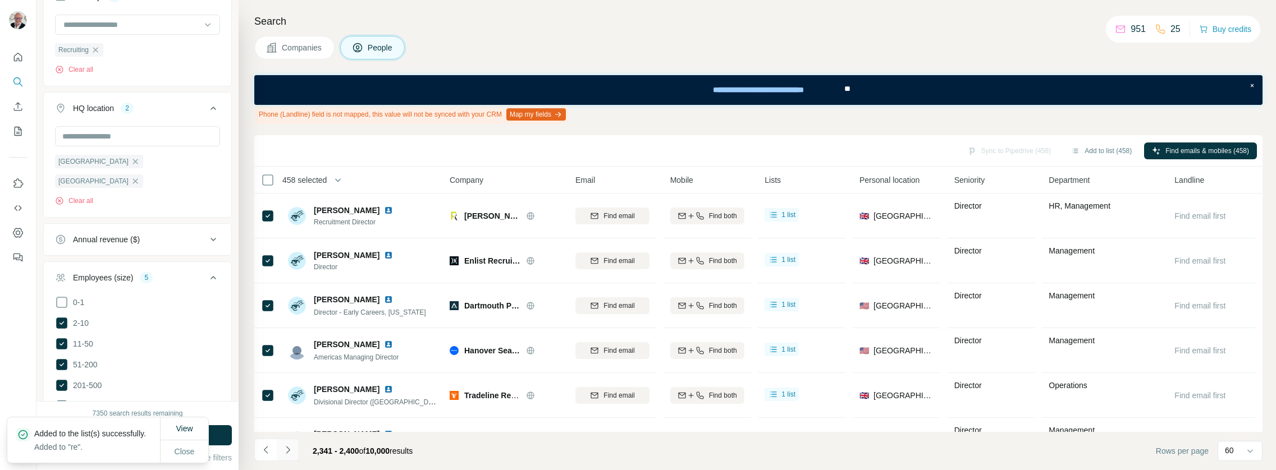
click at [291, 449] on icon "Navigate to next page" at bounding box center [287, 449] width 11 height 11
click at [291, 448] on icon "Navigate to next page" at bounding box center [287, 449] width 11 height 11
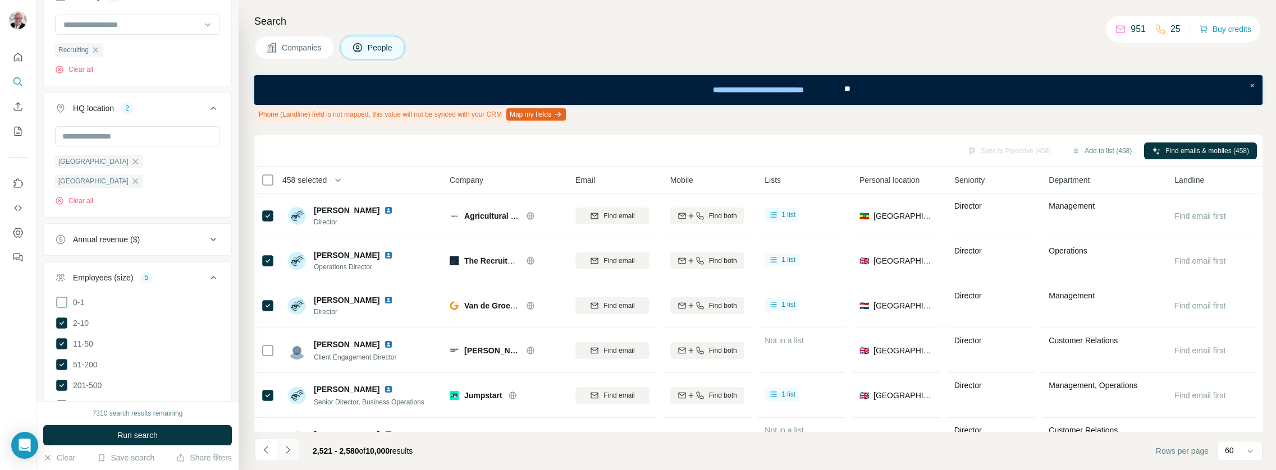
click at [288, 451] on icon "Navigate to next page" at bounding box center [288, 449] width 4 height 7
click at [336, 180] on button "button" at bounding box center [338, 180] width 22 height 22
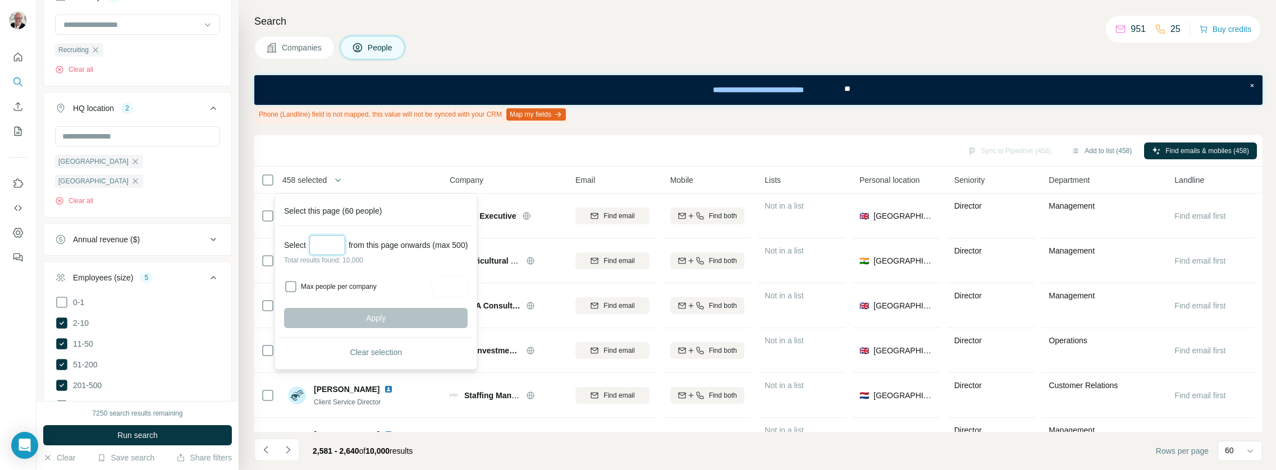
click at [318, 247] on input "Select a number (up to 500)" at bounding box center [327, 245] width 36 height 20
type input "***"
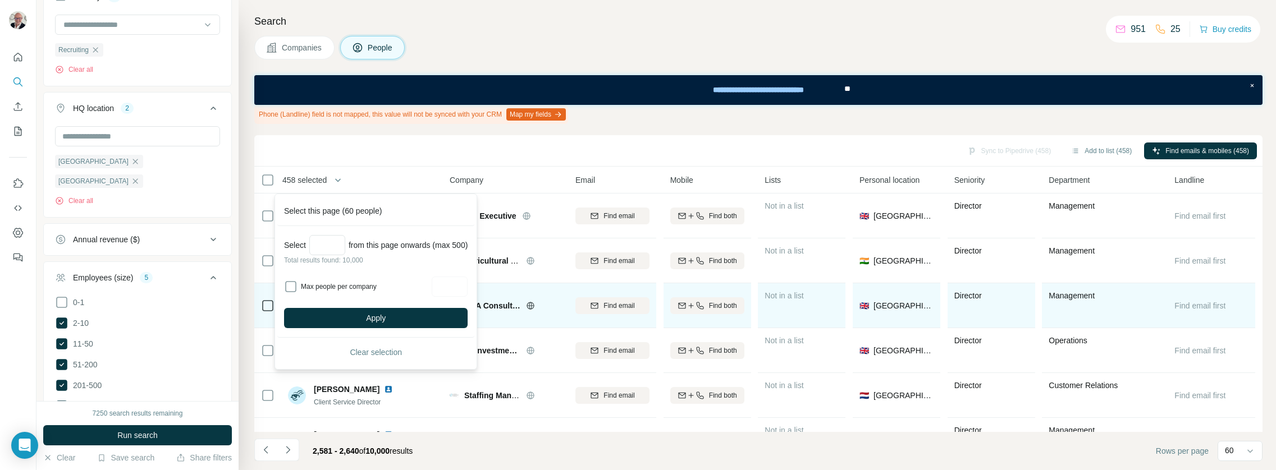
click at [371, 315] on span "Apply" at bounding box center [376, 318] width 20 height 11
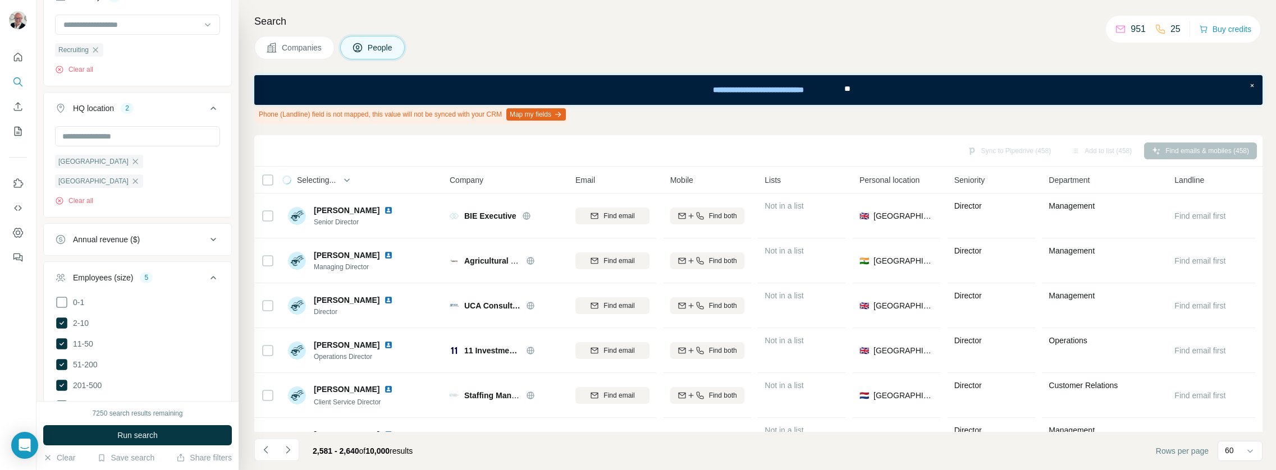
click at [379, 165] on div "Sync to Pipedrive (458) Add to list (458) Find emails & mobiles (458)" at bounding box center [758, 150] width 1008 height 31
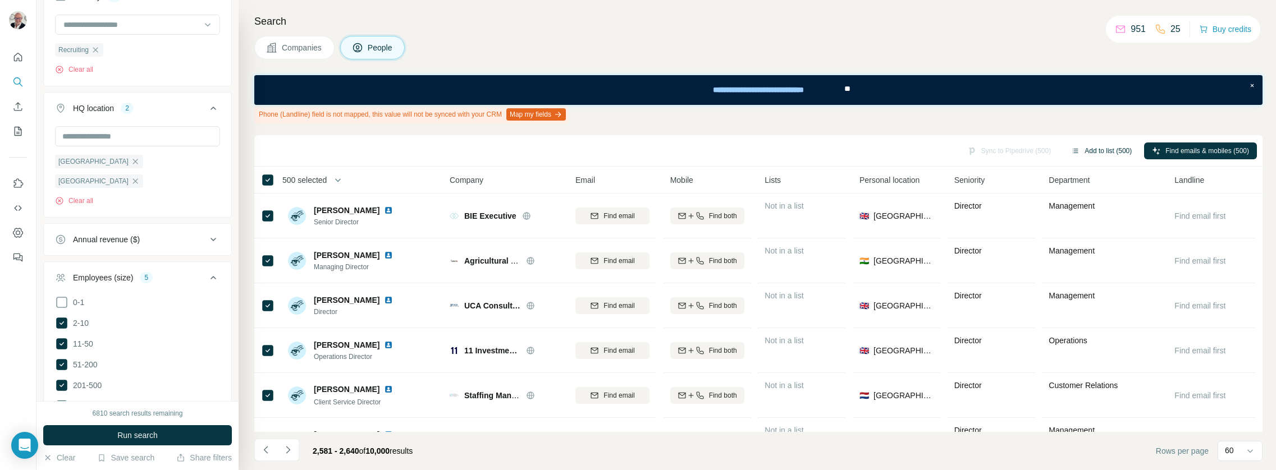
click at [1086, 143] on button "Add to list (500)" at bounding box center [1101, 151] width 76 height 17
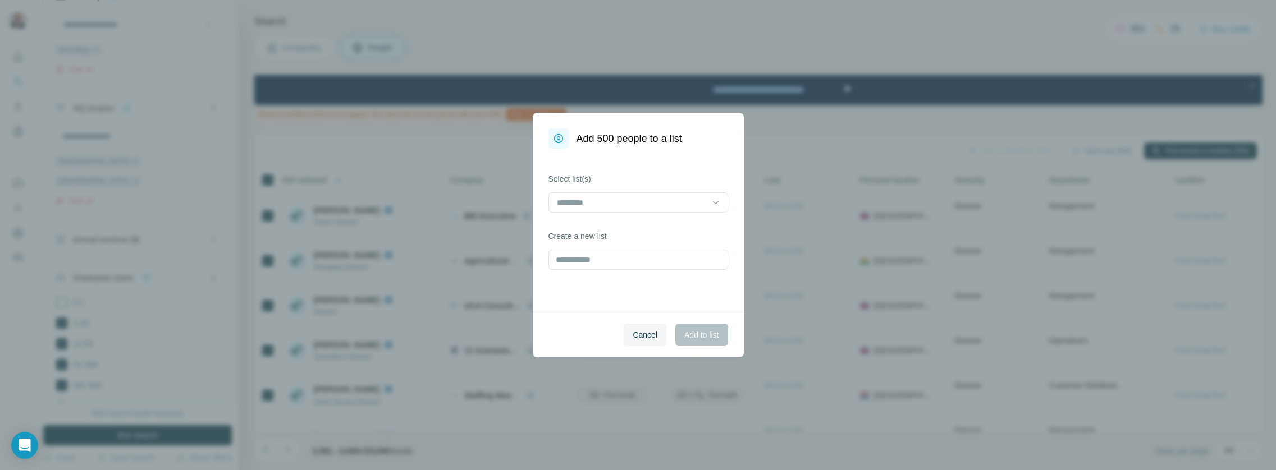
click at [1091, 153] on div "Add 500 people to a list Select list(s) Create a new list Cancel Add to list" at bounding box center [638, 235] width 1276 height 470
click at [627, 204] on input at bounding box center [632, 202] width 152 height 12
click at [622, 220] on div "re" at bounding box center [638, 228] width 174 height 20
click at [703, 337] on span "Add to list" at bounding box center [701, 334] width 34 height 11
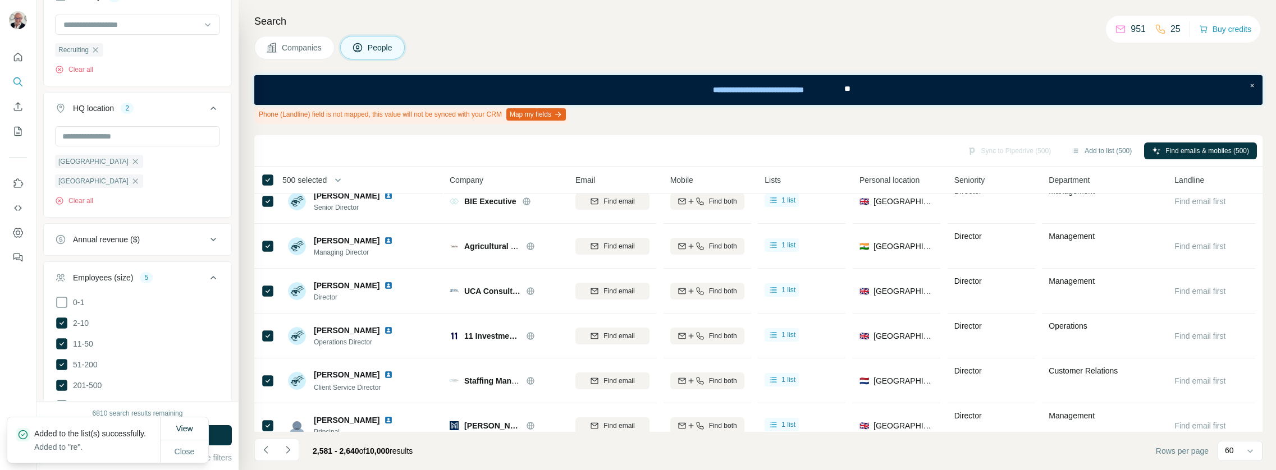
scroll to position [22, 0]
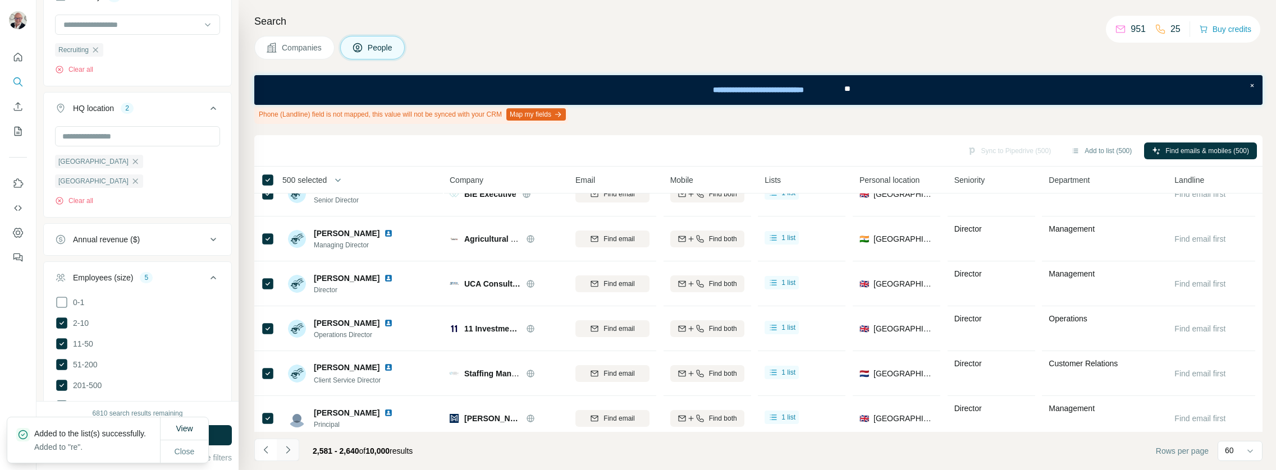
click at [295, 448] on button "Navigate to next page" at bounding box center [288, 450] width 22 height 22
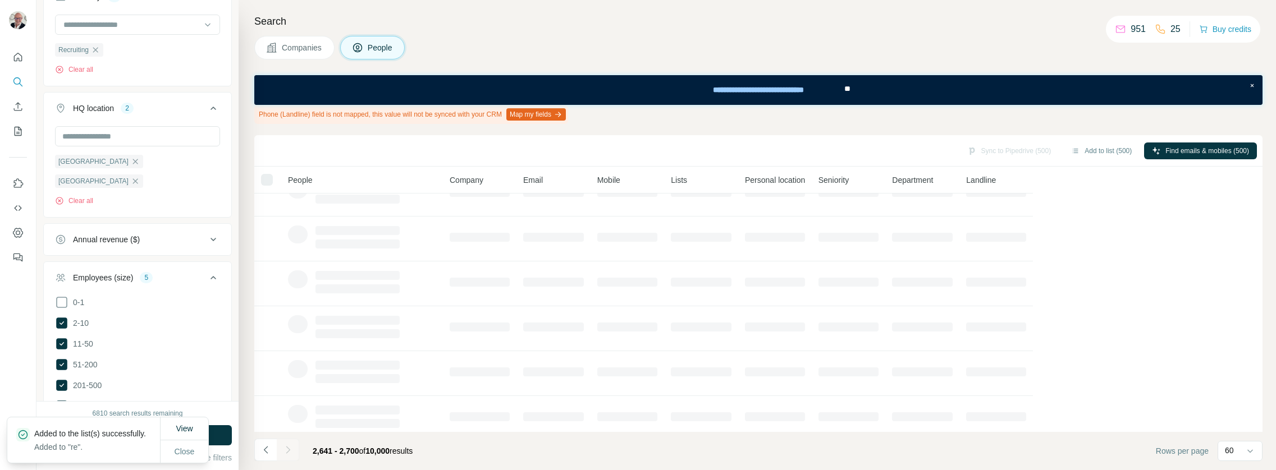
click at [293, 449] on button "Navigate to next page" at bounding box center [288, 450] width 22 height 22
click at [294, 450] on div at bounding box center [288, 450] width 22 height 22
click at [295, 450] on div at bounding box center [288, 450] width 22 height 22
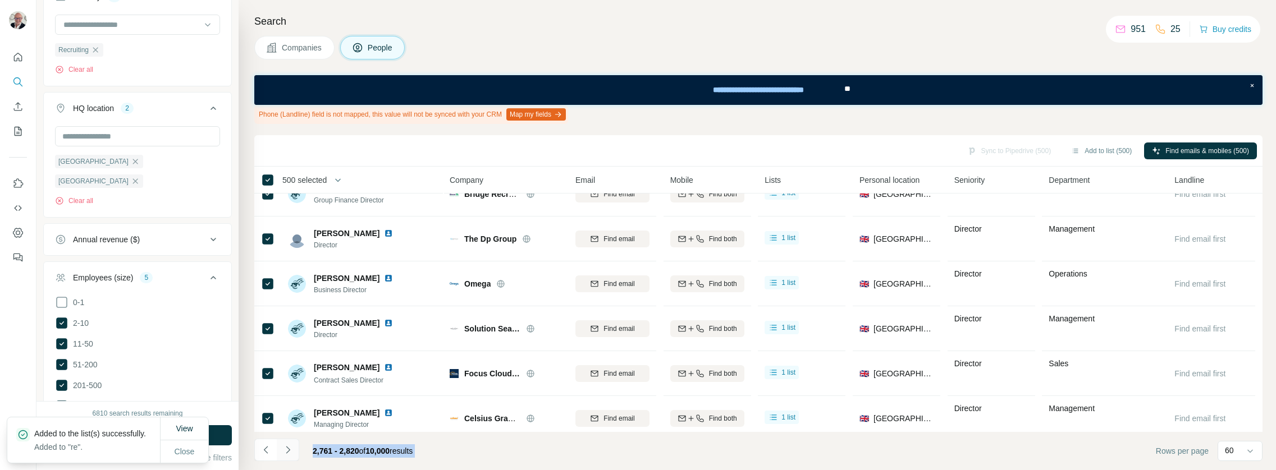
click at [291, 452] on icon "Navigate to next page" at bounding box center [287, 449] width 11 height 11
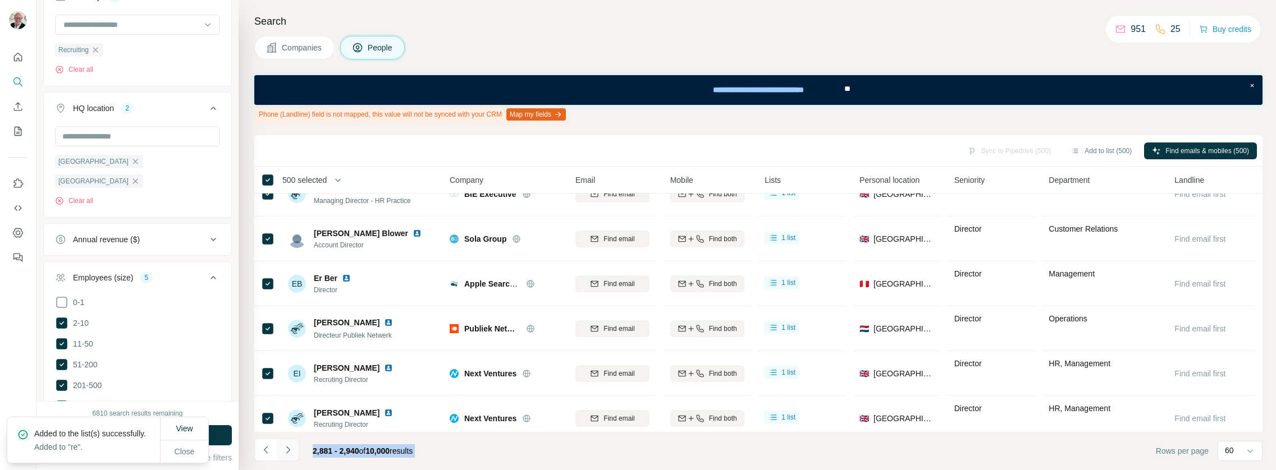
click at [292, 451] on icon "Navigate to next page" at bounding box center [287, 449] width 11 height 11
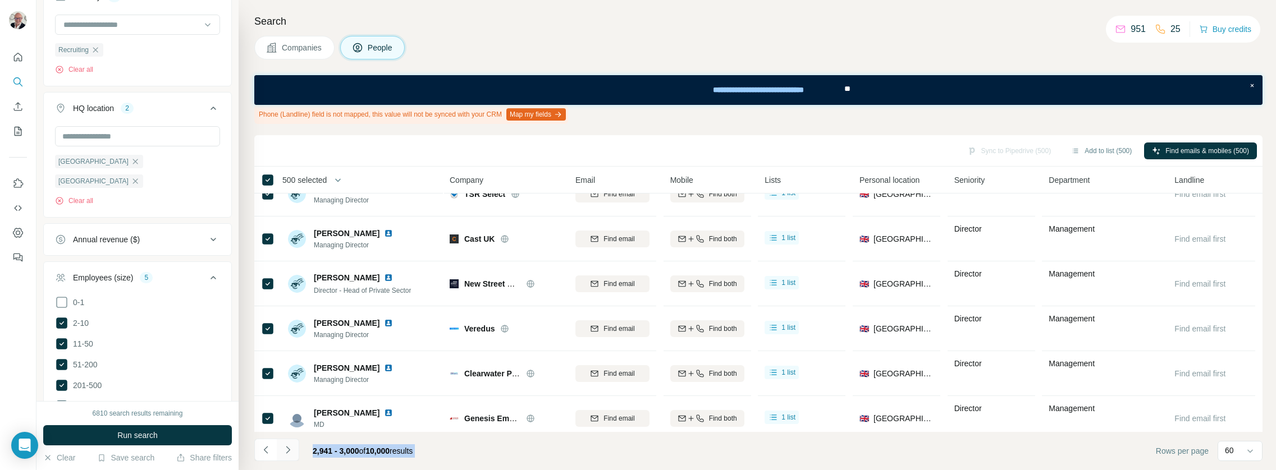
click at [292, 451] on icon "Navigate to next page" at bounding box center [287, 449] width 11 height 11
click at [295, 453] on button "Navigate to next page" at bounding box center [288, 450] width 22 height 22
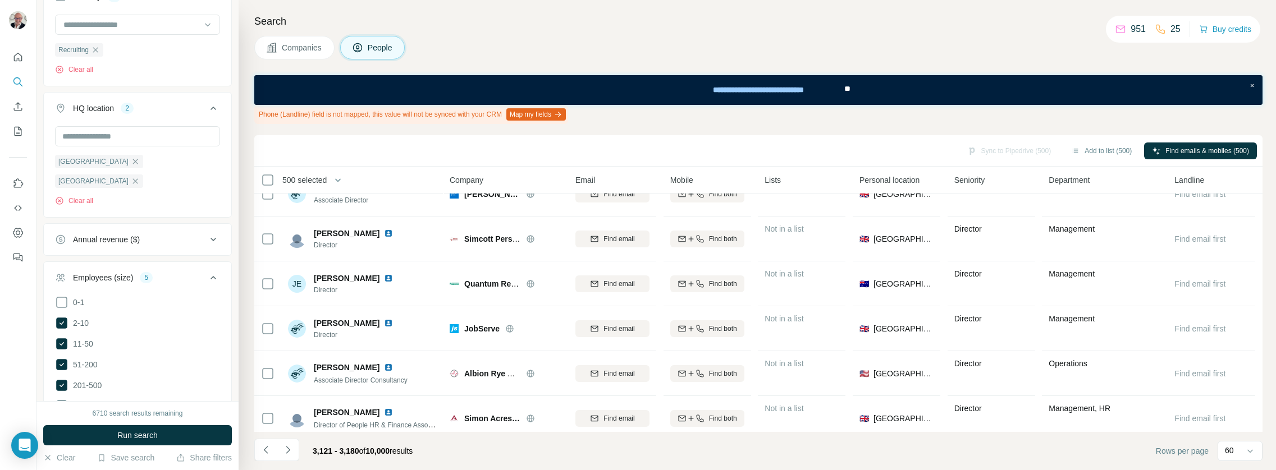
click at [306, 188] on th "500 selected" at bounding box center [344, 180] width 180 height 27
click at [314, 182] on span "500 selected" at bounding box center [304, 180] width 44 height 11
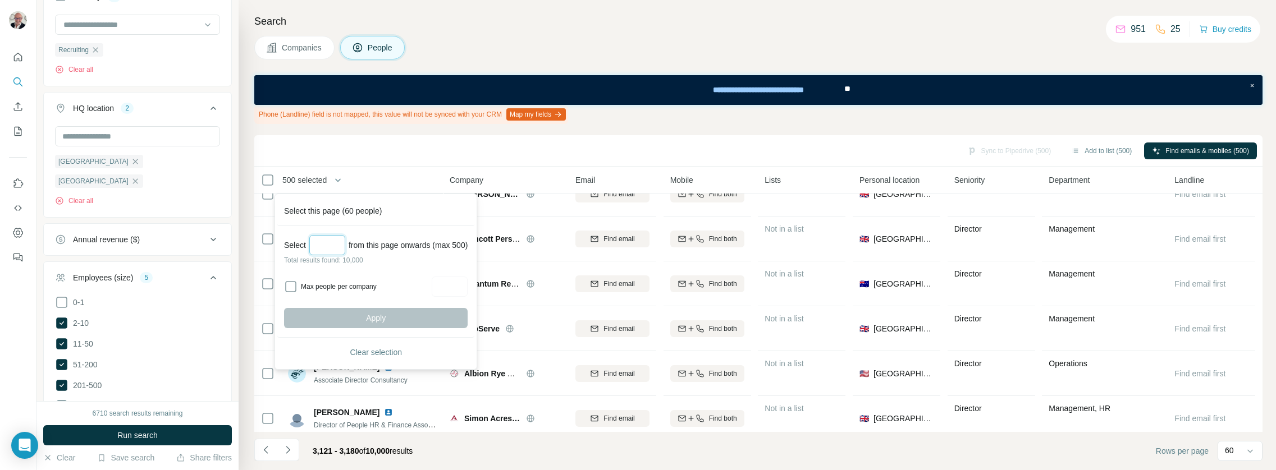
click at [316, 237] on input "Select a number (up to 500)" at bounding box center [327, 245] width 36 height 20
type input "***"
click at [386, 315] on span "Apply" at bounding box center [376, 318] width 20 height 11
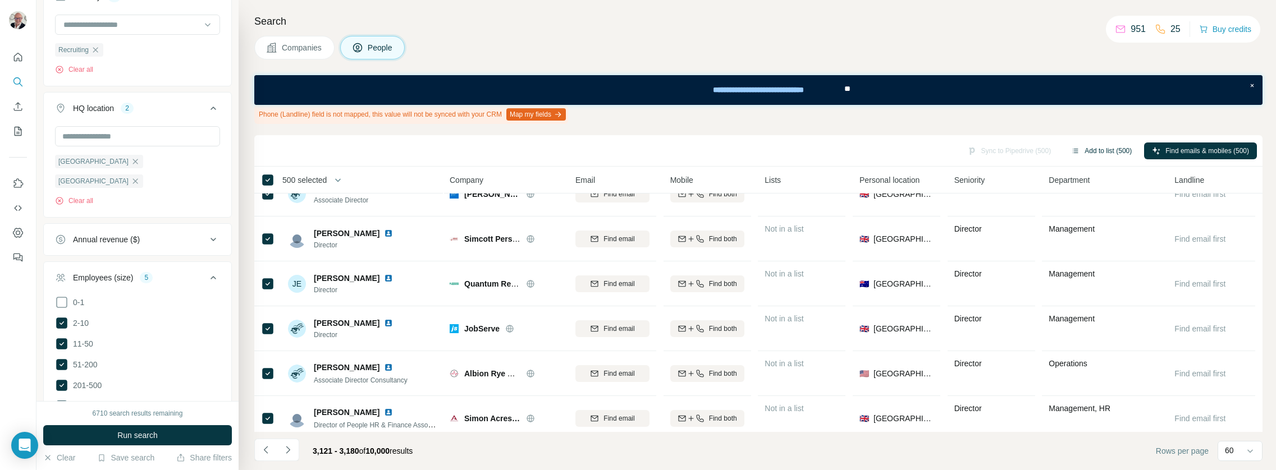
click at [1097, 150] on button "Add to list (500)" at bounding box center [1101, 151] width 76 height 17
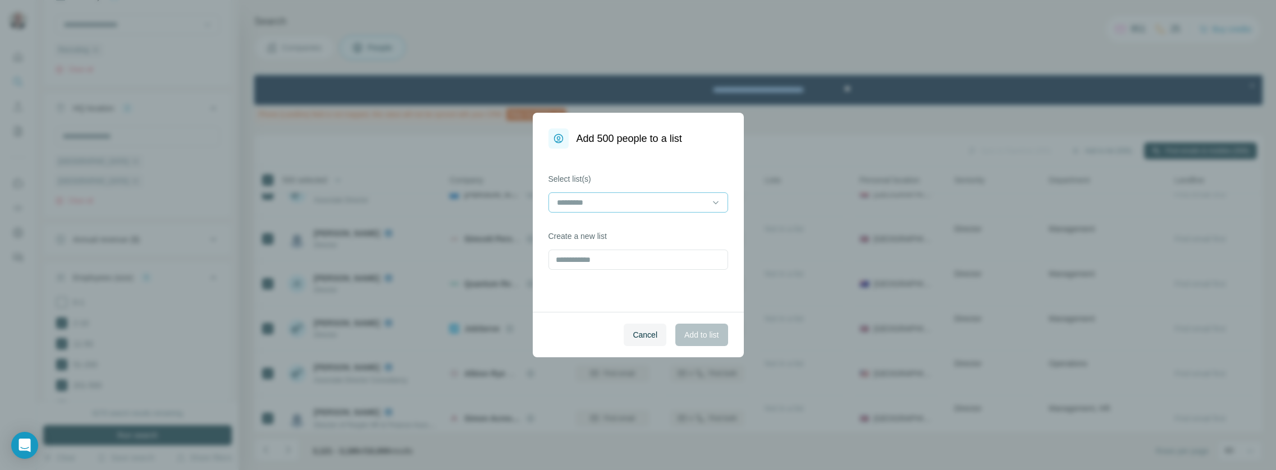
click at [636, 210] on div at bounding box center [632, 202] width 152 height 19
click at [623, 222] on div "re" at bounding box center [638, 227] width 160 height 11
click at [585, 334] on div "Cancel Add to list" at bounding box center [638, 334] width 211 height 45
click at [701, 333] on span "Add to list" at bounding box center [701, 334] width 34 height 11
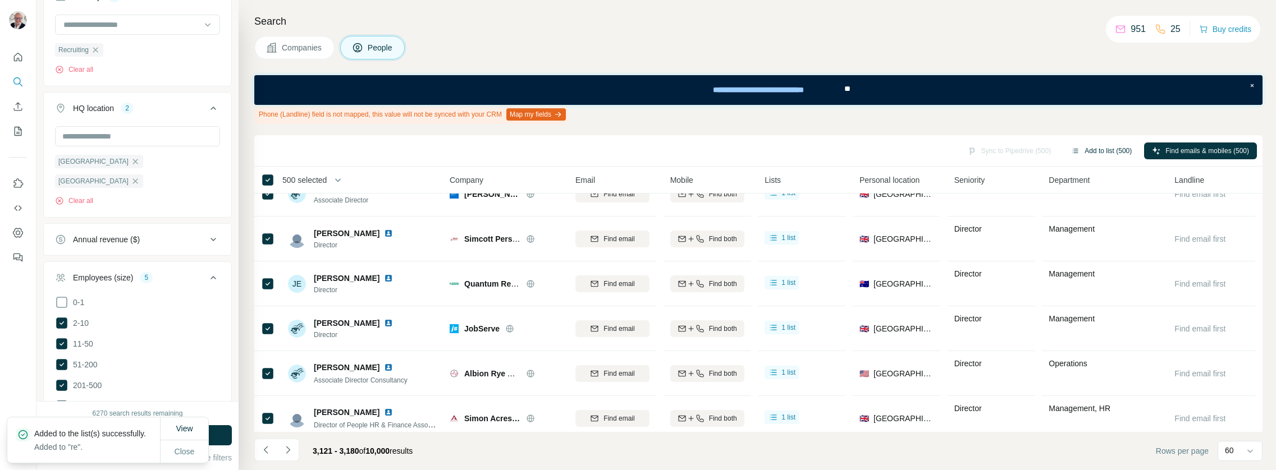
click at [1088, 144] on button "Add to list (500)" at bounding box center [1101, 151] width 76 height 17
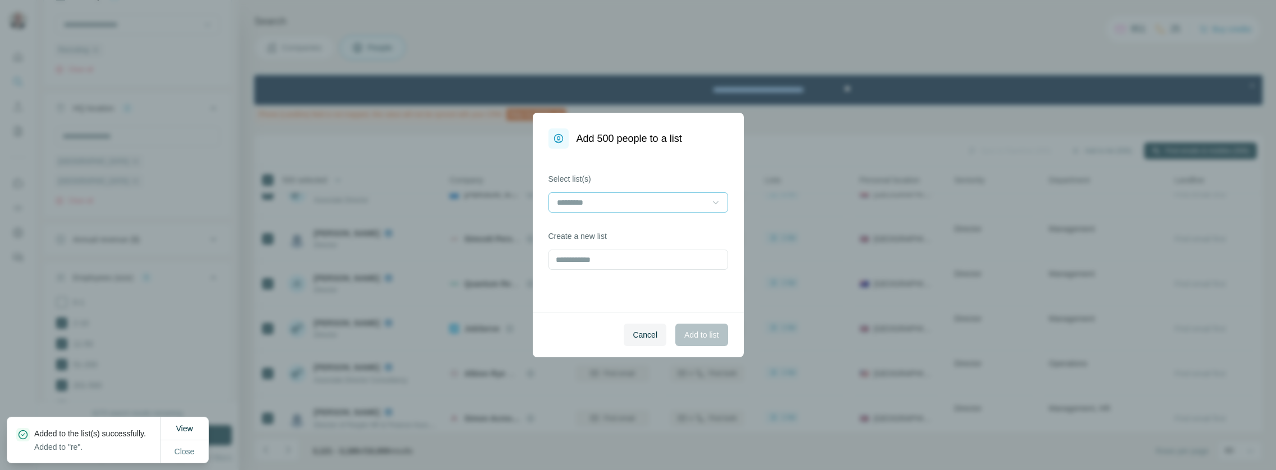
drag, startPoint x: 735, startPoint y: 204, endPoint x: 717, endPoint y: 201, distance: 18.2
click at [728, 203] on div "Select list(s) Create a new list" at bounding box center [638, 230] width 211 height 163
click at [664, 201] on input at bounding box center [632, 202] width 152 height 12
click at [615, 226] on div "re" at bounding box center [638, 227] width 160 height 11
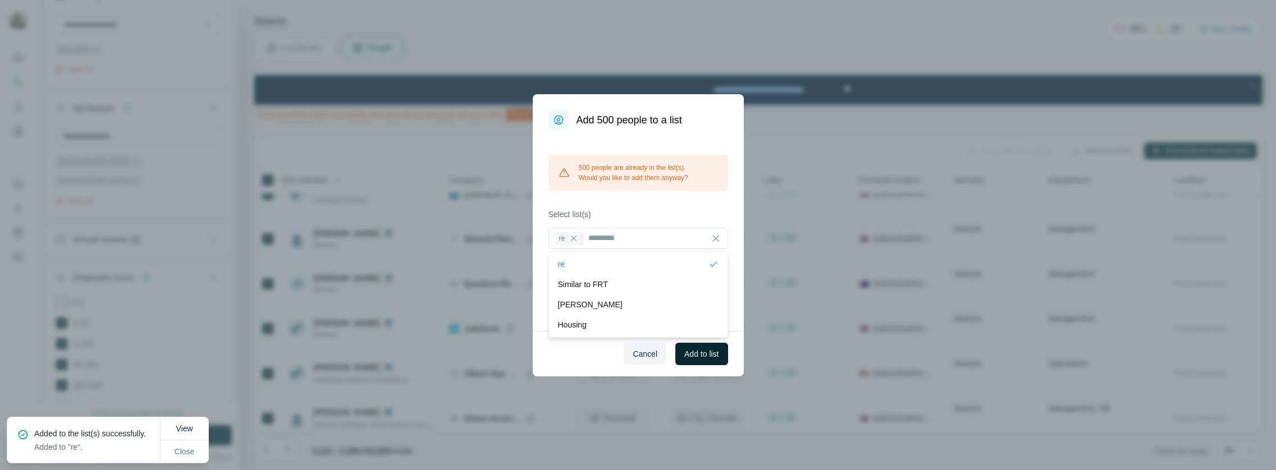
click at [693, 352] on span "Add to list" at bounding box center [701, 353] width 34 height 11
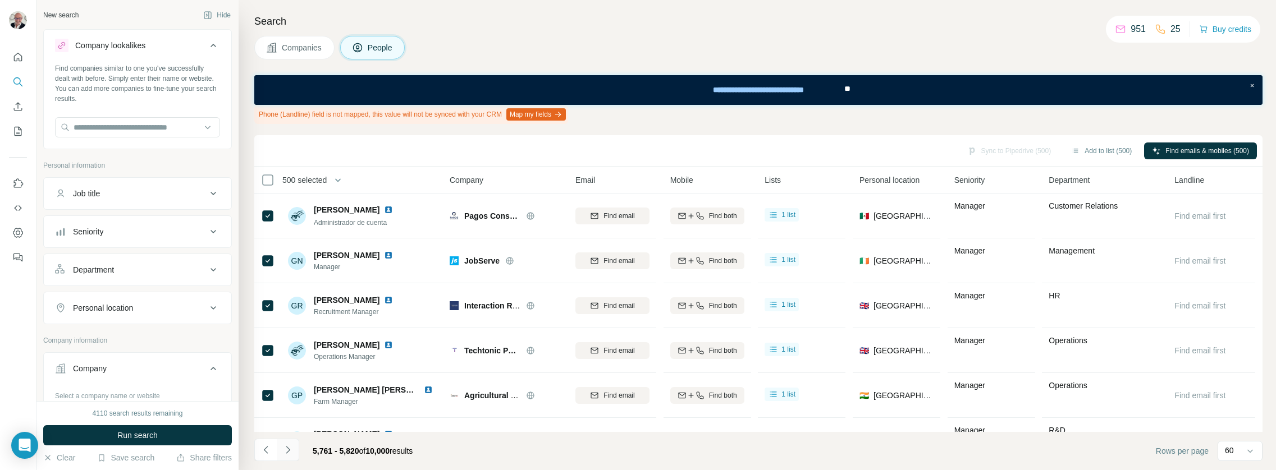
scroll to position [22, 0]
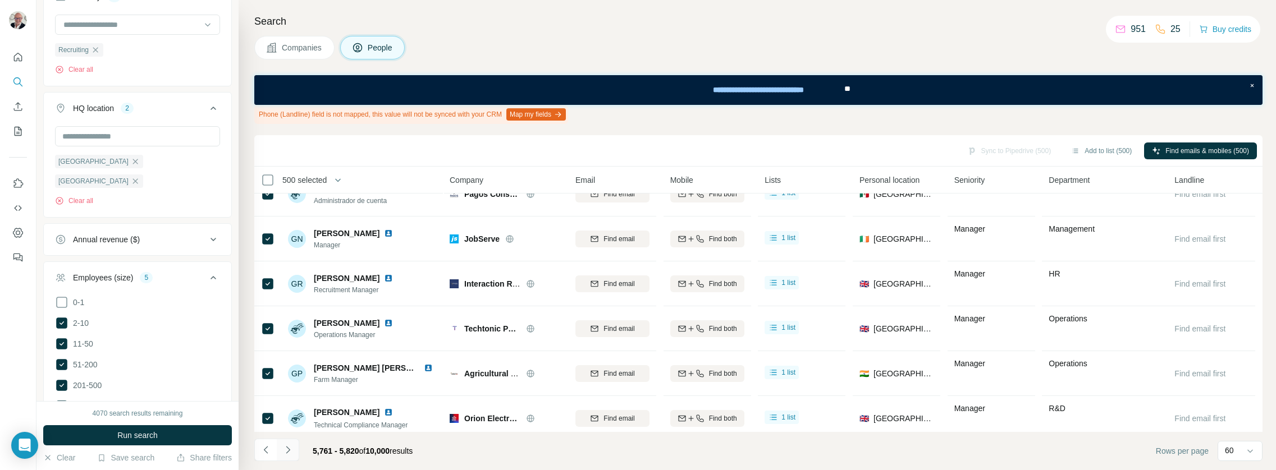
click at [293, 455] on button "Navigate to next page" at bounding box center [288, 450] width 22 height 22
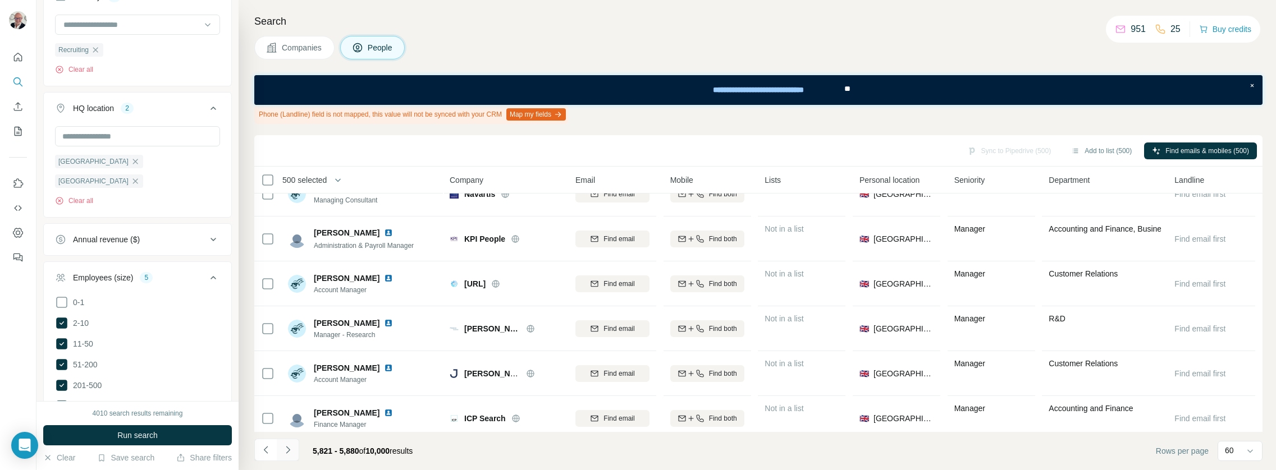
click at [293, 451] on button "Navigate to next page" at bounding box center [288, 450] width 22 height 22
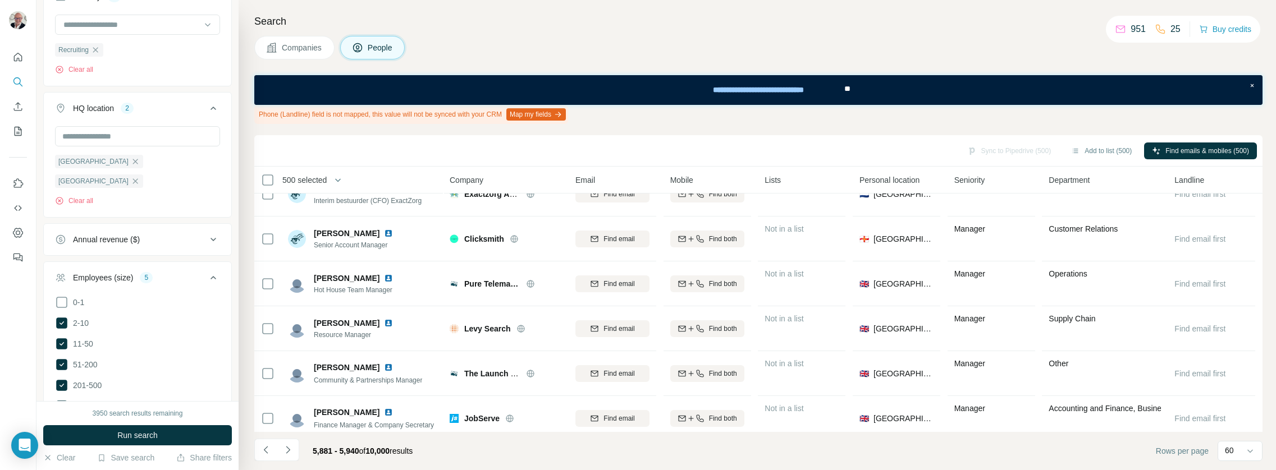
click at [314, 177] on span "500 selected" at bounding box center [304, 180] width 44 height 11
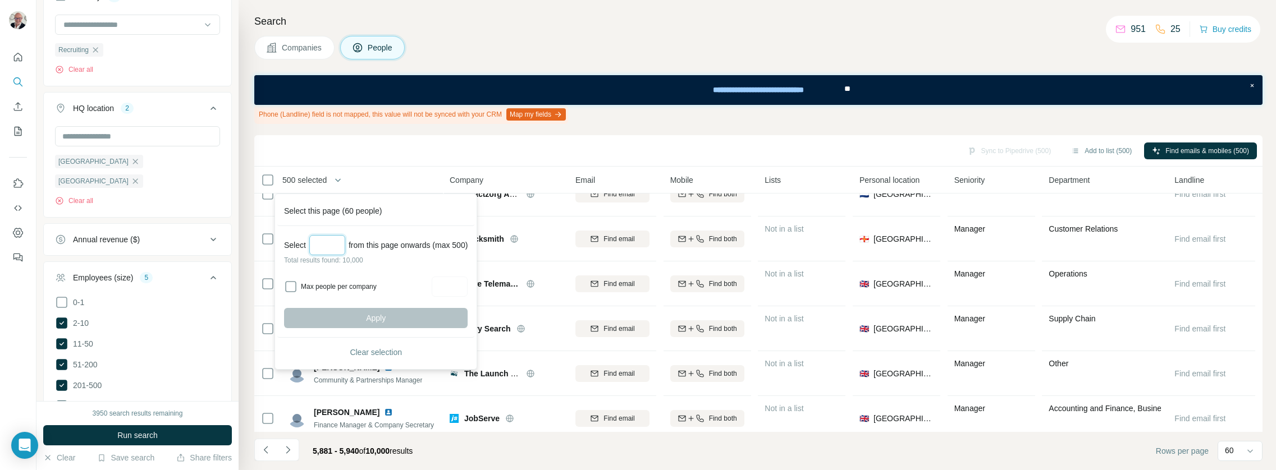
click at [336, 249] on input "Select a number (up to 500)" at bounding box center [327, 245] width 36 height 20
type input "***"
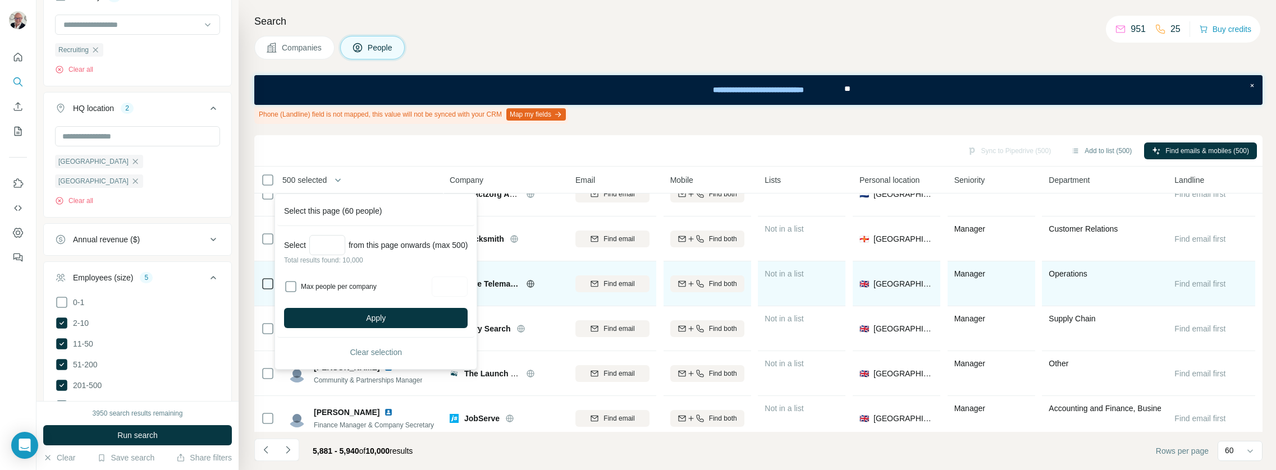
drag, startPoint x: 366, startPoint y: 318, endPoint x: 446, endPoint y: 297, distance: 81.9
click at [366, 318] on button "Apply" at bounding box center [375, 318] width 183 height 20
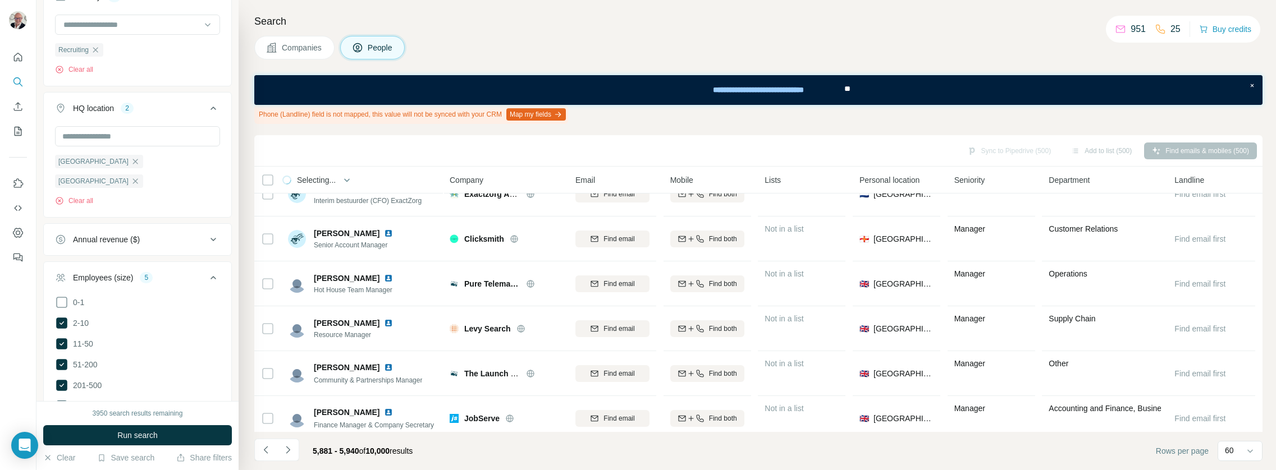
click at [1096, 150] on button "Add to list (500)" at bounding box center [1101, 151] width 76 height 17
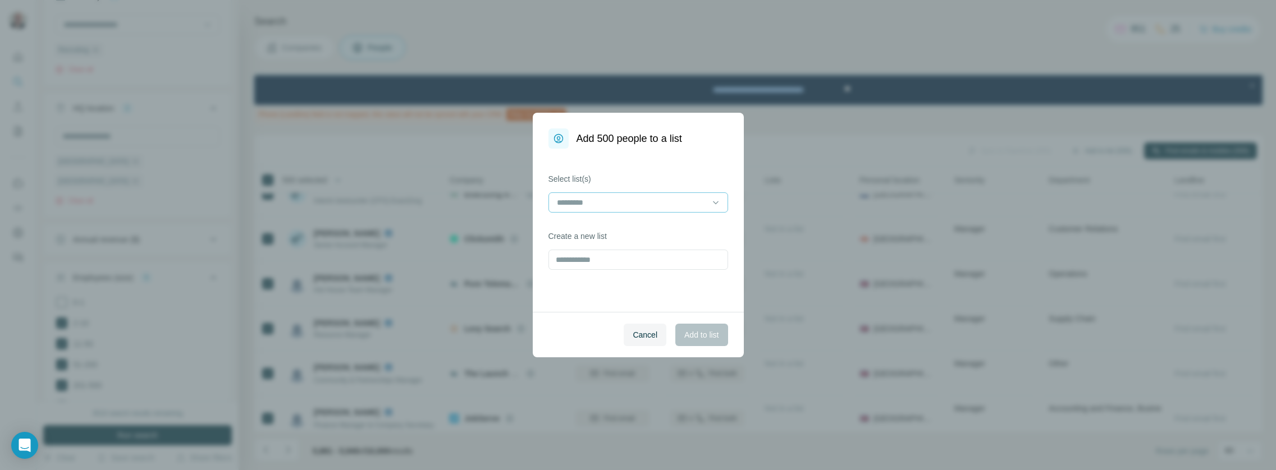
click at [682, 196] on div at bounding box center [632, 202] width 152 height 19
click at [639, 223] on div "re" at bounding box center [638, 227] width 160 height 11
click at [700, 325] on button "Add to list" at bounding box center [701, 335] width 52 height 22
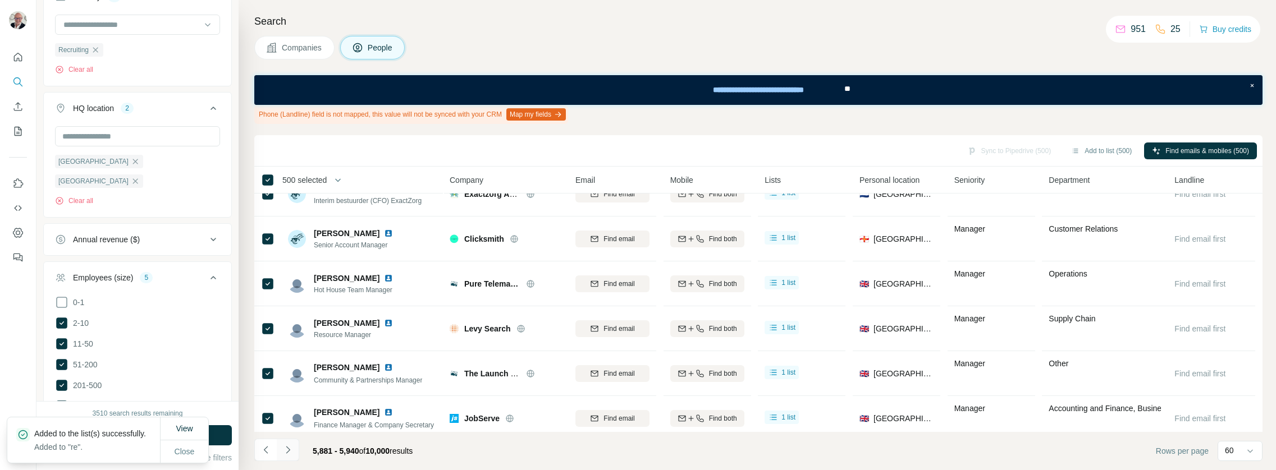
click at [288, 451] on icon "Navigate to next page" at bounding box center [288, 449] width 4 height 7
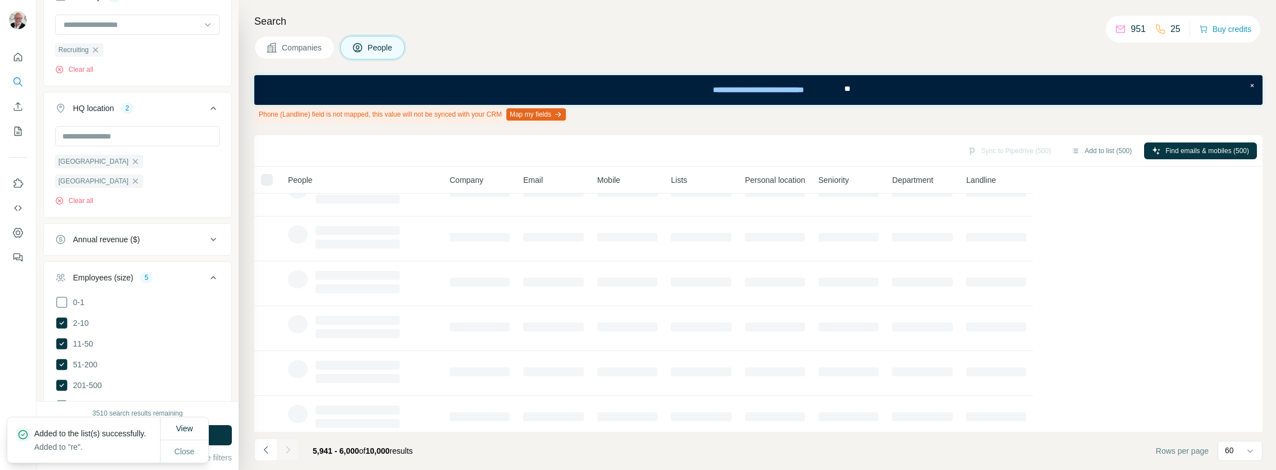
click at [289, 449] on div at bounding box center [288, 450] width 22 height 22
click at [290, 450] on icon "Navigate to next page" at bounding box center [287, 449] width 11 height 11
click at [290, 450] on div at bounding box center [288, 450] width 22 height 22
click at [290, 451] on icon "Navigate to next page" at bounding box center [287, 449] width 11 height 11
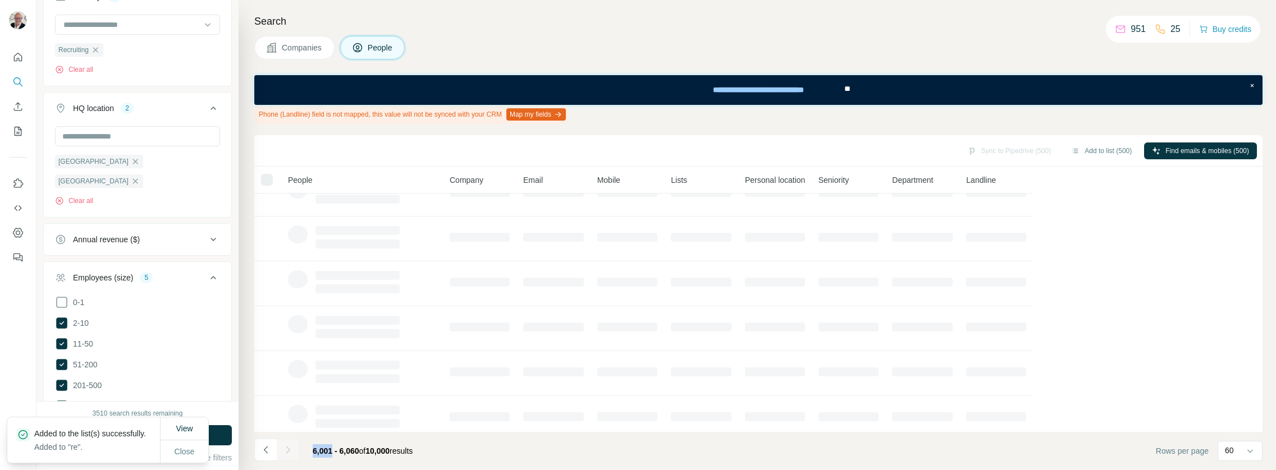
click at [290, 451] on div at bounding box center [288, 450] width 22 height 22
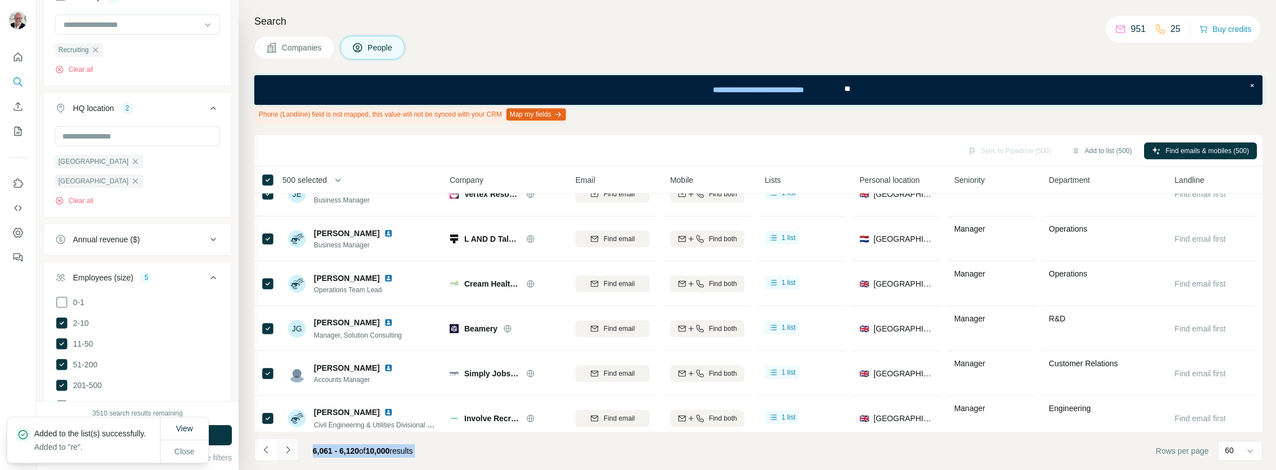
click at [294, 455] on button "Navigate to next page" at bounding box center [288, 450] width 22 height 22
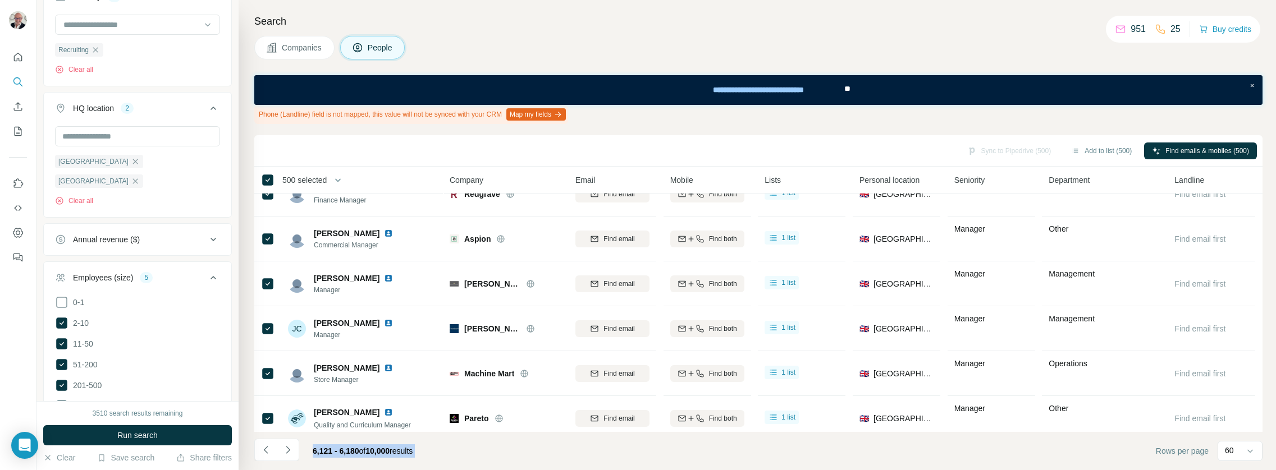
click at [295, 455] on button "Navigate to next page" at bounding box center [288, 450] width 22 height 22
click at [296, 455] on button "Navigate to next page" at bounding box center [288, 450] width 22 height 22
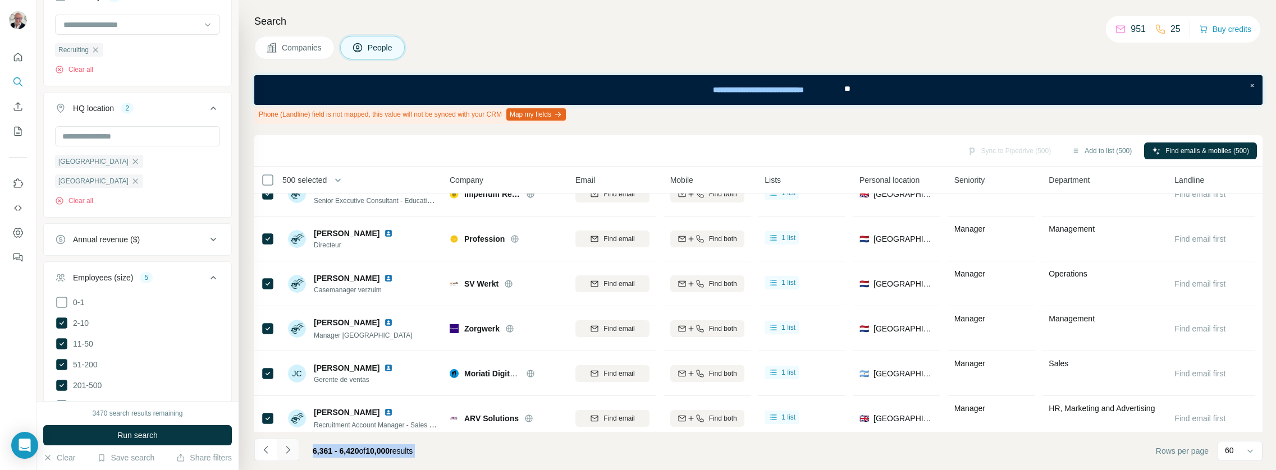
click at [297, 448] on button "Navigate to next page" at bounding box center [288, 450] width 22 height 22
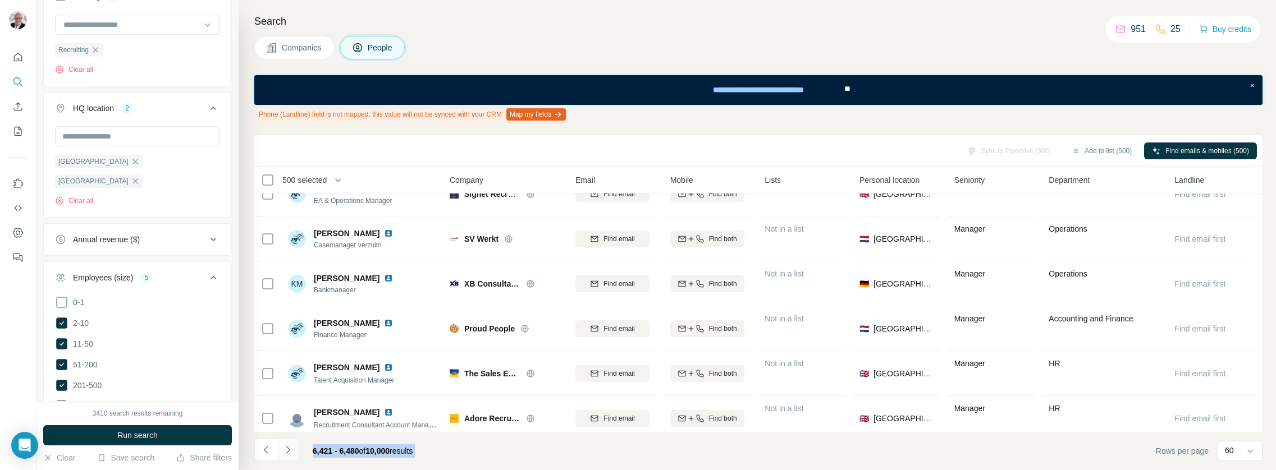
click at [297, 448] on button "Navigate to next page" at bounding box center [288, 450] width 22 height 22
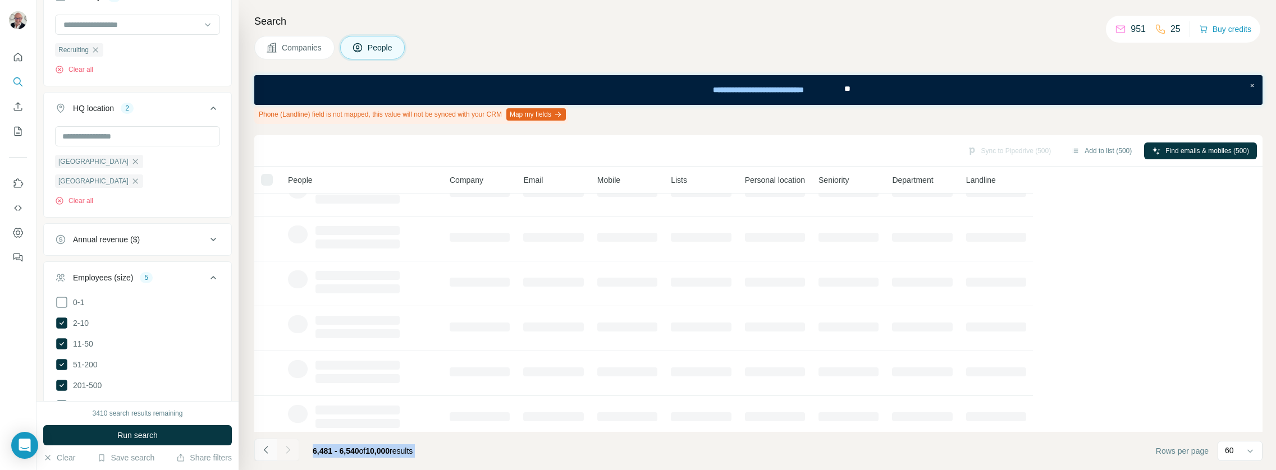
click at [265, 452] on icon "Navigate to previous page" at bounding box center [265, 449] width 4 height 7
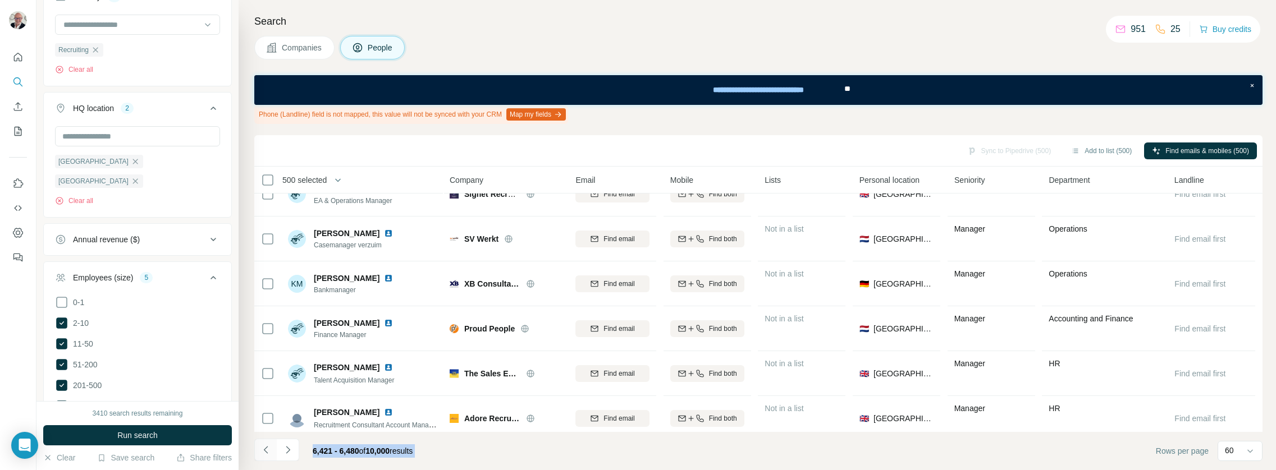
click at [265, 452] on icon "Navigate to previous page" at bounding box center [265, 449] width 4 height 7
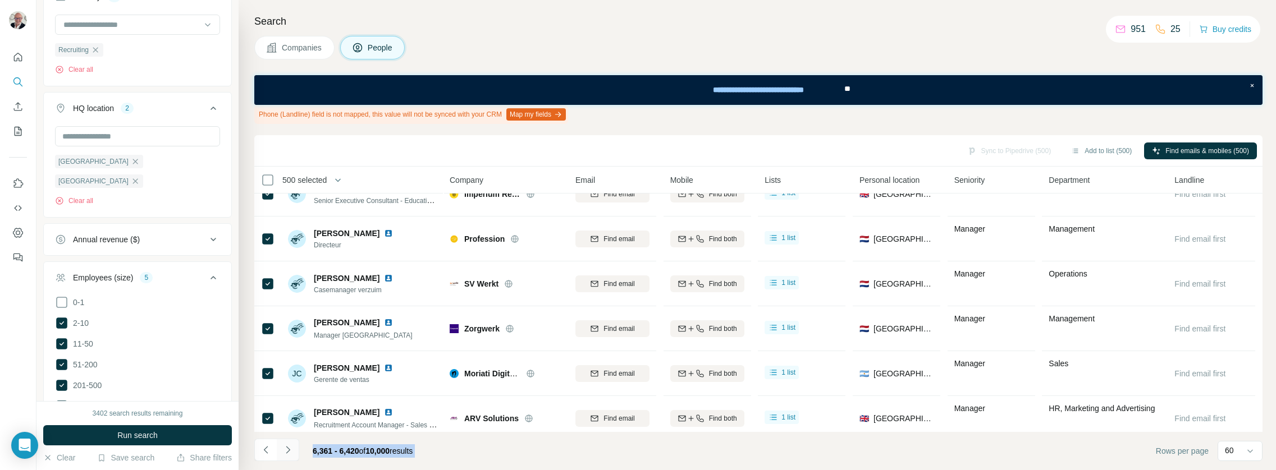
click at [287, 452] on icon "Navigate to next page" at bounding box center [288, 449] width 4 height 7
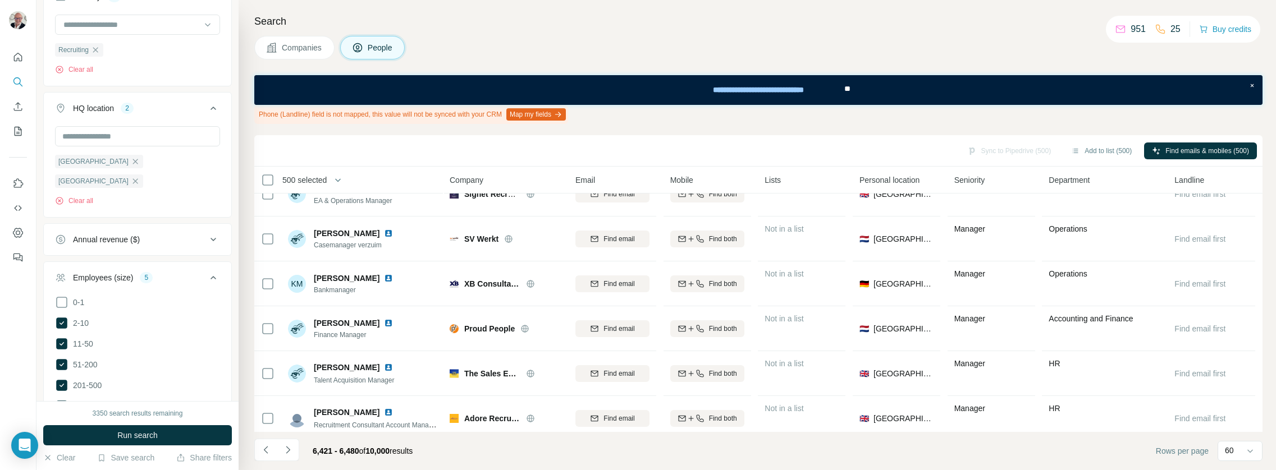
click at [265, 170] on th "500 selected" at bounding box center [344, 180] width 180 height 27
click at [1089, 146] on button "Add to list (560)" at bounding box center [1101, 151] width 76 height 17
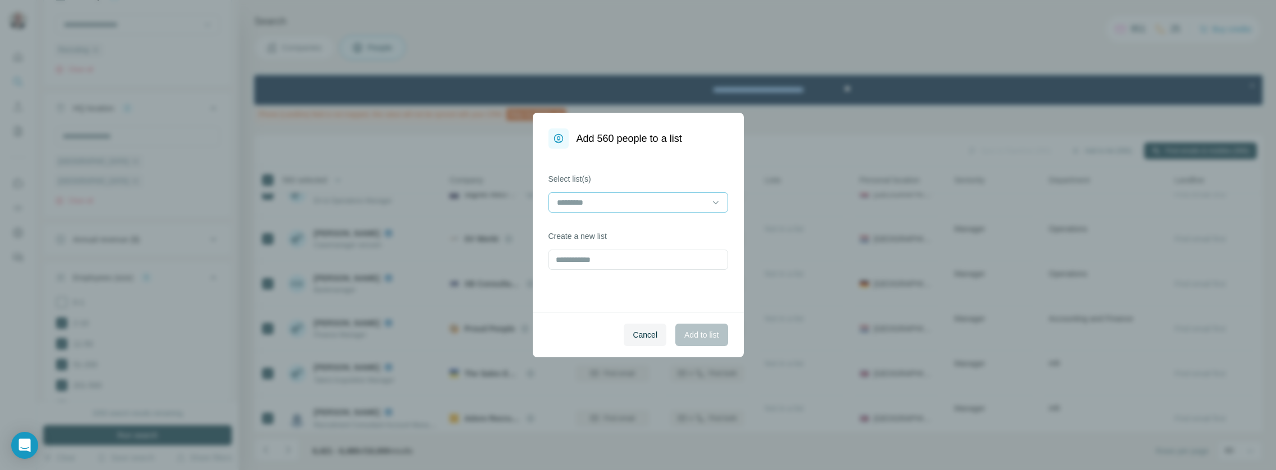
click at [593, 212] on div at bounding box center [638, 202] width 180 height 20
click at [617, 194] on div at bounding box center [632, 202] width 152 height 19
click at [598, 225] on div "re" at bounding box center [638, 227] width 160 height 11
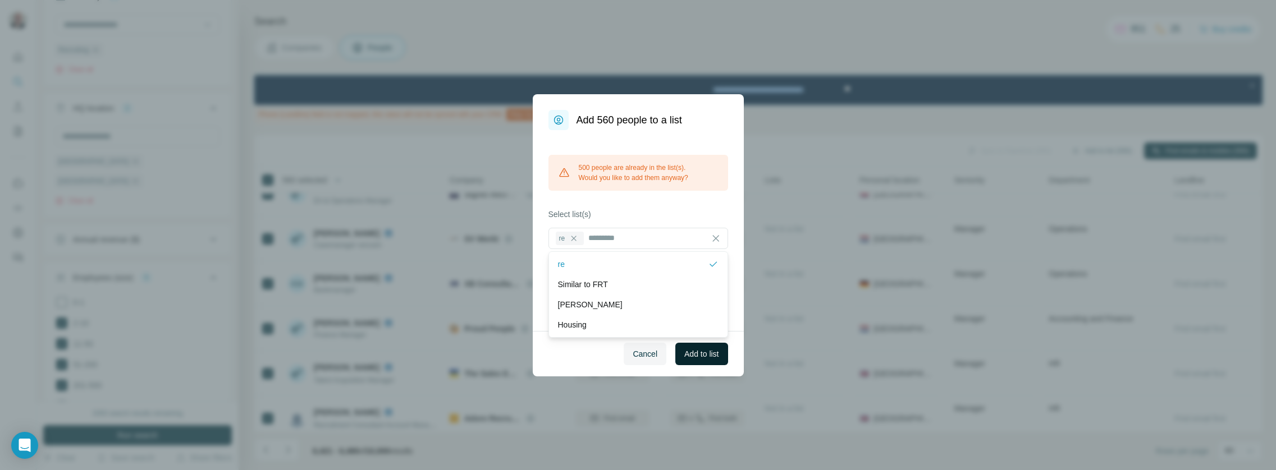
click at [684, 354] on span "Add to list" at bounding box center [701, 353] width 34 height 11
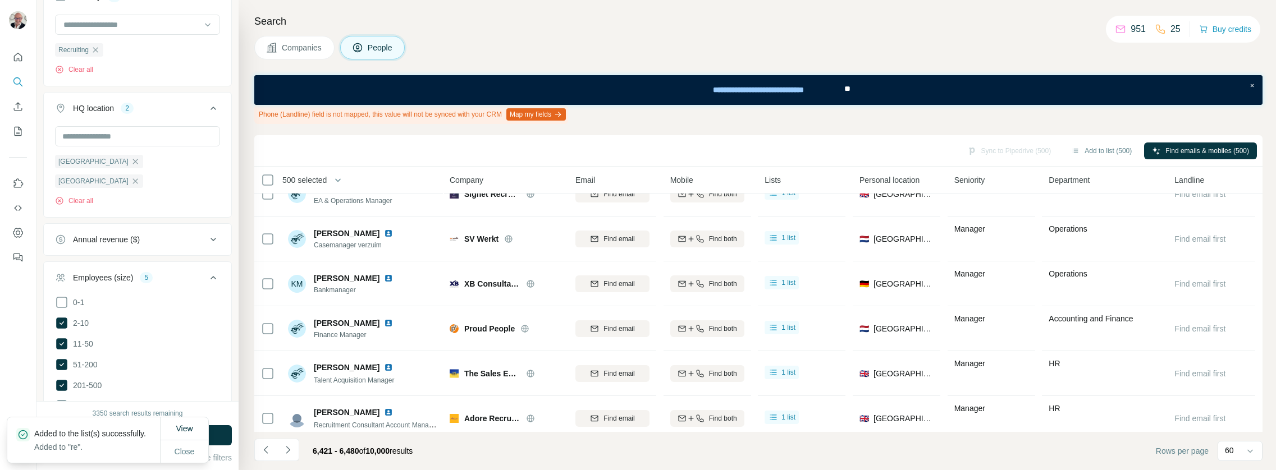
click at [322, 179] on span "500 selected" at bounding box center [304, 180] width 44 height 11
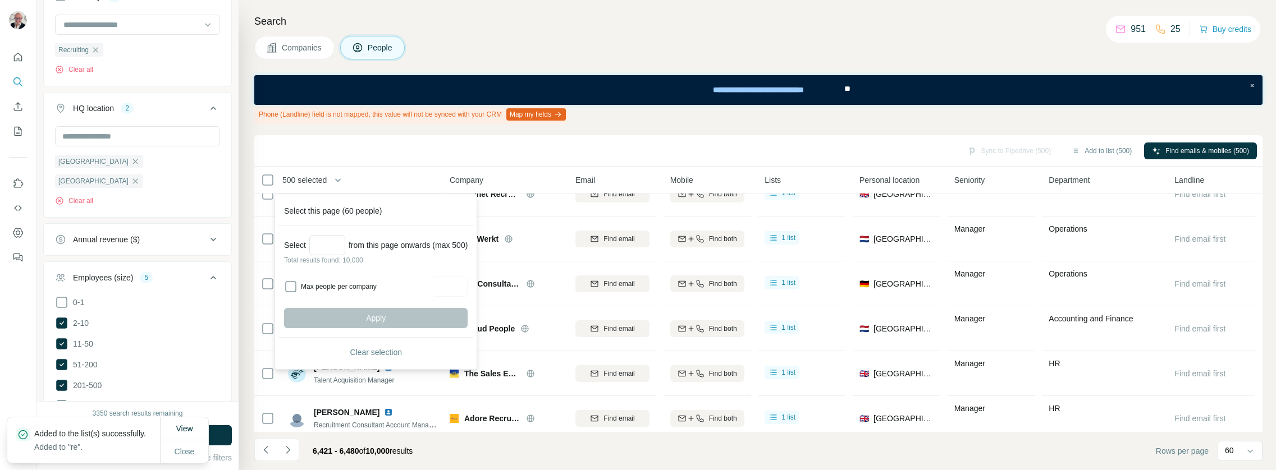
click at [336, 262] on p "Total results found: 10,000" at bounding box center [375, 260] width 183 height 10
click at [338, 250] on input "Select a number (up to 500)" at bounding box center [327, 245] width 36 height 20
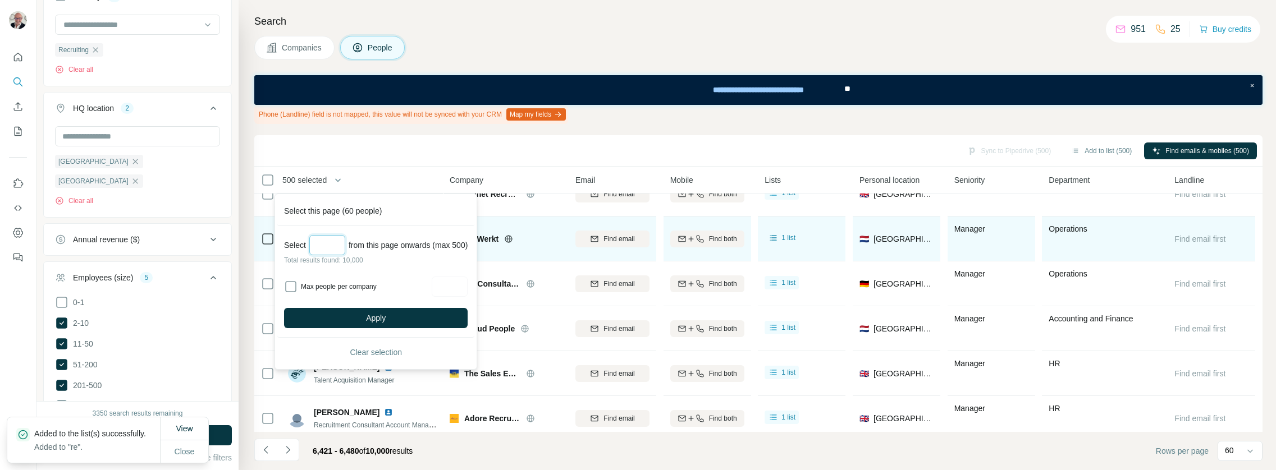
type input "***"
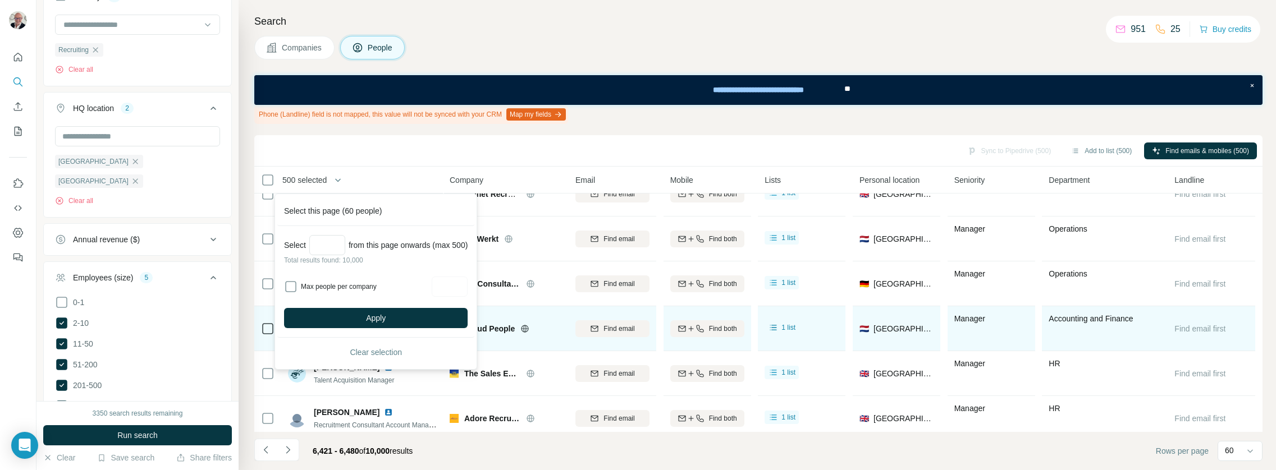
drag, startPoint x: 389, startPoint y: 314, endPoint x: 387, endPoint y: 320, distance: 6.3
click at [386, 315] on span "Apply" at bounding box center [376, 318] width 20 height 11
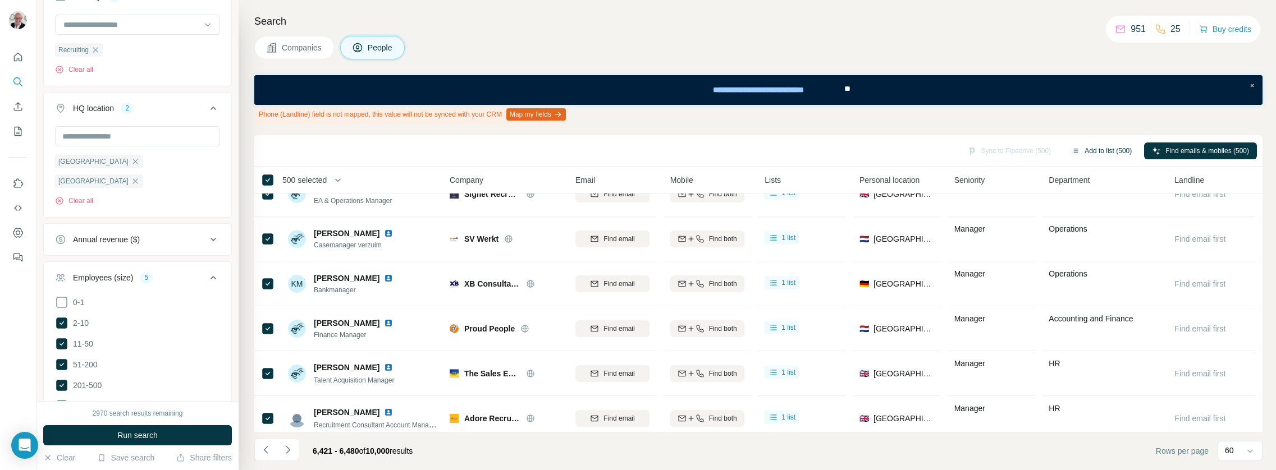
click at [1099, 144] on button "Add to list (500)" at bounding box center [1101, 151] width 76 height 17
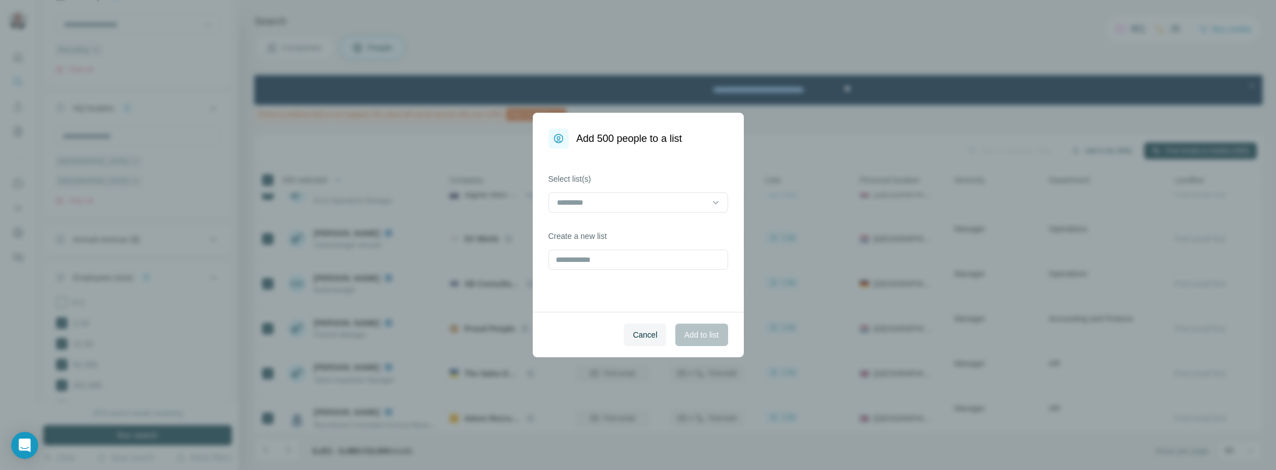
click at [1099, 148] on div "Add 500 people to a list Select list(s) Create a new list Cancel Add to list" at bounding box center [638, 235] width 1276 height 470
click at [640, 199] on input at bounding box center [632, 202] width 152 height 12
click at [611, 224] on div "re" at bounding box center [638, 227] width 160 height 11
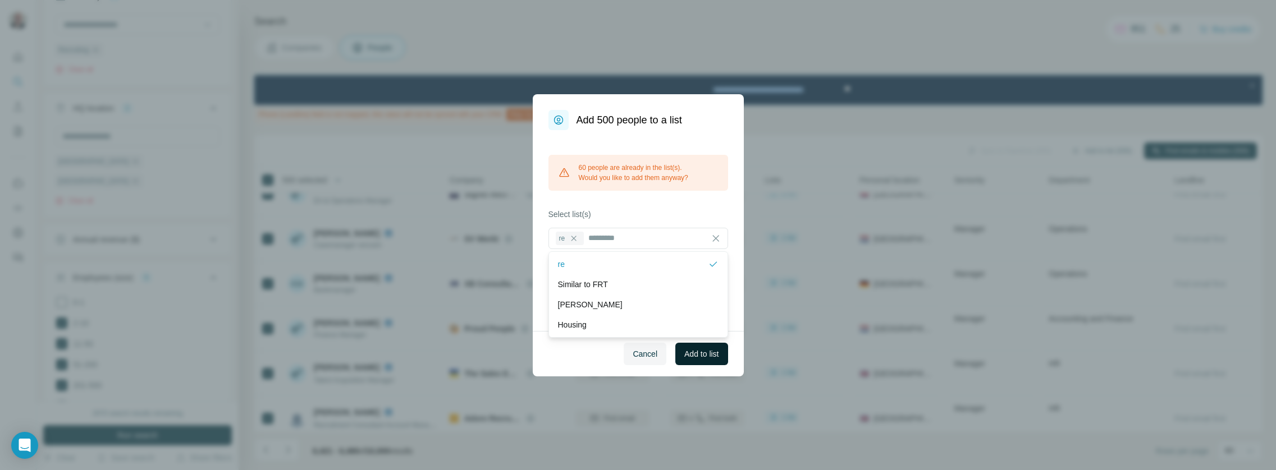
click at [689, 361] on button "Add to list" at bounding box center [701, 354] width 52 height 22
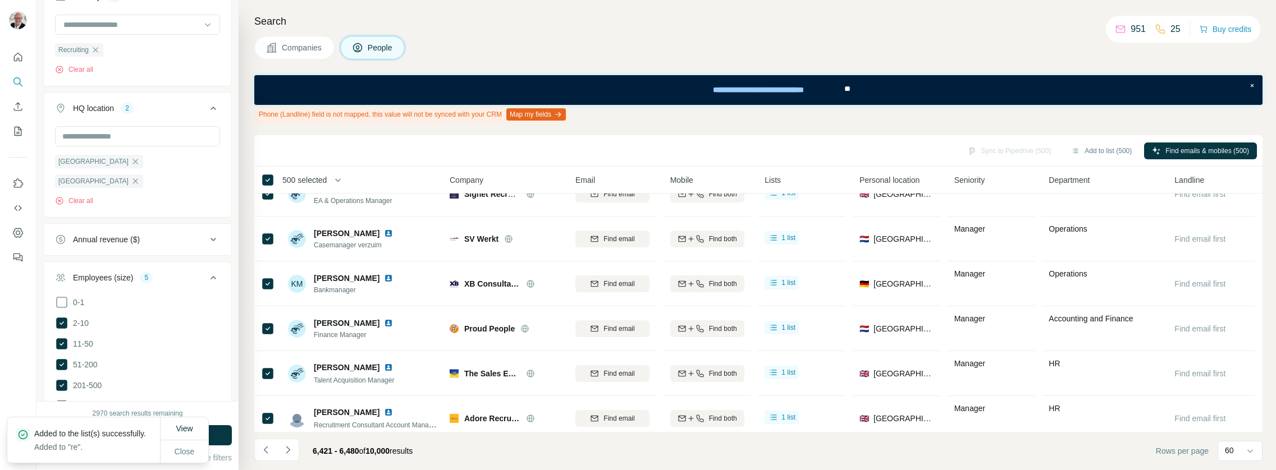
click at [436, 154] on div "Sync to Pipedrive (500) Add to list (500) Find emails & mobiles (500)" at bounding box center [758, 151] width 997 height 20
click at [290, 448] on icon "Navigate to next page" at bounding box center [287, 449] width 11 height 11
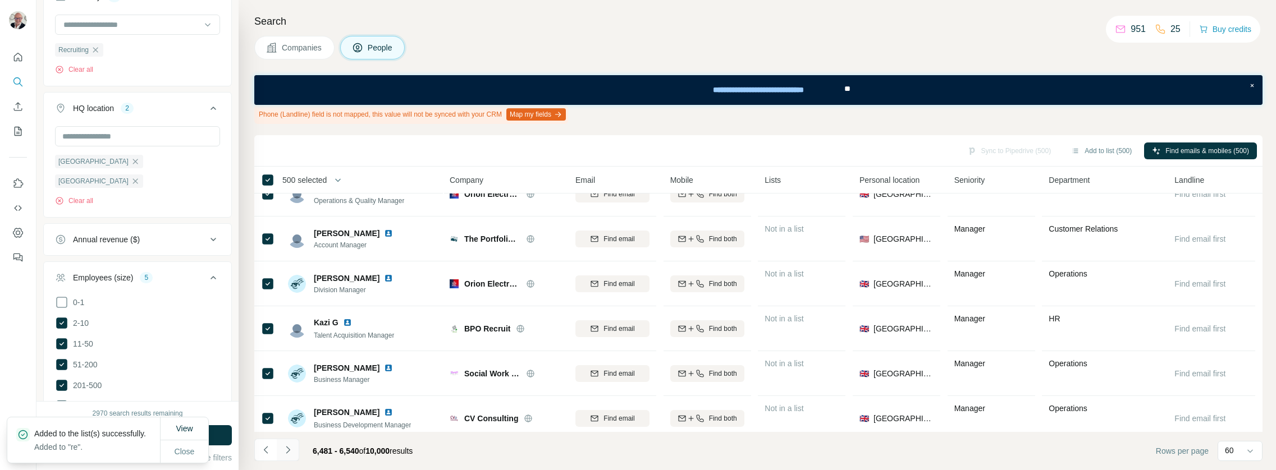
click at [291, 450] on icon "Navigate to next page" at bounding box center [287, 449] width 11 height 11
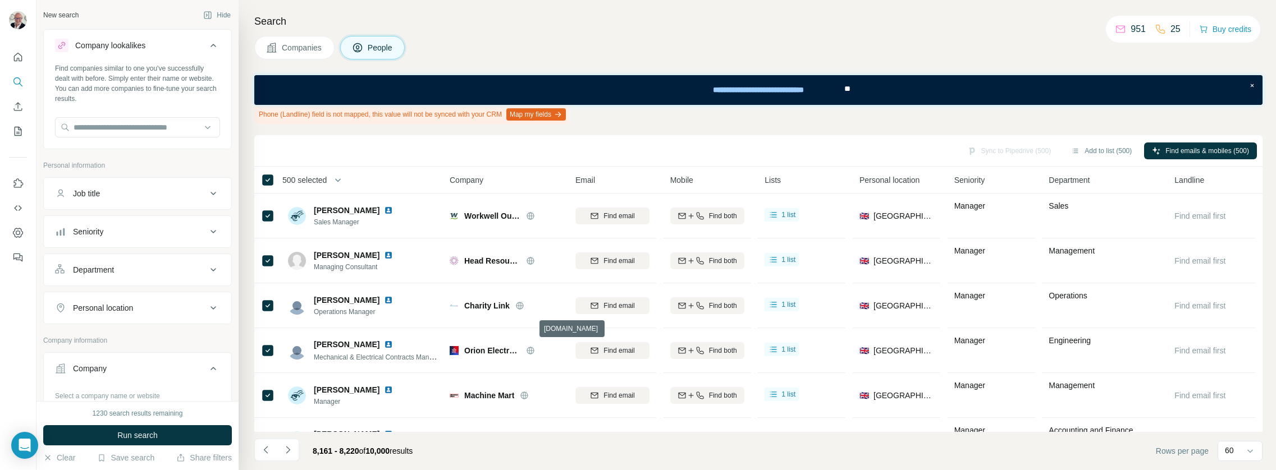
scroll to position [22, 0]
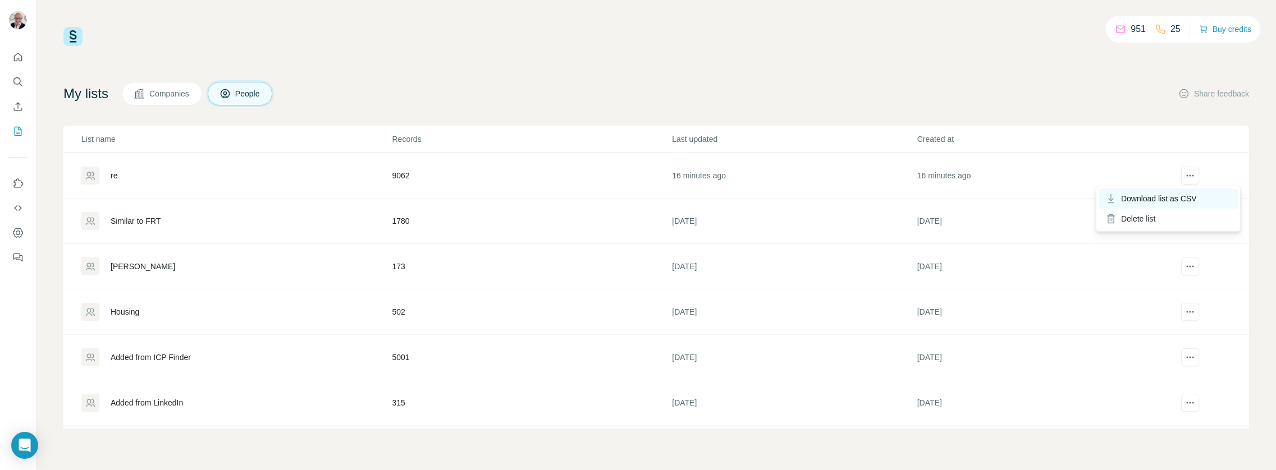
click at [1176, 195] on span "Download list as CSV" at bounding box center [1159, 198] width 76 height 11
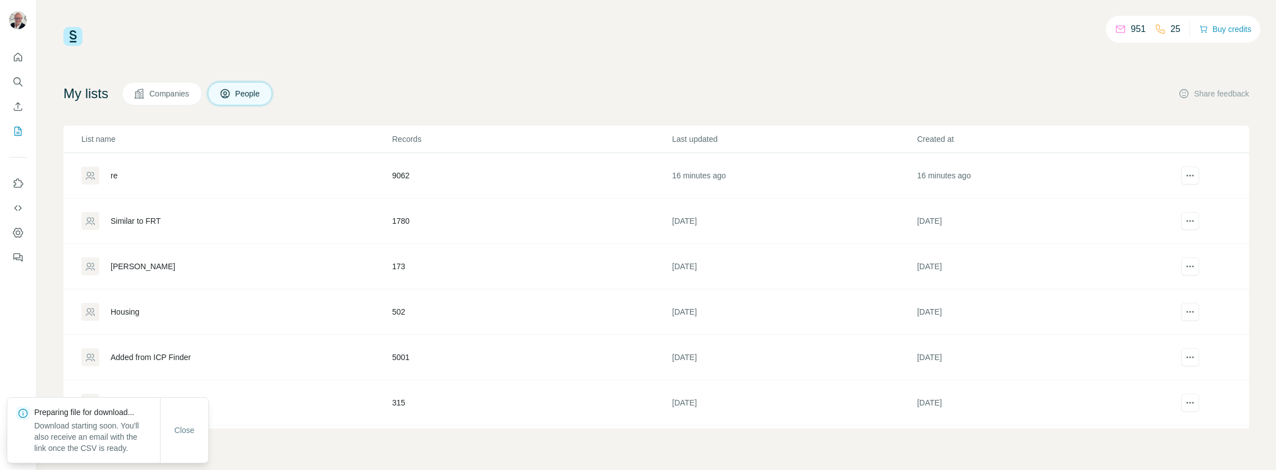
click at [126, 220] on div "Similar to FRT" at bounding box center [136, 220] width 50 height 11
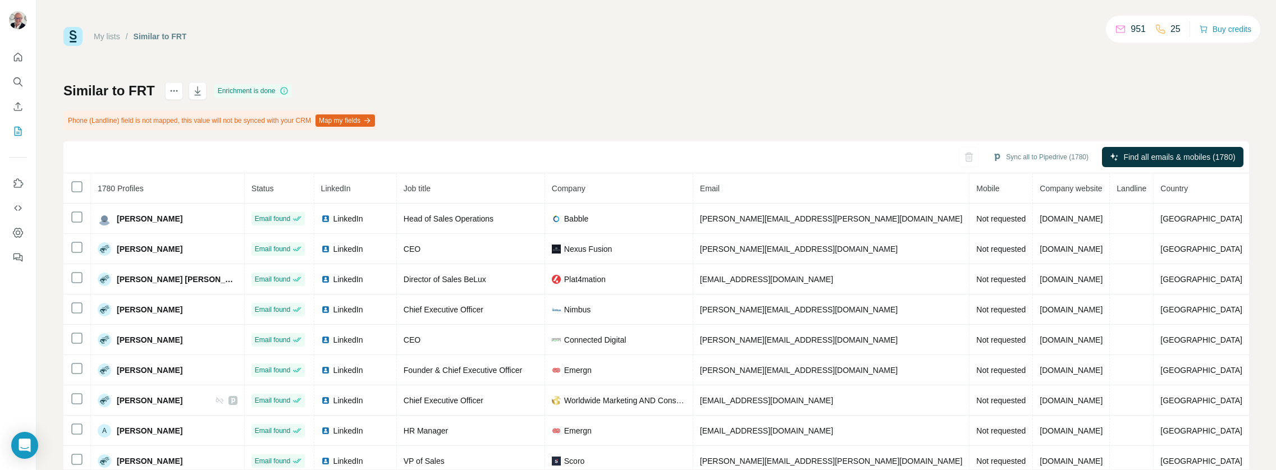
click at [1035, 72] on div "My lists / Similar to FRT 951 25 Buy credits Similar to FRT Enrichment is done …" at bounding box center [655, 248] width 1185 height 443
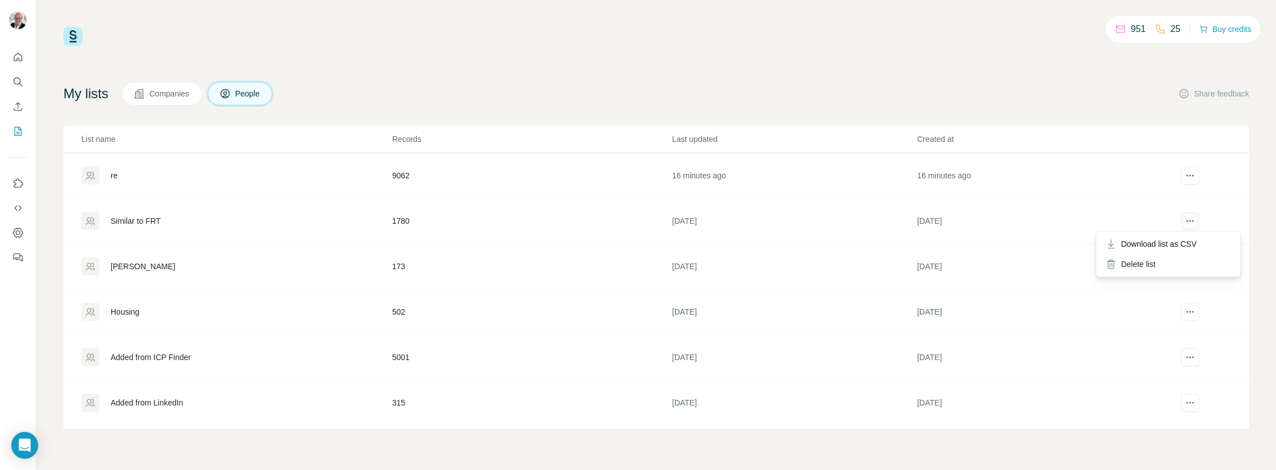
click at [1192, 215] on icon "actions" at bounding box center [1189, 220] width 11 height 11
click at [1186, 236] on div "Download list as CSV" at bounding box center [1167, 244] width 139 height 20
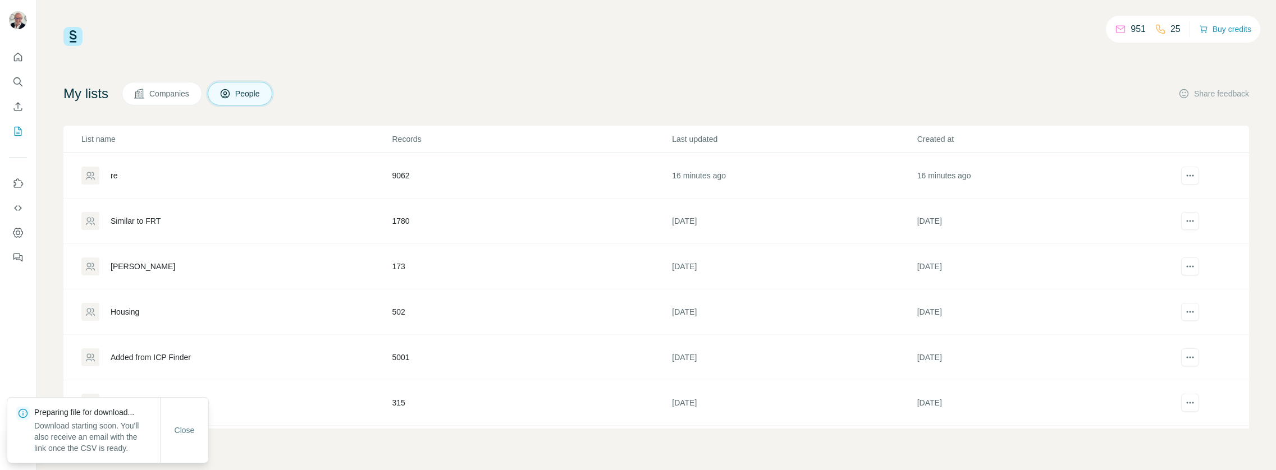
click at [228, 254] on td "[PERSON_NAME]" at bounding box center [227, 266] width 328 height 45
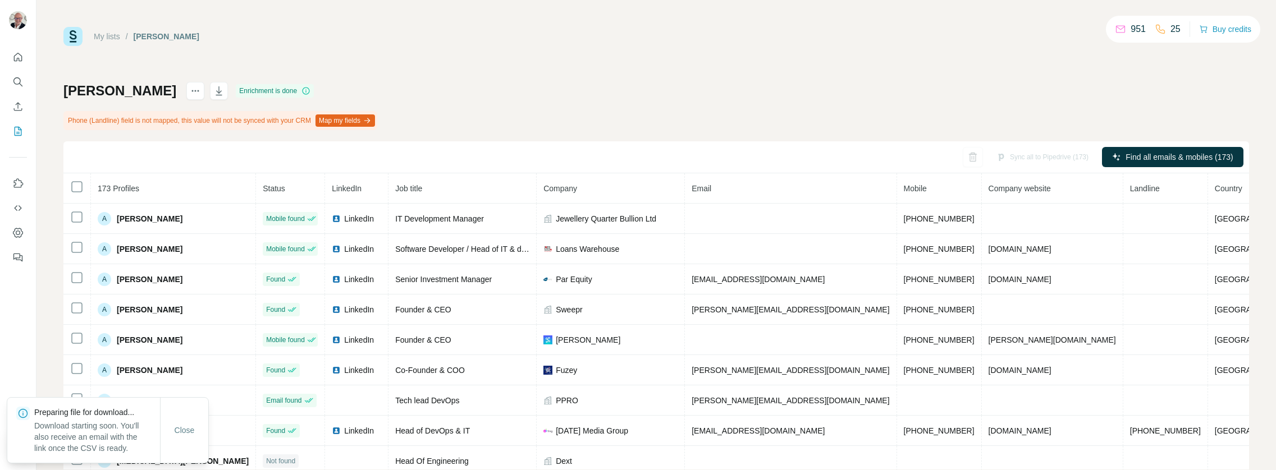
click at [133, 262] on td "A [PERSON_NAME]" at bounding box center [173, 249] width 165 height 30
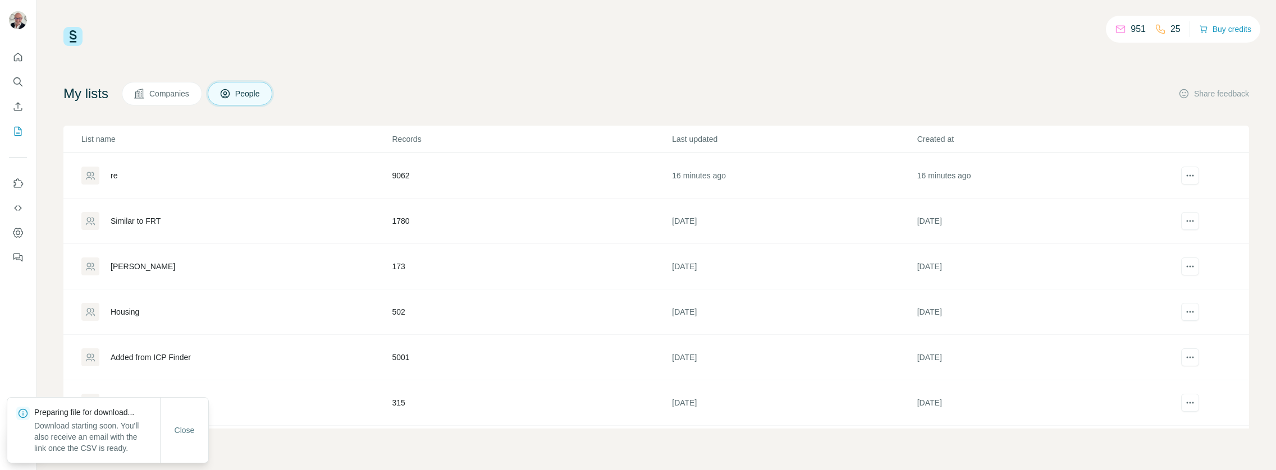
click at [135, 267] on div "[PERSON_NAME]" at bounding box center [143, 266] width 65 height 11
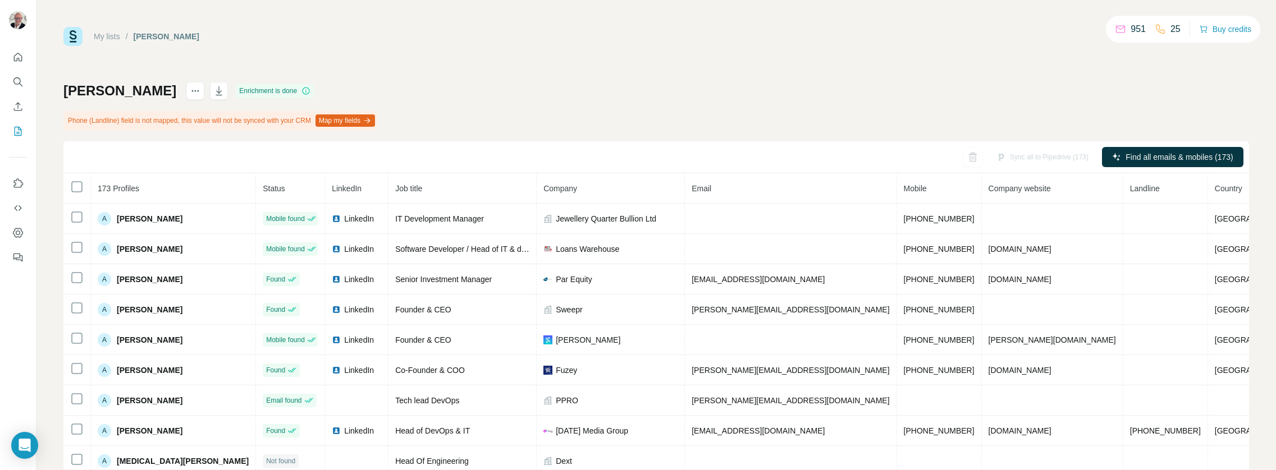
click at [823, 111] on div "Henk List Enrichment is done Phone (Landline) field is not mapped, this value w…" at bounding box center [655, 276] width 1185 height 388
click at [994, 104] on div "Henk List Enrichment is done Phone (Landline) field is not mapped, this value w…" at bounding box center [655, 276] width 1185 height 388
click at [213, 90] on icon "button" at bounding box center [218, 90] width 11 height 11
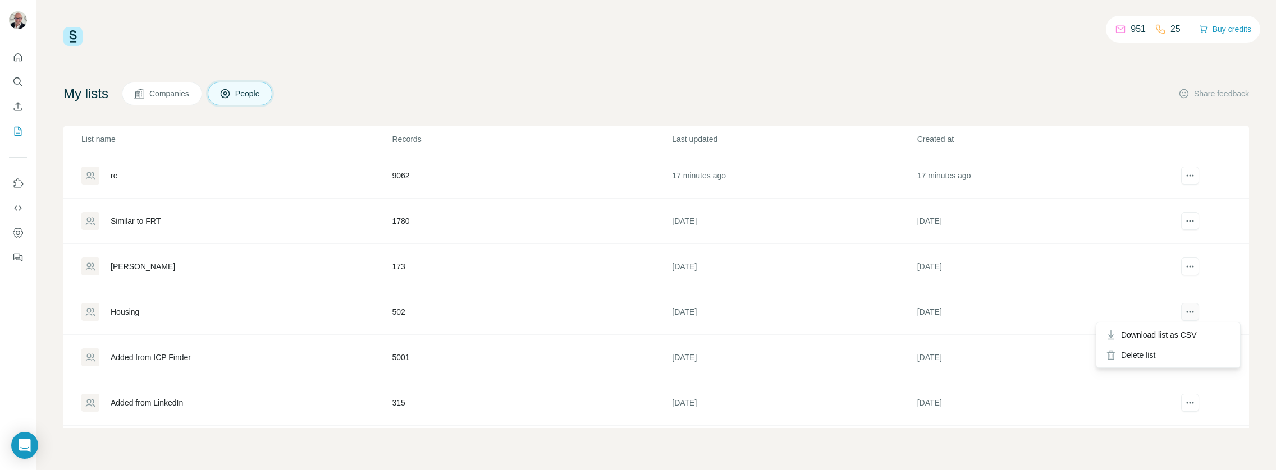
click at [1185, 314] on icon "actions" at bounding box center [1189, 311] width 11 height 11
click at [1175, 330] on span "Download list as CSV" at bounding box center [1159, 334] width 76 height 11
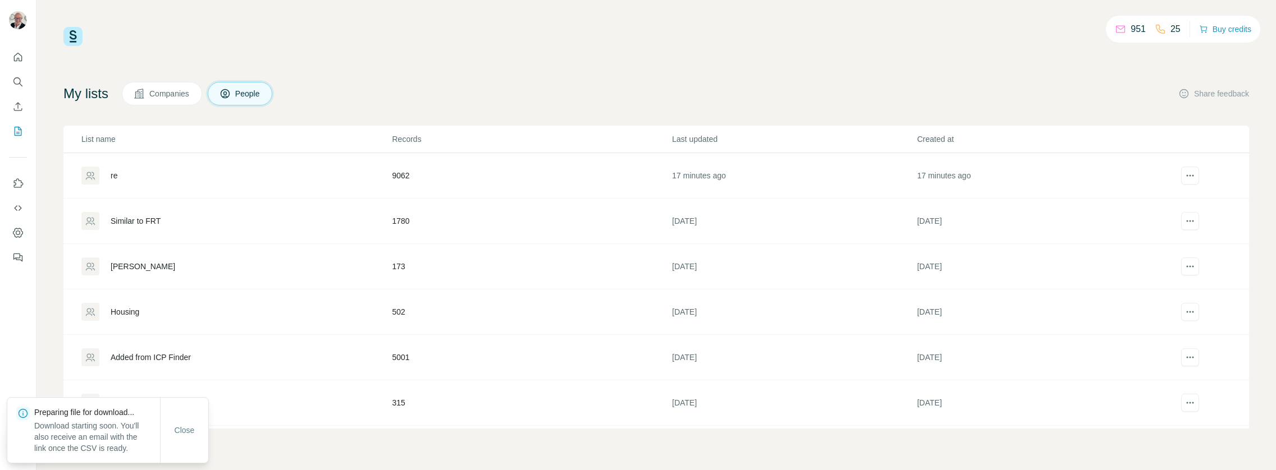
click at [47, 331] on div "951 25 Buy credits My lists Companies People Share feedback List name Records L…" at bounding box center [655, 235] width 1239 height 470
click at [156, 356] on div "Added from ICP Finder" at bounding box center [151, 357] width 80 height 11
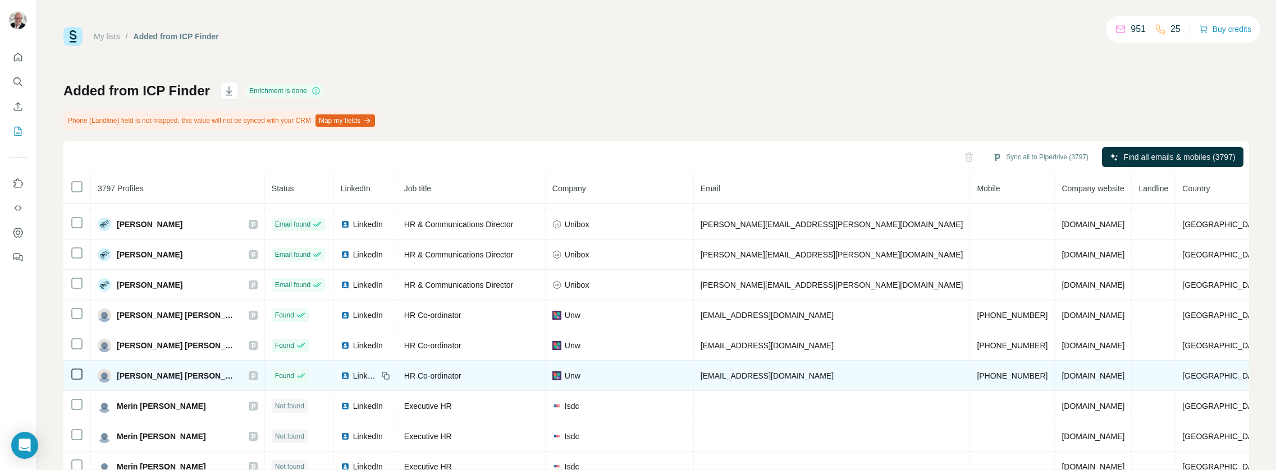
scroll to position [2052, 0]
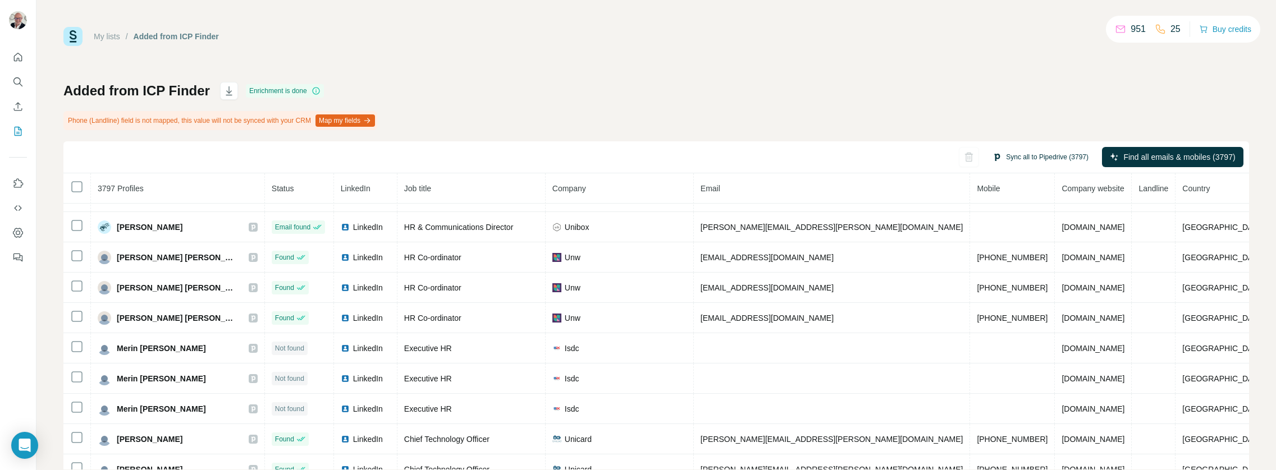
click at [1021, 150] on button "Sync all to Pipedrive (3797)" at bounding box center [1040, 157] width 112 height 17
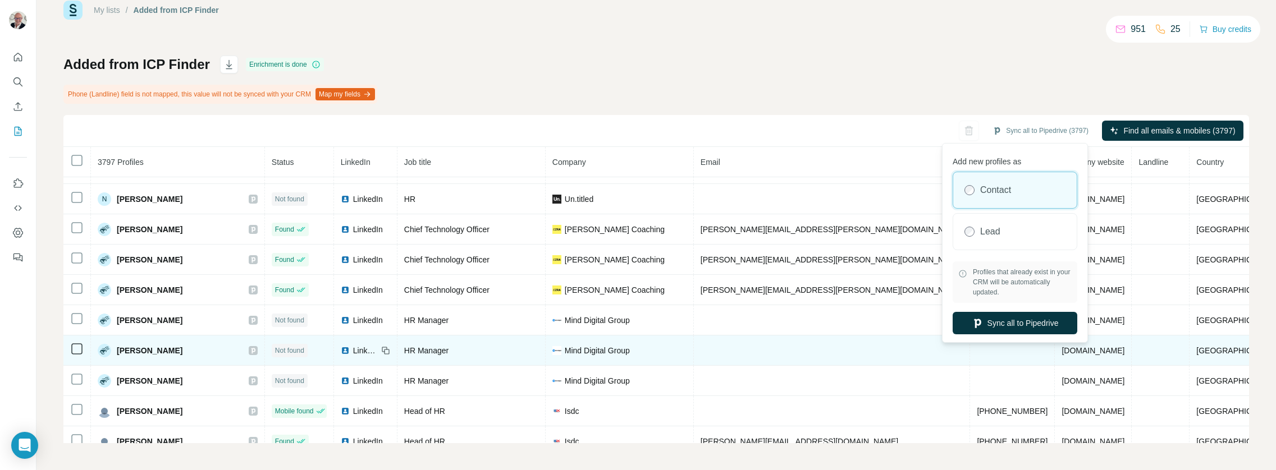
scroll to position [2764, 0]
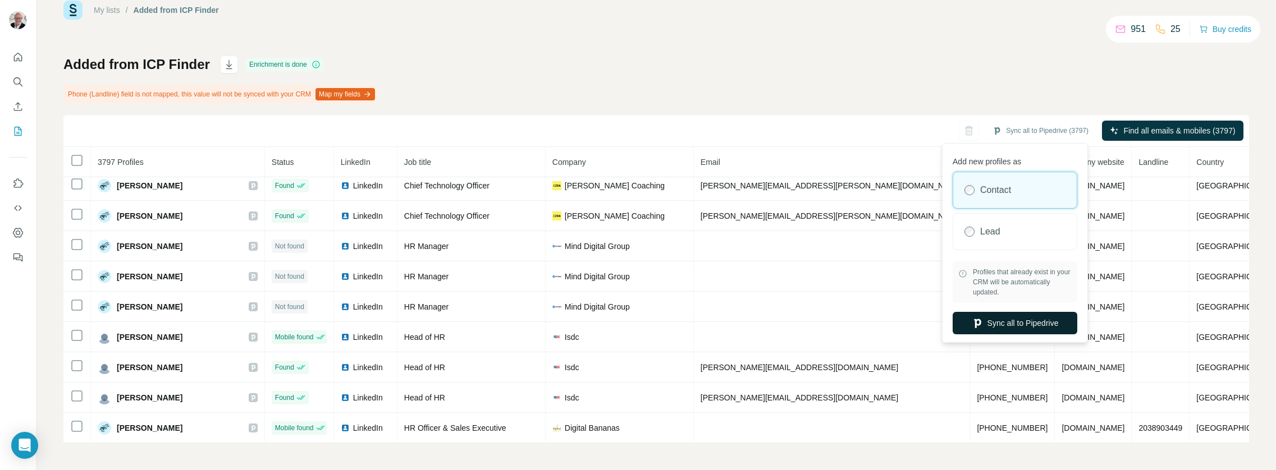
click at [1020, 321] on button "Sync all to Pipedrive" at bounding box center [1014, 323] width 125 height 22
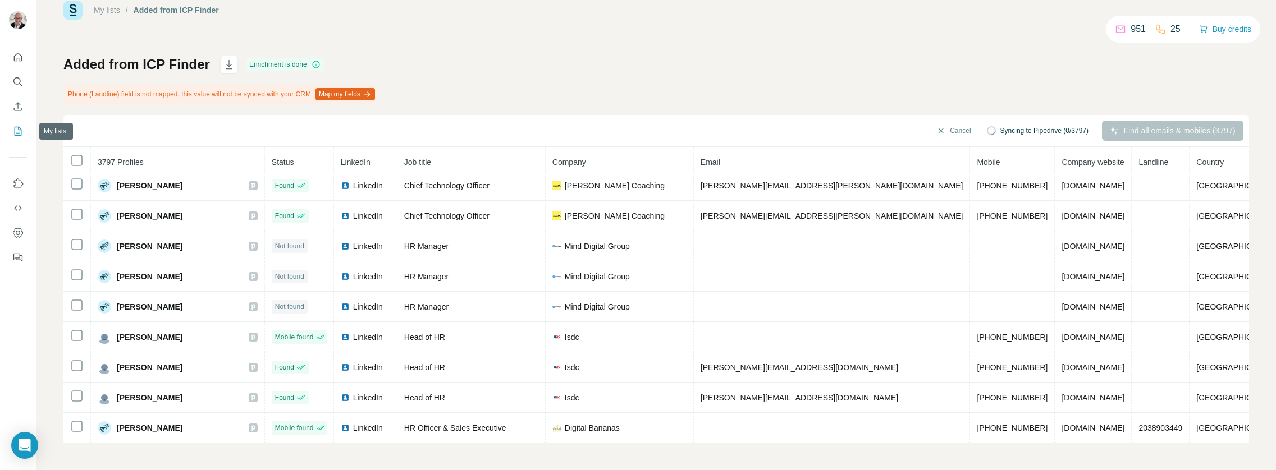
click at [22, 132] on icon "My lists" at bounding box center [17, 131] width 11 height 11
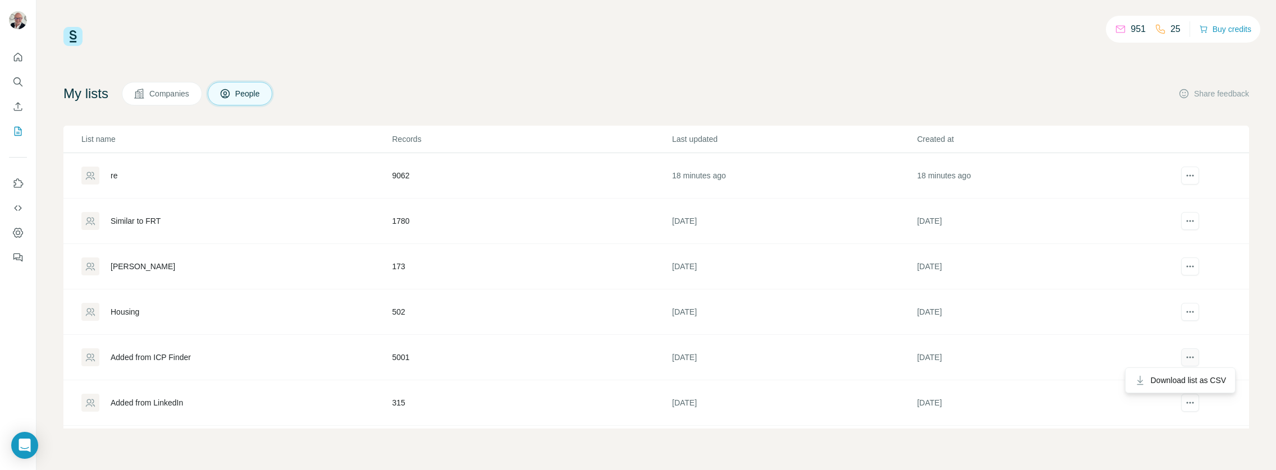
click at [1188, 354] on icon "actions" at bounding box center [1189, 357] width 11 height 11
click at [1182, 378] on span "Download list as CSV" at bounding box center [1188, 380] width 76 height 11
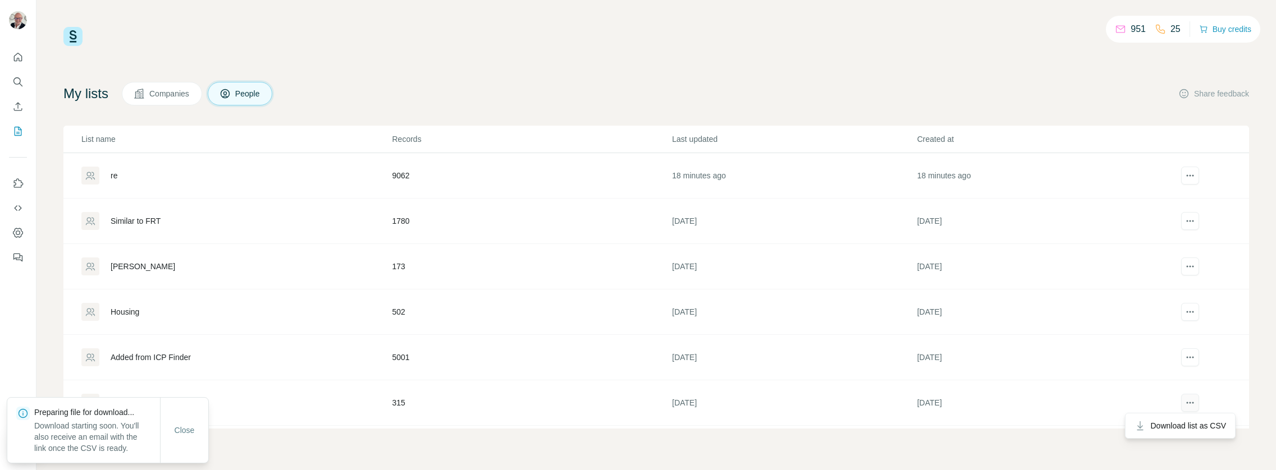
click at [1187, 409] on button "actions" at bounding box center [1190, 403] width 18 height 18
click at [1182, 421] on span "Download list as CSV" at bounding box center [1188, 425] width 76 height 11
drag, startPoint x: 829, startPoint y: 414, endPoint x: 843, endPoint y: 411, distance: 13.9
click at [836, 412] on td "10 months ago" at bounding box center [793, 402] width 245 height 45
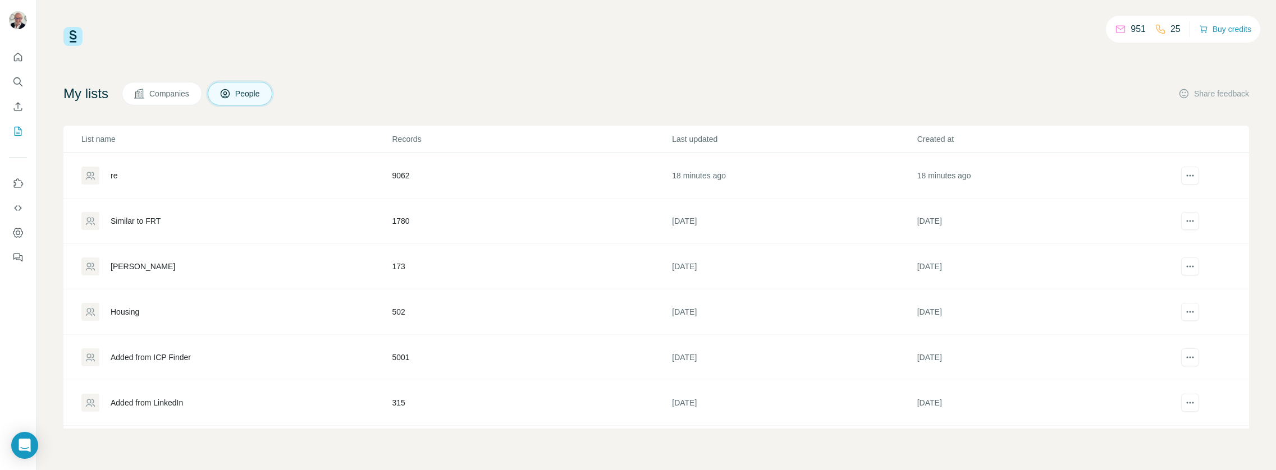
click at [166, 99] on span "Companies" at bounding box center [169, 93] width 41 height 11
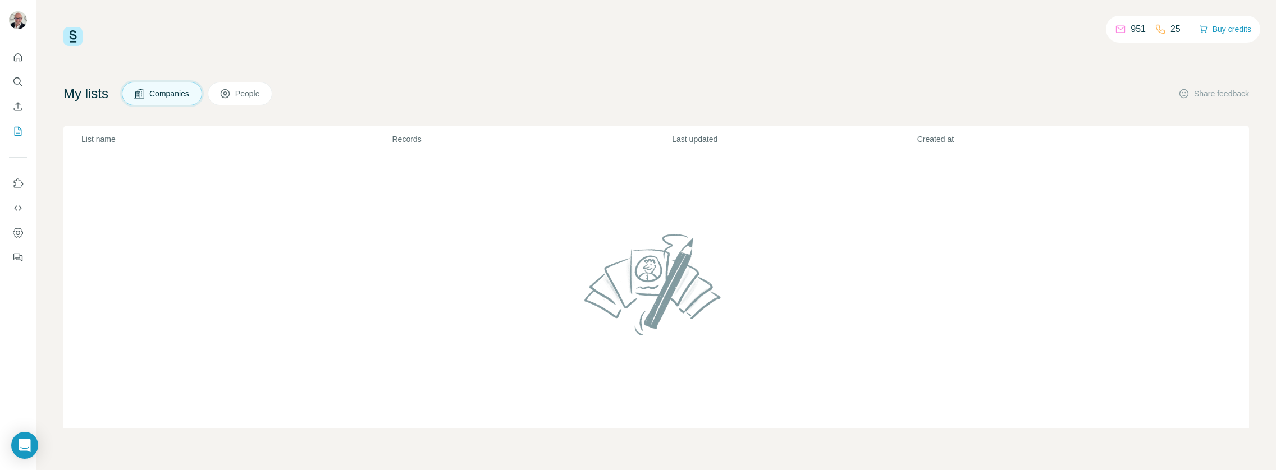
drag, startPoint x: 241, startPoint y: 86, endPoint x: 272, endPoint y: 89, distance: 30.5
click at [241, 86] on button "People" at bounding box center [240, 94] width 65 height 24
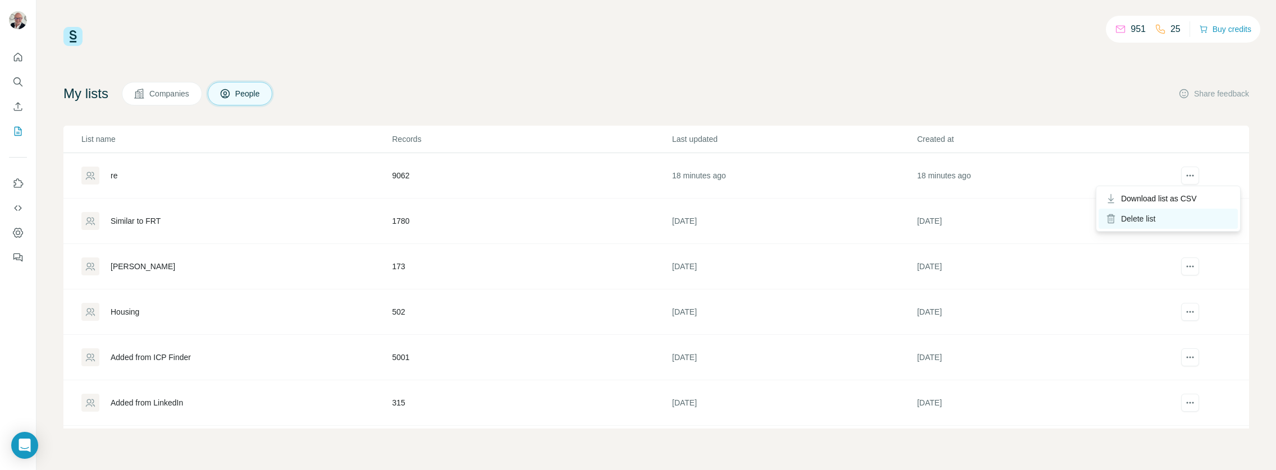
click at [1138, 220] on div "Delete list" at bounding box center [1167, 219] width 139 height 20
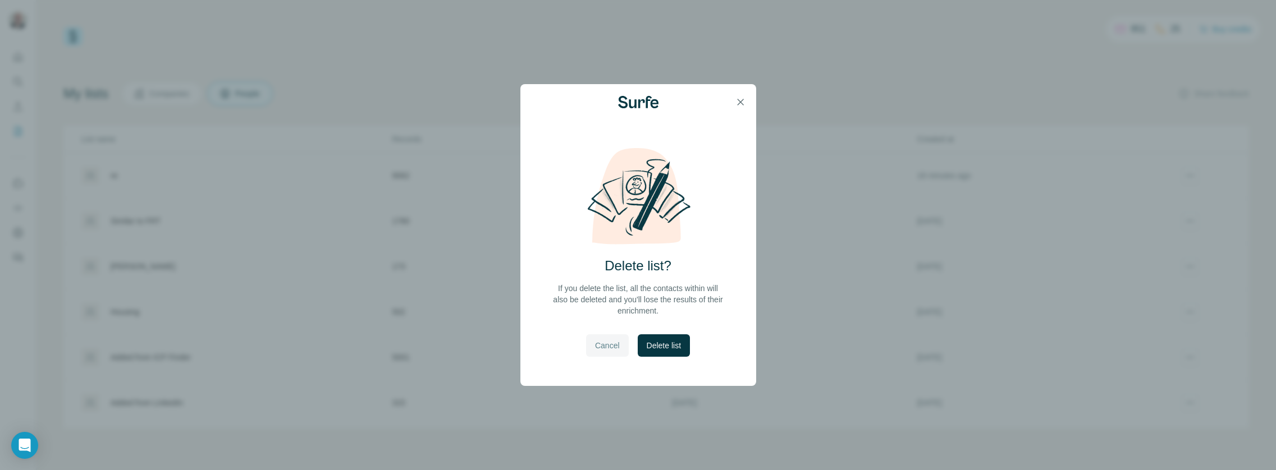
click at [602, 343] on span "Cancel" at bounding box center [607, 345] width 25 height 11
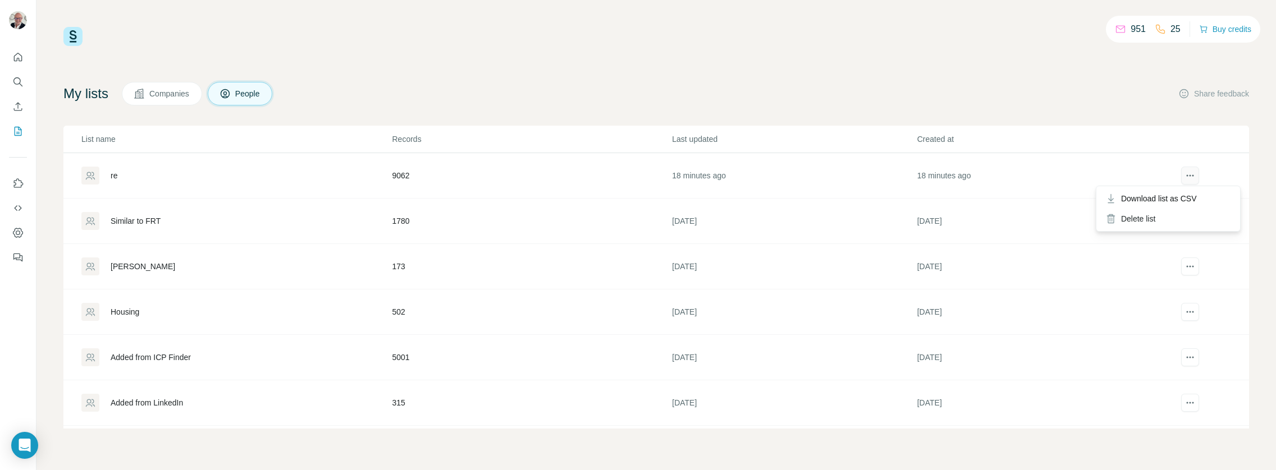
click at [1194, 174] on icon "actions" at bounding box center [1189, 175] width 11 height 11
click at [1153, 216] on div "Delete list" at bounding box center [1167, 219] width 139 height 20
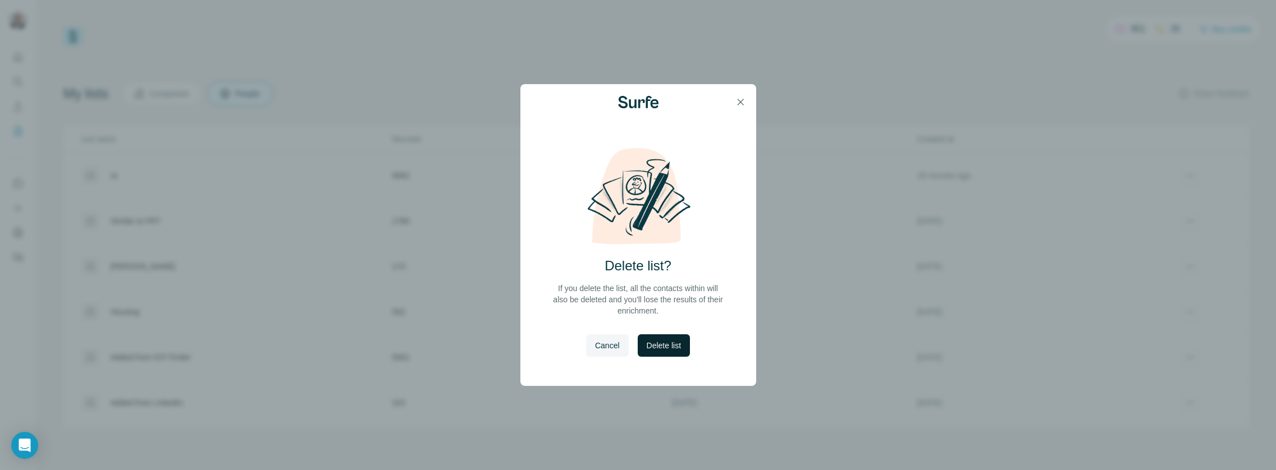
click at [662, 341] on span "Delete list" at bounding box center [663, 345] width 34 height 11
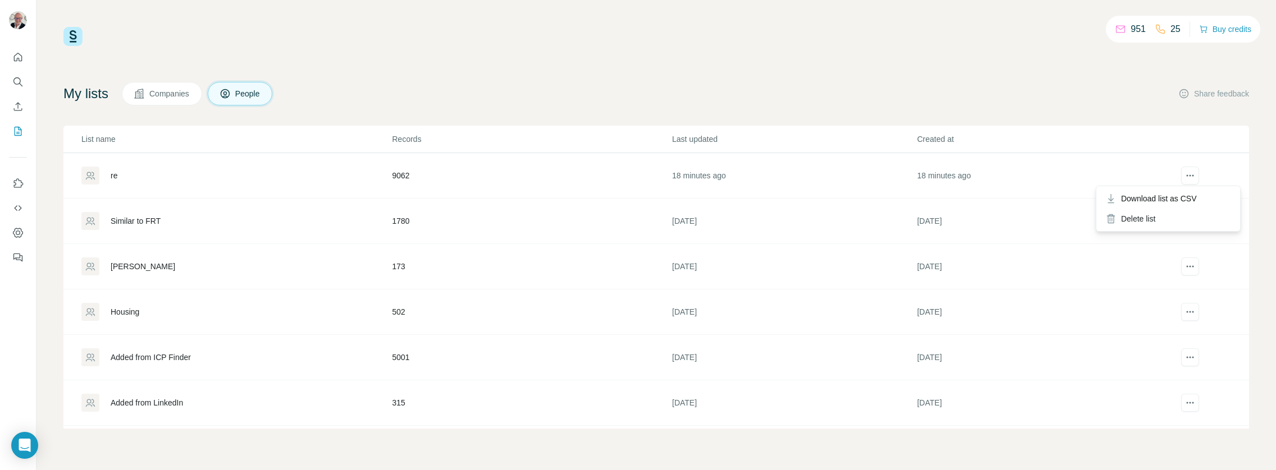
click at [1196, 172] on div at bounding box center [1190, 177] width 56 height 20
click at [1159, 215] on div "Delete list" at bounding box center [1167, 219] width 139 height 20
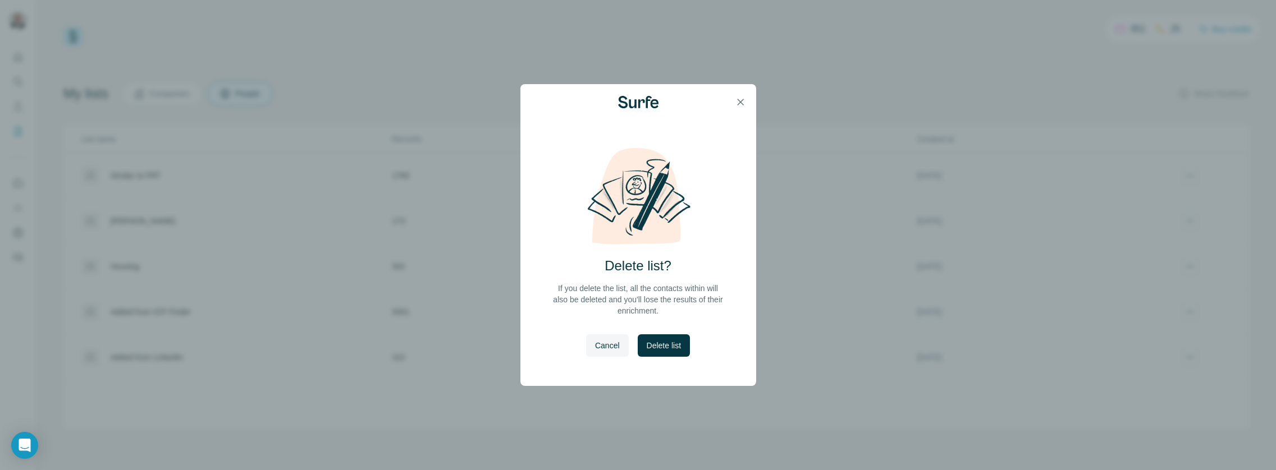
click at [644, 347] on button "Delete list" at bounding box center [663, 345] width 52 height 22
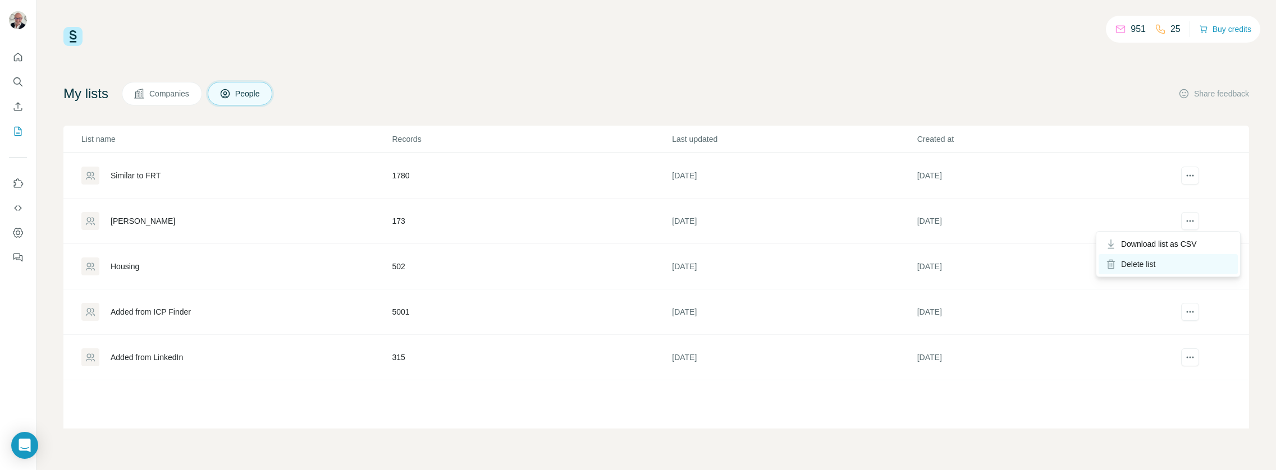
click at [1154, 262] on div "Delete list" at bounding box center [1167, 264] width 139 height 20
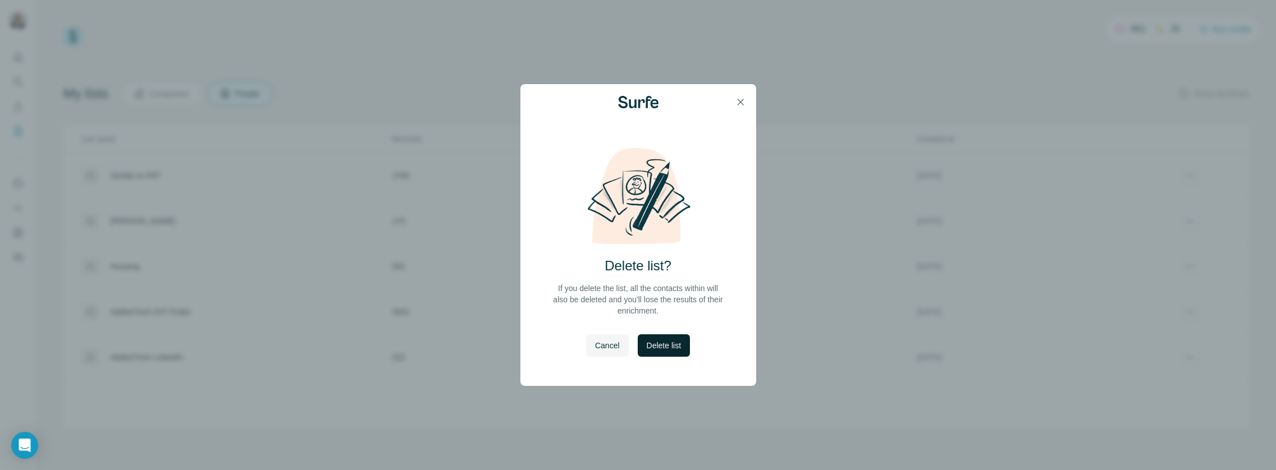
click at [680, 343] on span "Delete list" at bounding box center [663, 345] width 34 height 11
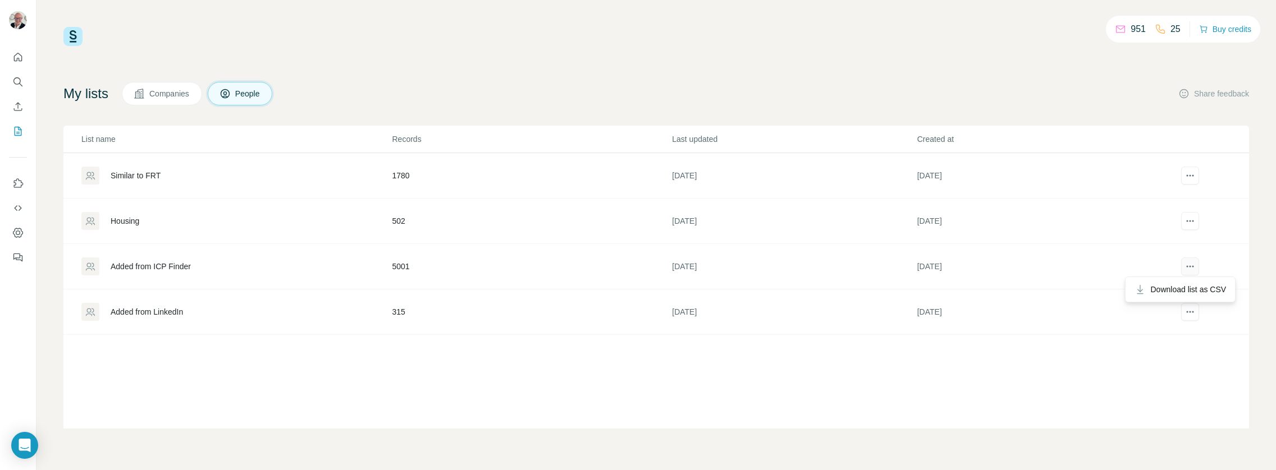
click at [1185, 273] on button "actions" at bounding box center [1190, 267] width 18 height 18
click at [1186, 264] on icon "actions" at bounding box center [1189, 266] width 11 height 11
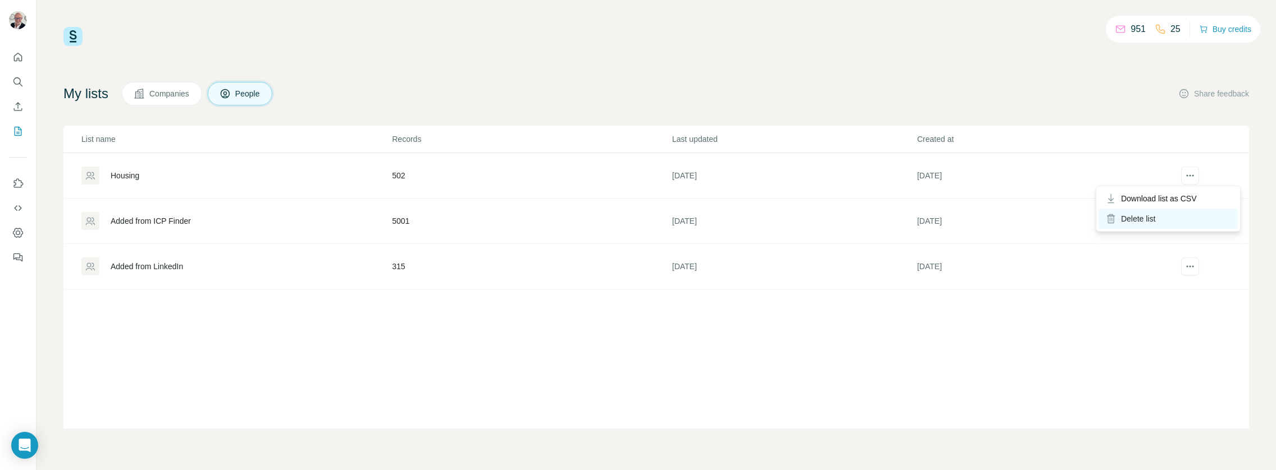
click at [1153, 212] on div "Delete list" at bounding box center [1167, 219] width 139 height 20
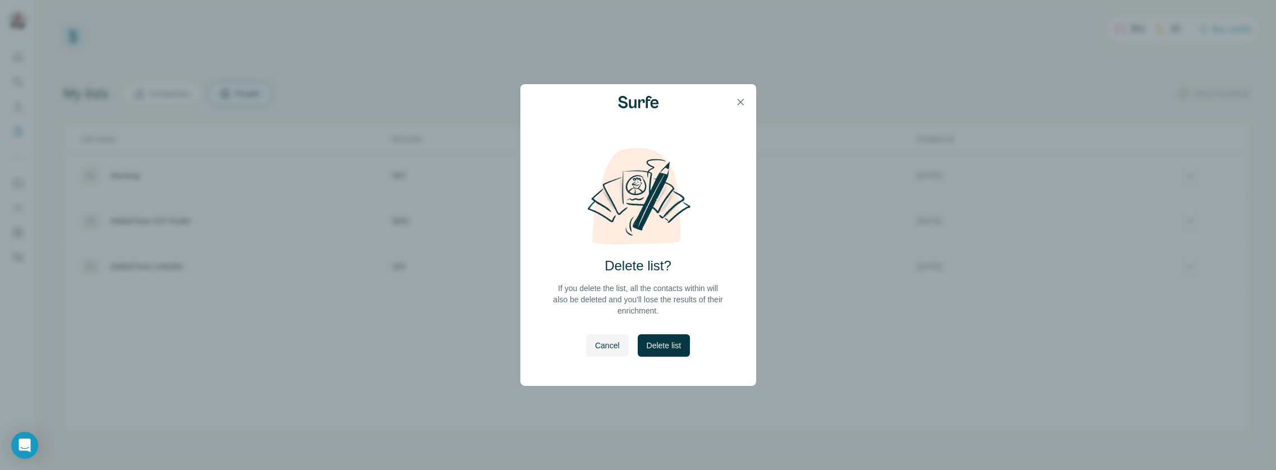
click at [671, 348] on button "Delete list" at bounding box center [663, 345] width 52 height 22
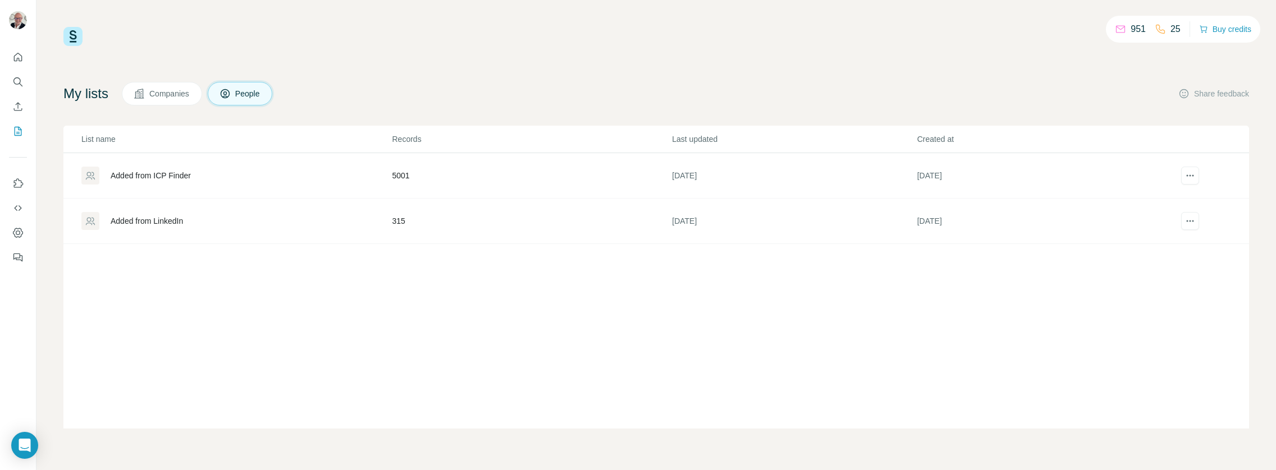
click at [160, 226] on div "Added from LinkedIn" at bounding box center [147, 220] width 72 height 11
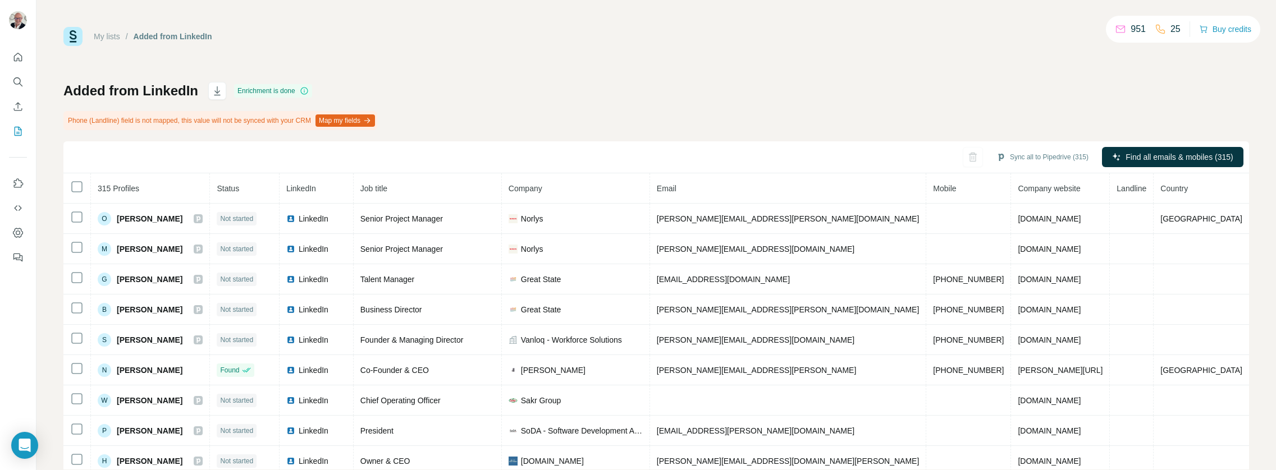
click at [85, 182] on th at bounding box center [76, 188] width 27 height 30
click at [967, 160] on icon "button" at bounding box center [972, 157] width 11 height 11
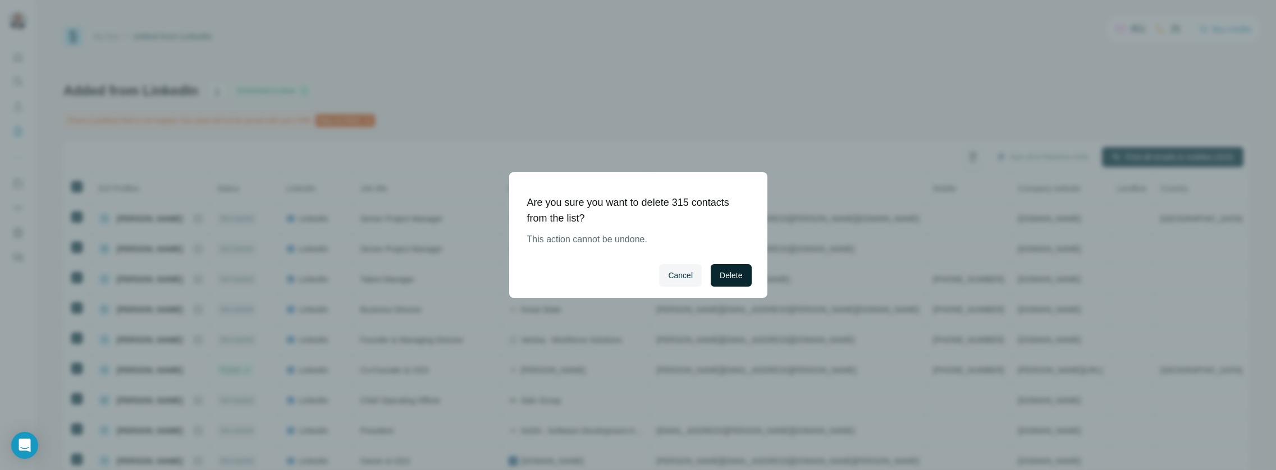
click at [743, 278] on button "Delete" at bounding box center [730, 275] width 40 height 22
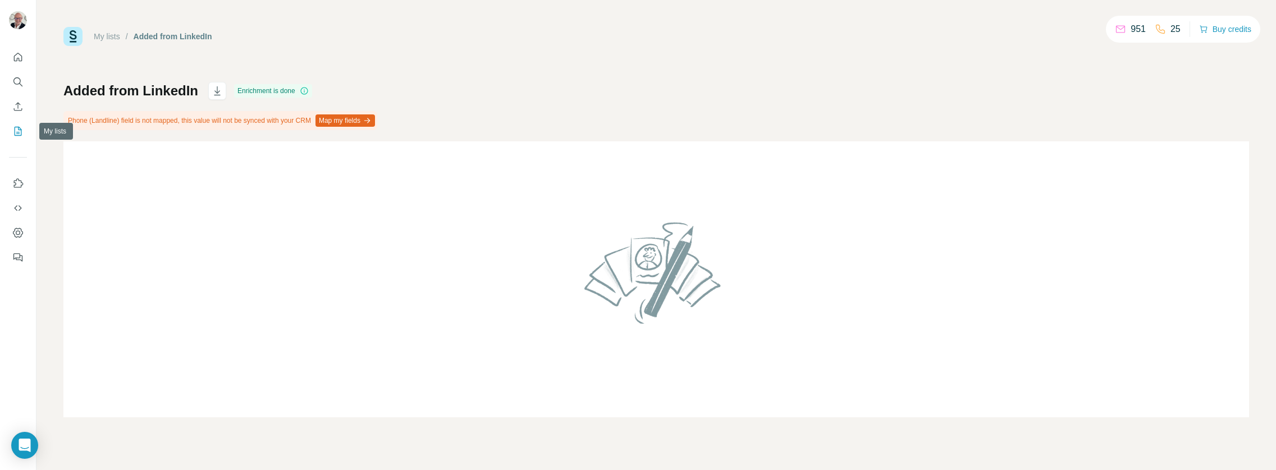
click at [21, 128] on icon "My lists" at bounding box center [17, 131] width 11 height 11
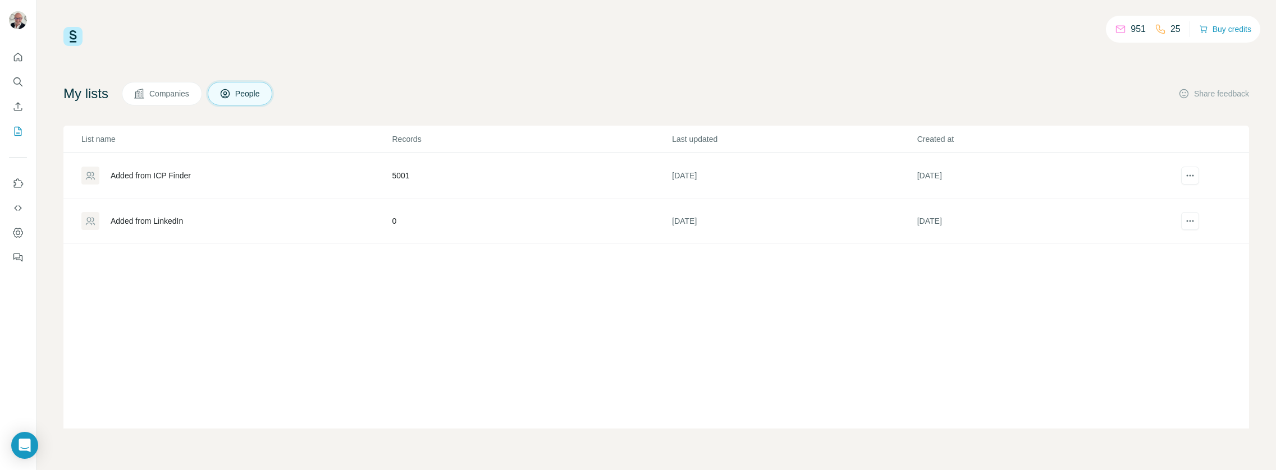
click at [163, 181] on div "Added from ICP Finder" at bounding box center [151, 175] width 80 height 11
click at [169, 174] on div "Added from ICP Finder" at bounding box center [151, 175] width 80 height 11
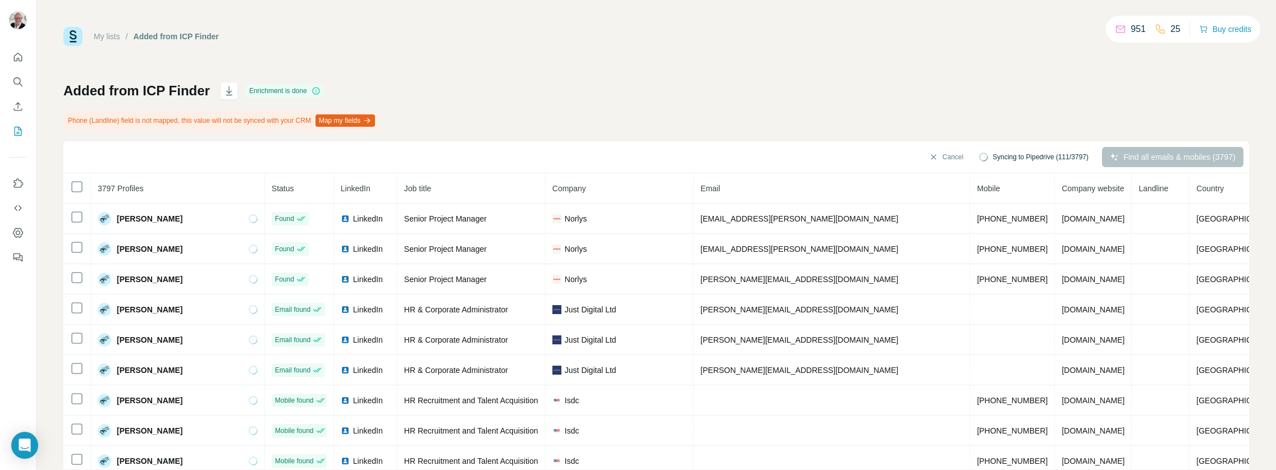
click at [68, 186] on th at bounding box center [76, 188] width 27 height 30
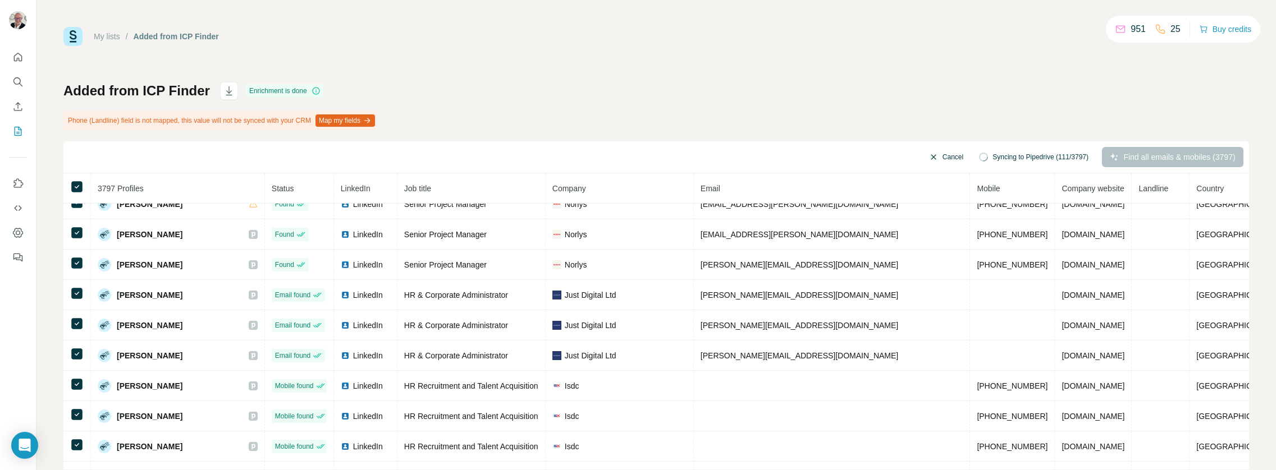
click at [945, 158] on button "Cancel" at bounding box center [946, 157] width 50 height 20
click at [1036, 157] on button "Sync all to Pipedrive (3797)" at bounding box center [1040, 157] width 112 height 17
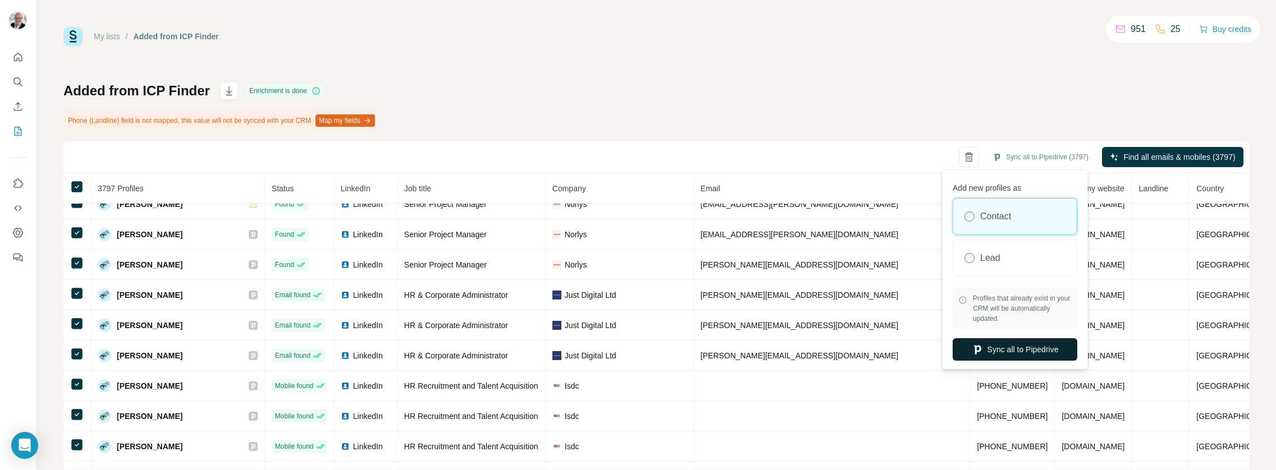
click at [998, 354] on button "Sync all to Pipedrive" at bounding box center [1014, 349] width 125 height 22
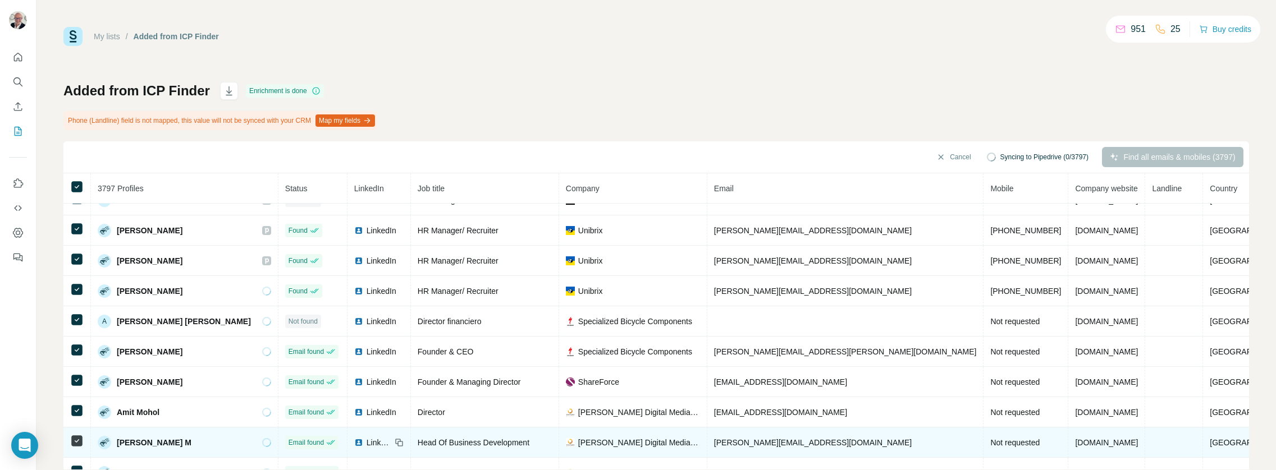
scroll to position [3370, 0]
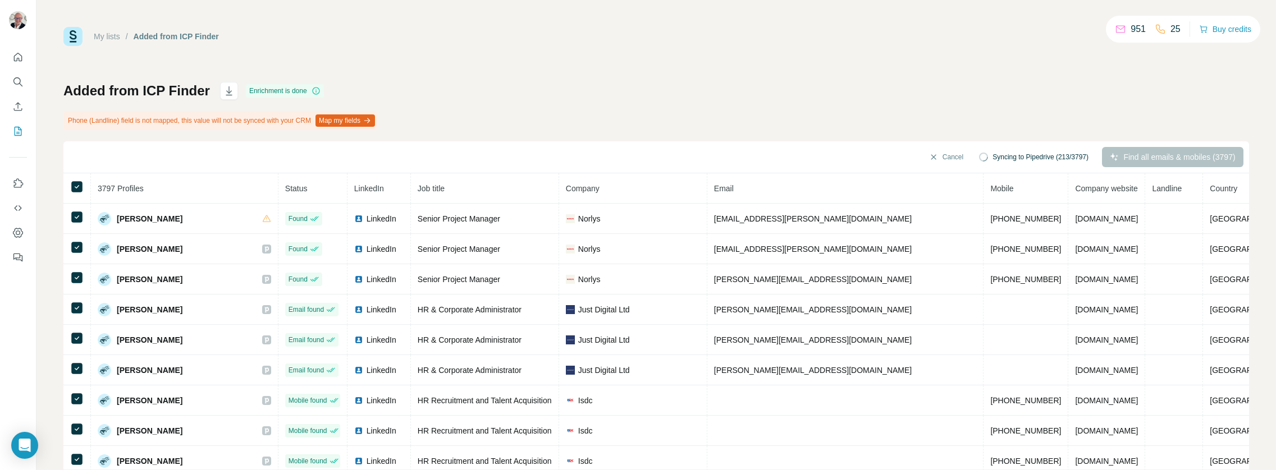
scroll to position [3370, 0]
